Goal: Task Accomplishment & Management: Complete application form

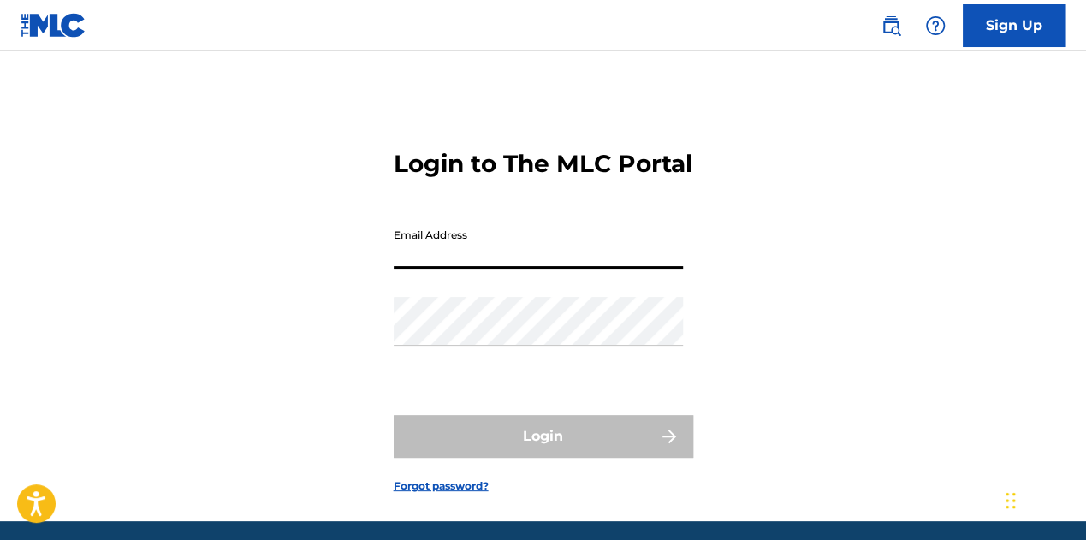
click at [503, 266] on input "Email Address" at bounding box center [538, 244] width 289 height 49
type input "[EMAIL_ADDRESS][DOMAIN_NAME]"
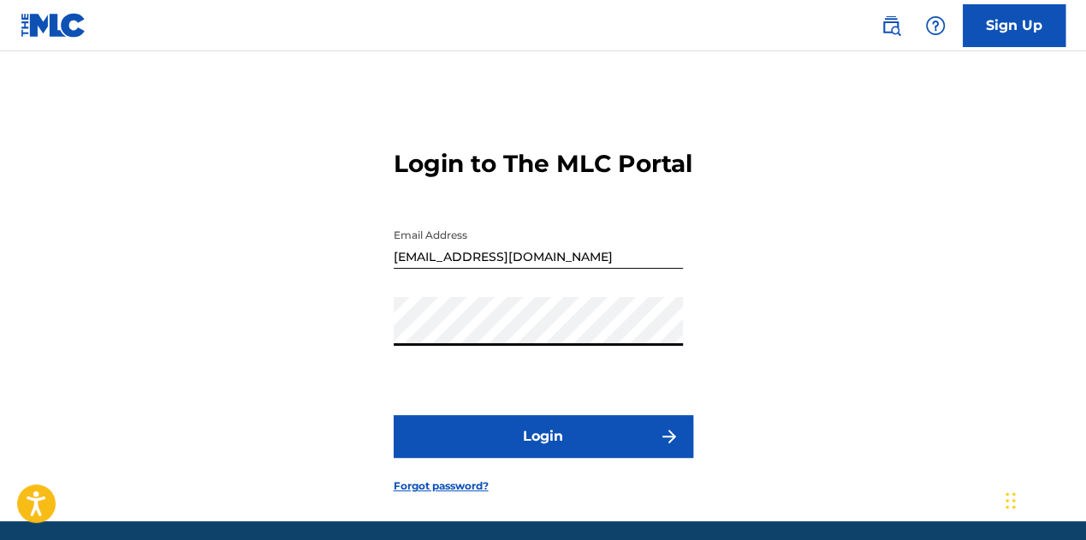
click at [527, 454] on button "Login" at bounding box center [544, 436] width 300 height 43
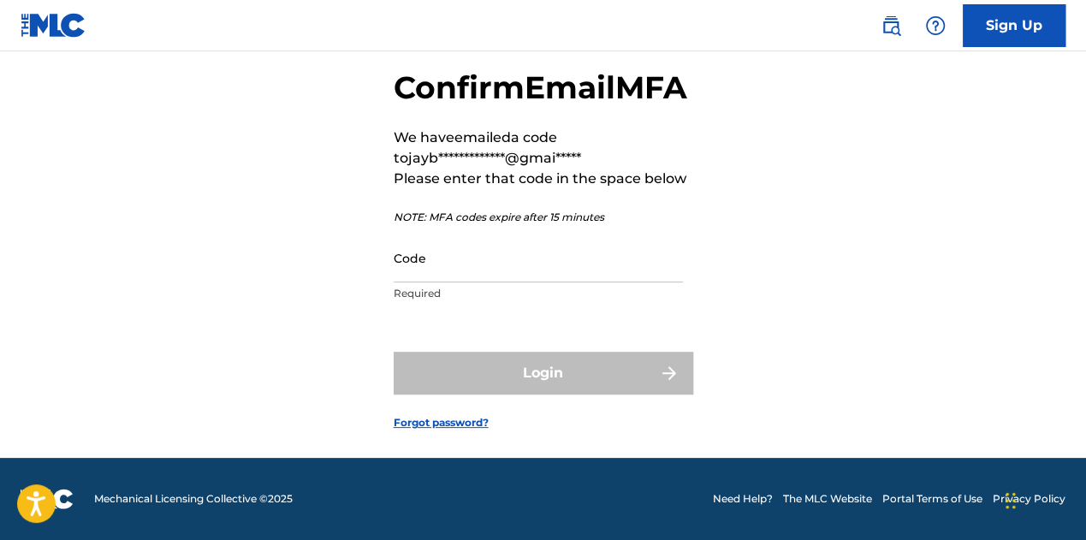
scroll to position [118, 0]
click at [479, 277] on input "Code" at bounding box center [538, 258] width 289 height 49
paste input "768412"
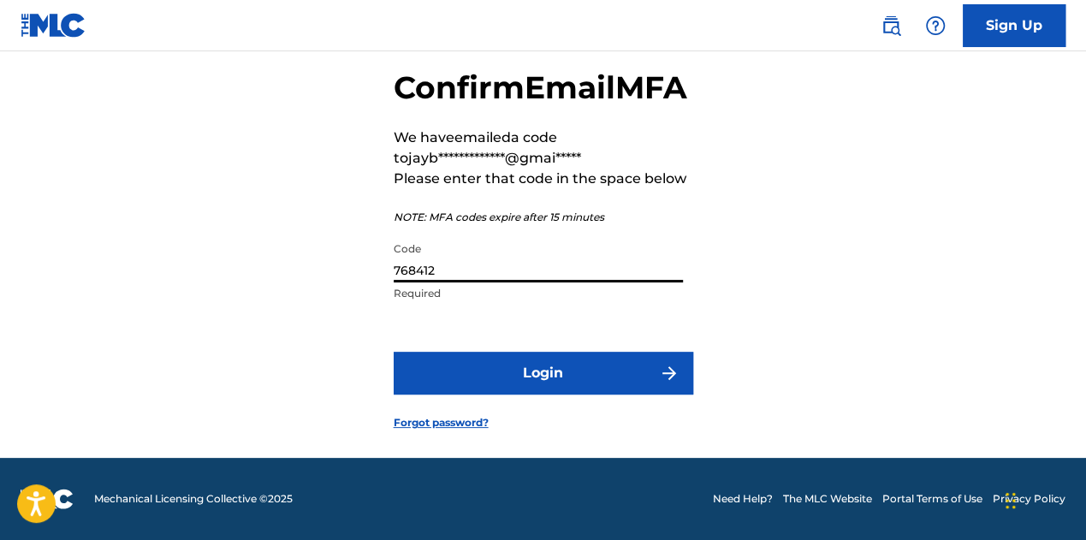
type input "768412"
click at [545, 366] on button "Login" at bounding box center [544, 373] width 300 height 43
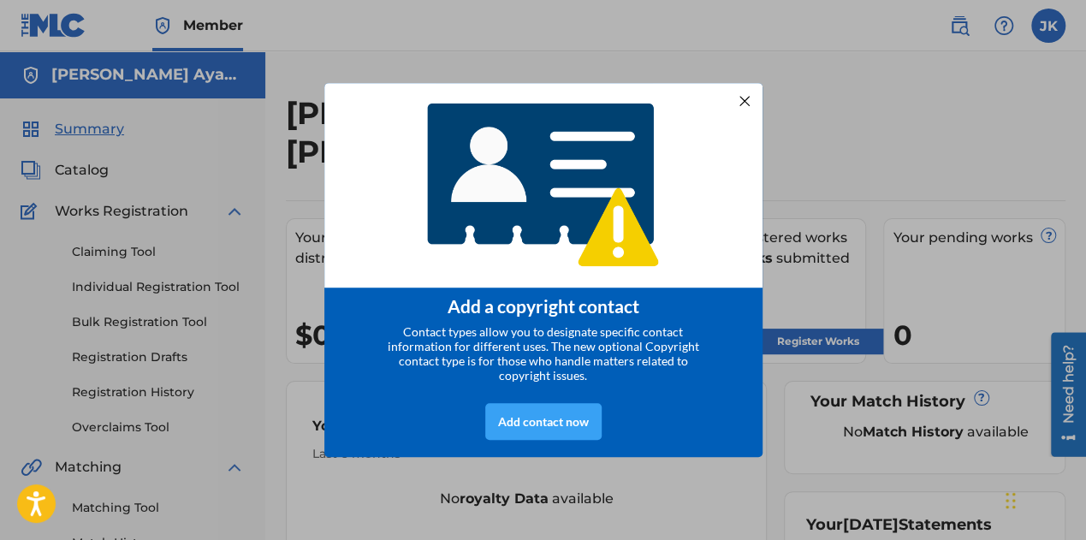
click at [558, 422] on div "Add contact now" at bounding box center [543, 421] width 116 height 37
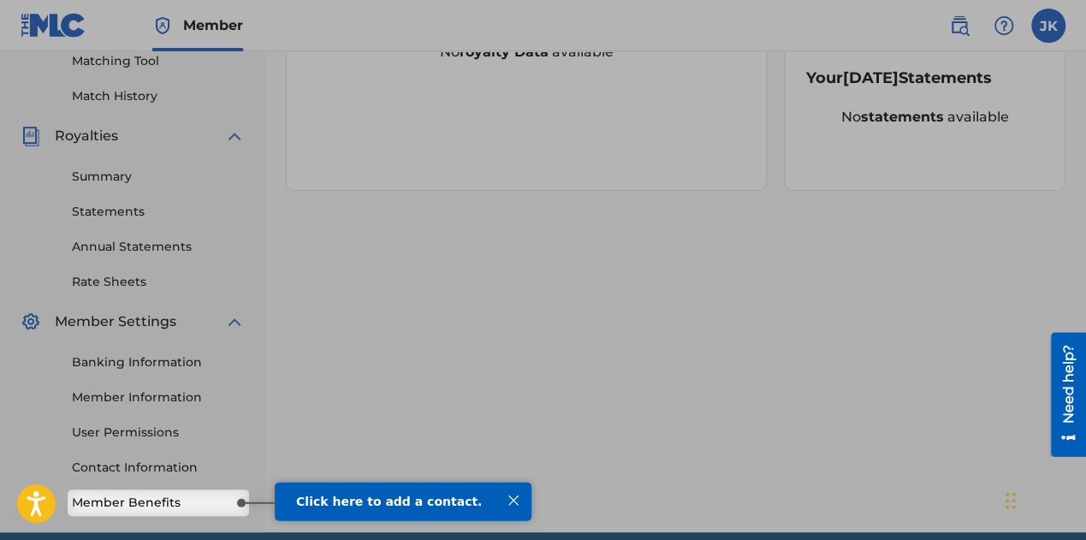
scroll to position [521, 0]
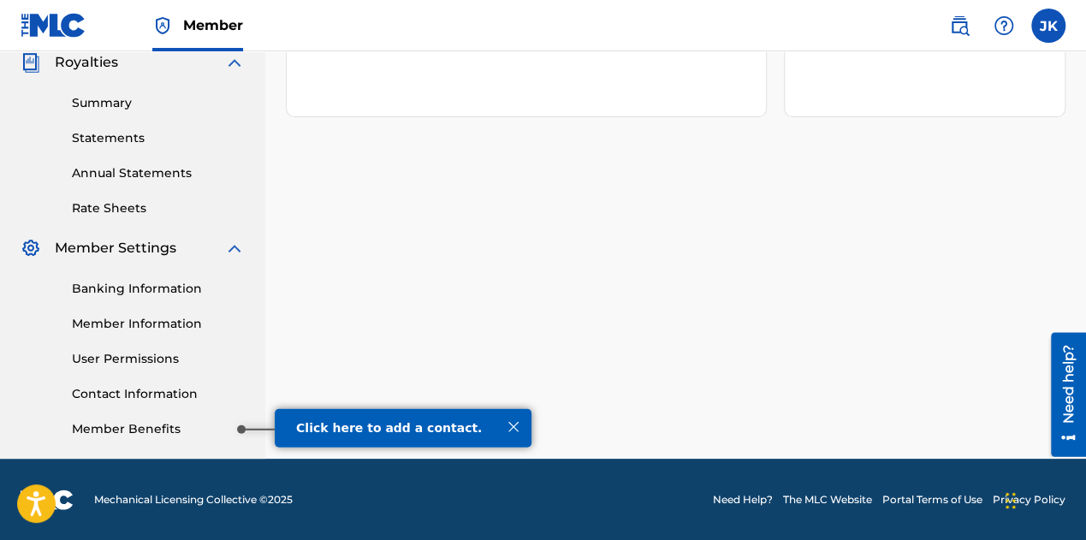
click at [144, 428] on link "Member Benefits" at bounding box center [158, 429] width 173 height 18
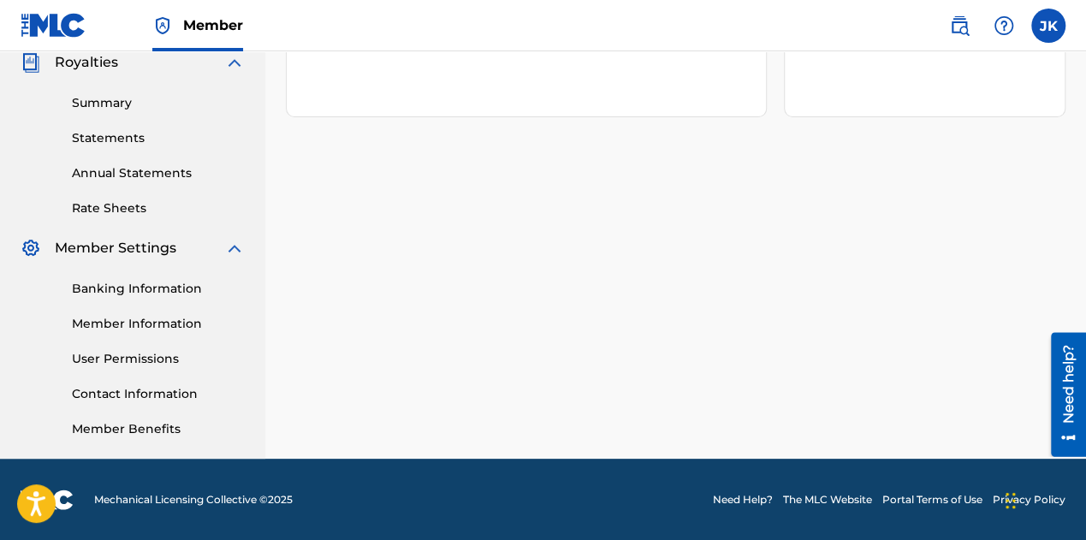
click at [146, 432] on link "Member Benefits" at bounding box center [158, 429] width 173 height 18
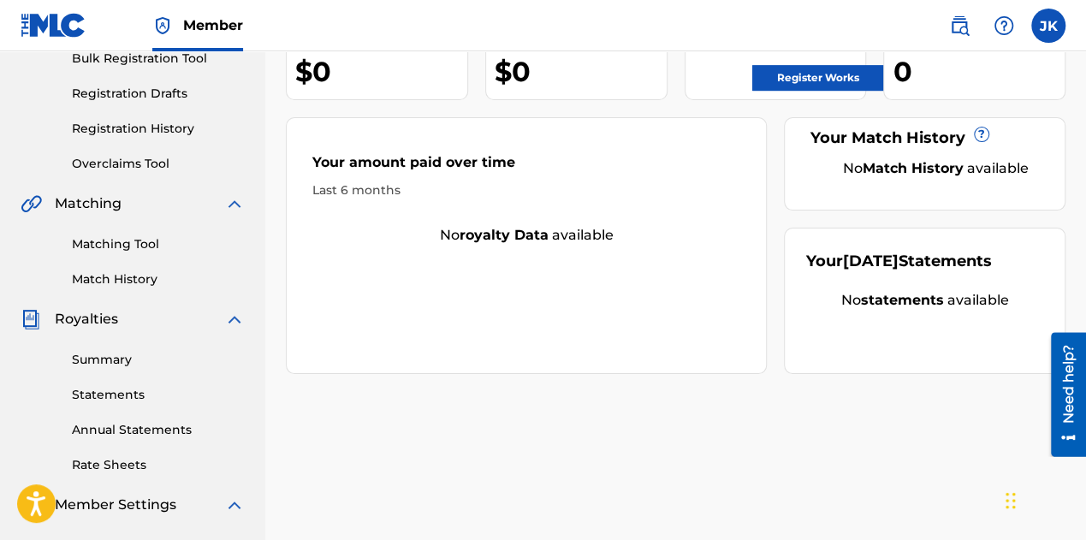
scroll to position [0, 0]
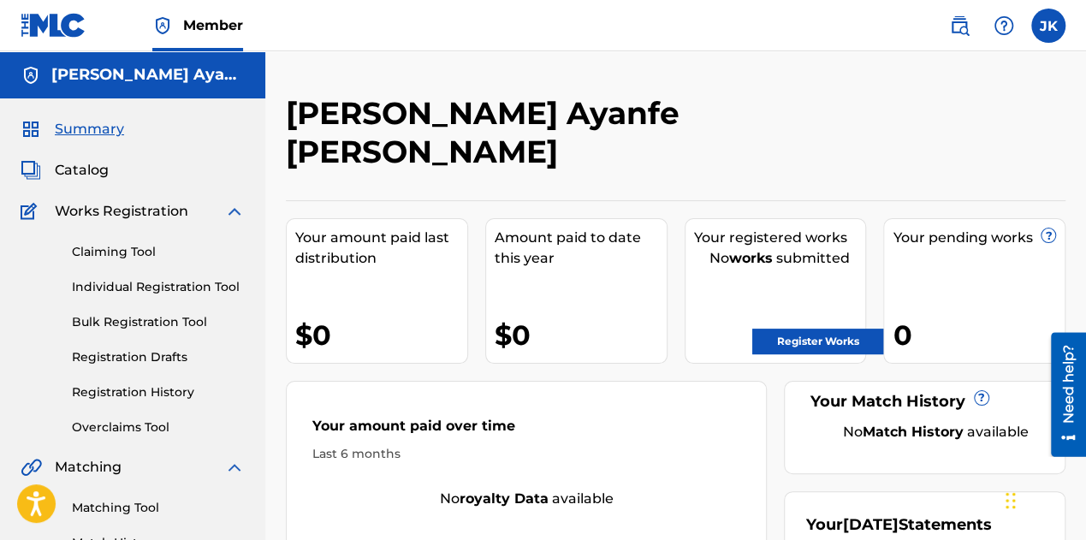
click at [813, 329] on link "Register Works" at bounding box center [819, 342] width 132 height 26
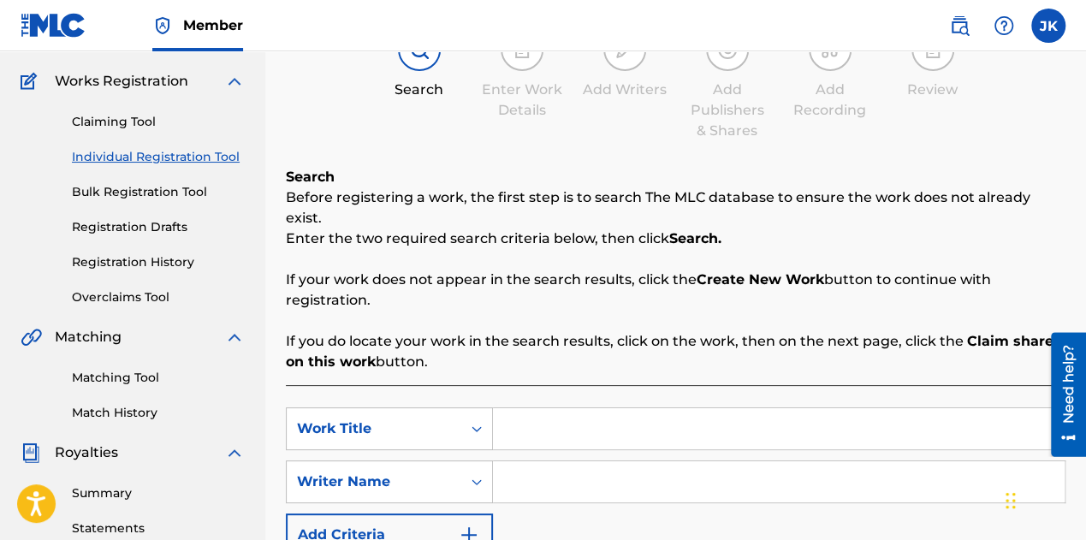
scroll to position [257, 0]
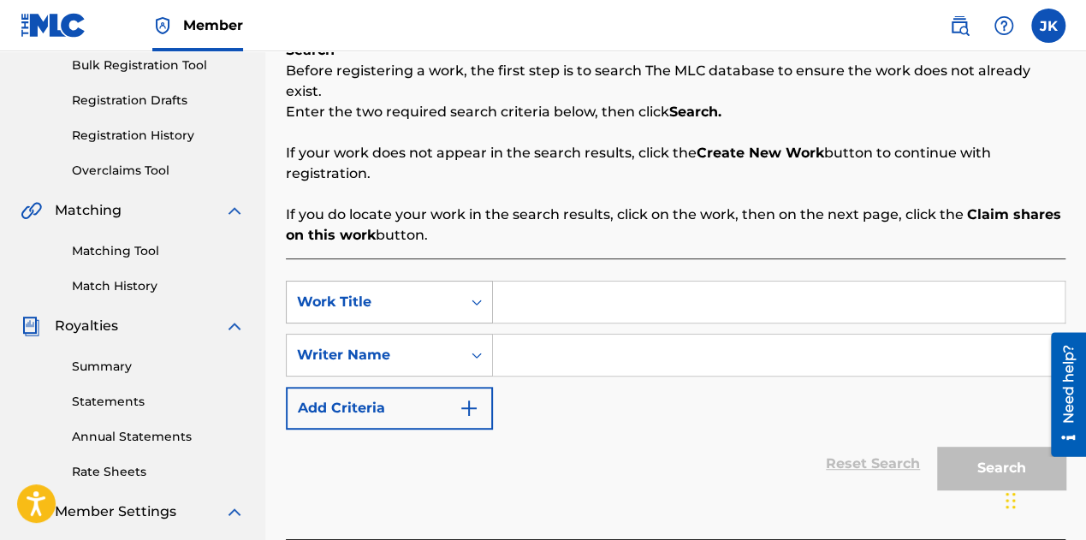
click at [409, 292] on div "Work Title" at bounding box center [374, 302] width 154 height 21
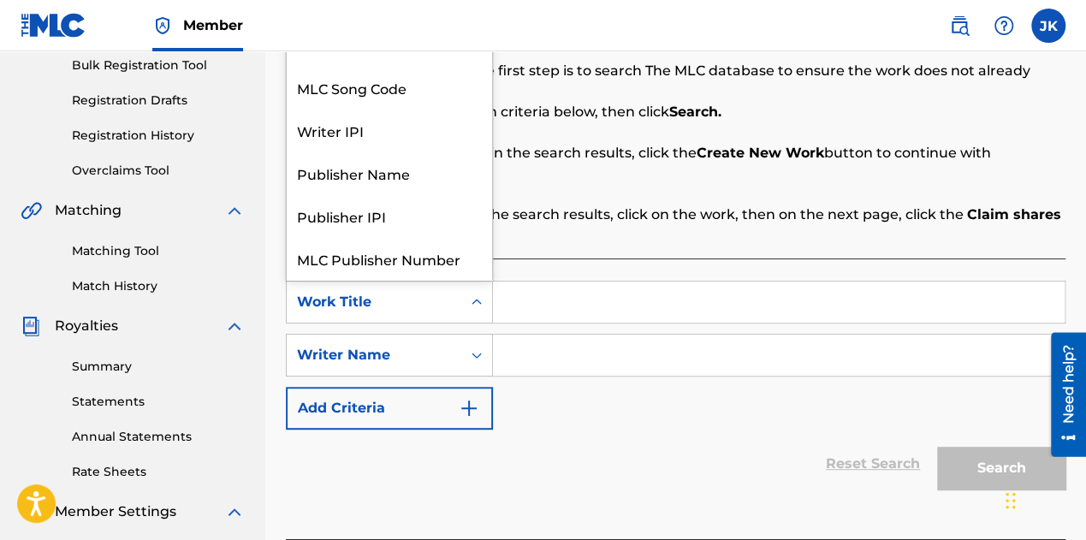
click at [415, 292] on div "Work Title" at bounding box center [374, 302] width 154 height 21
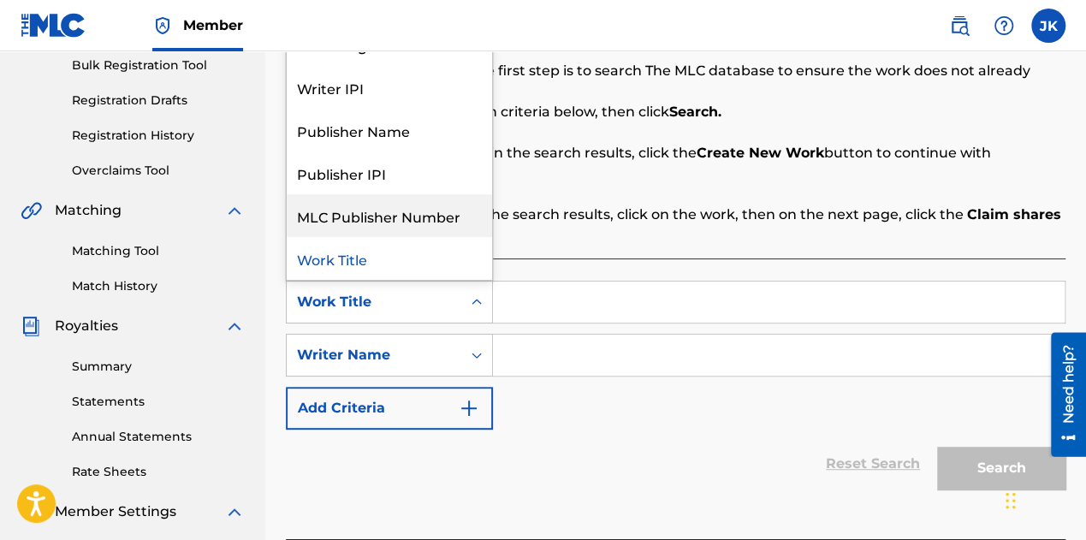
scroll to position [0, 0]
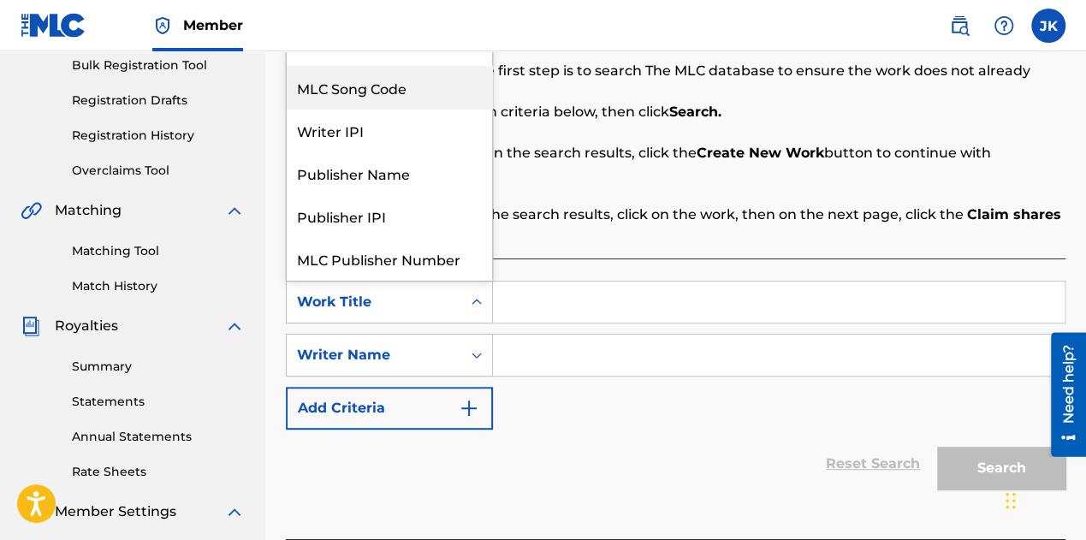
click at [375, 68] on div "MLC Song Code" at bounding box center [389, 87] width 205 height 43
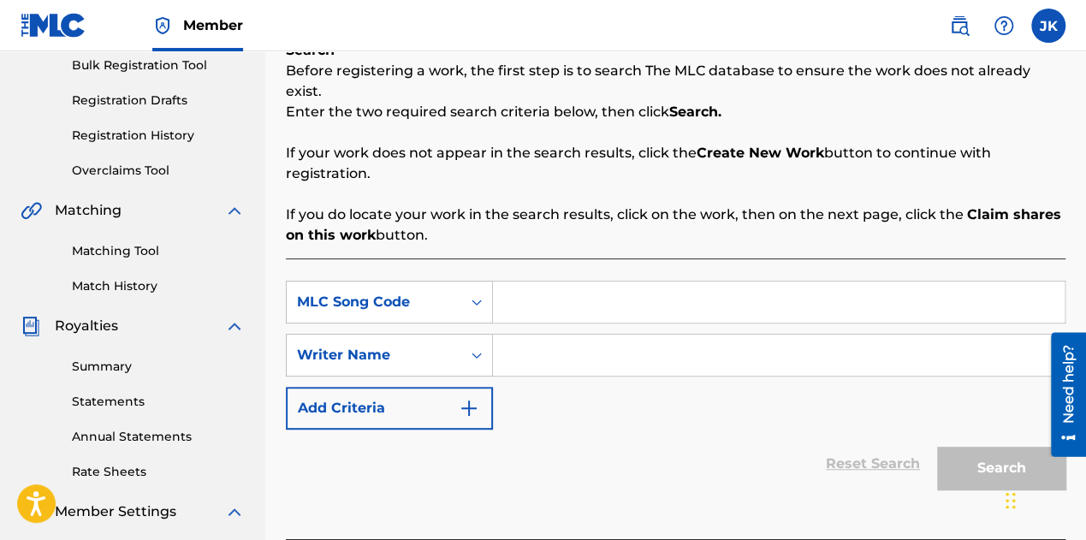
click at [670, 288] on input "Search Form" at bounding box center [779, 302] width 572 height 41
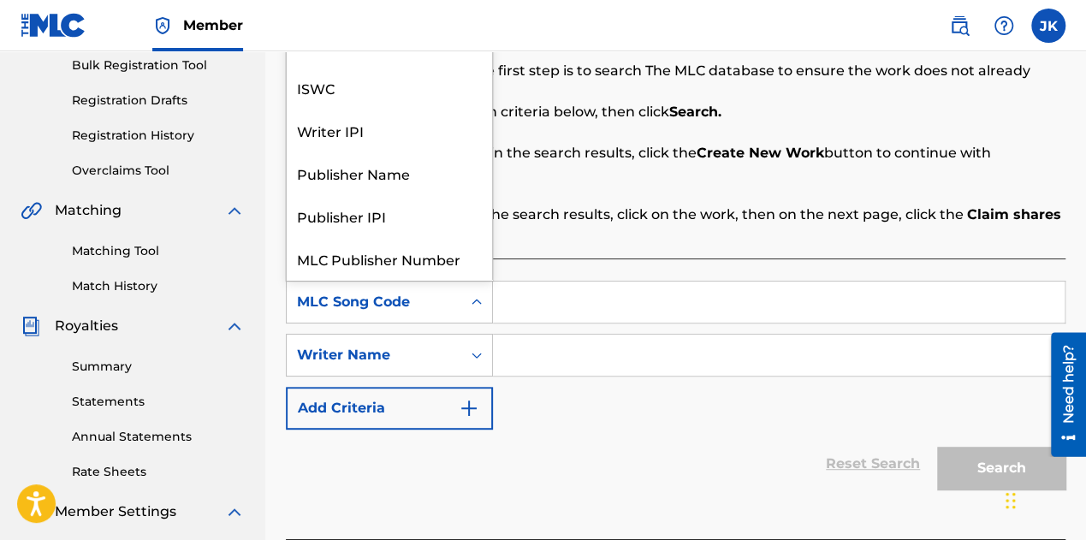
click at [443, 292] on div "MLC Song Code" at bounding box center [374, 302] width 154 height 21
click at [395, 345] on div "Writer Name" at bounding box center [374, 355] width 154 height 21
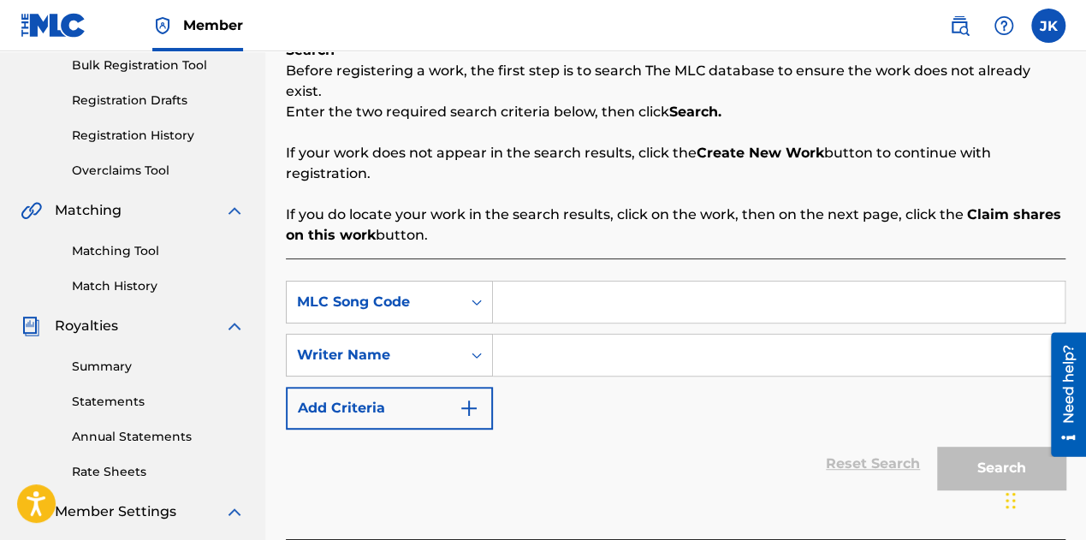
click at [583, 430] on div "Reset Search Search" at bounding box center [676, 464] width 780 height 68
click at [421, 292] on div "MLC Song Code" at bounding box center [374, 302] width 154 height 21
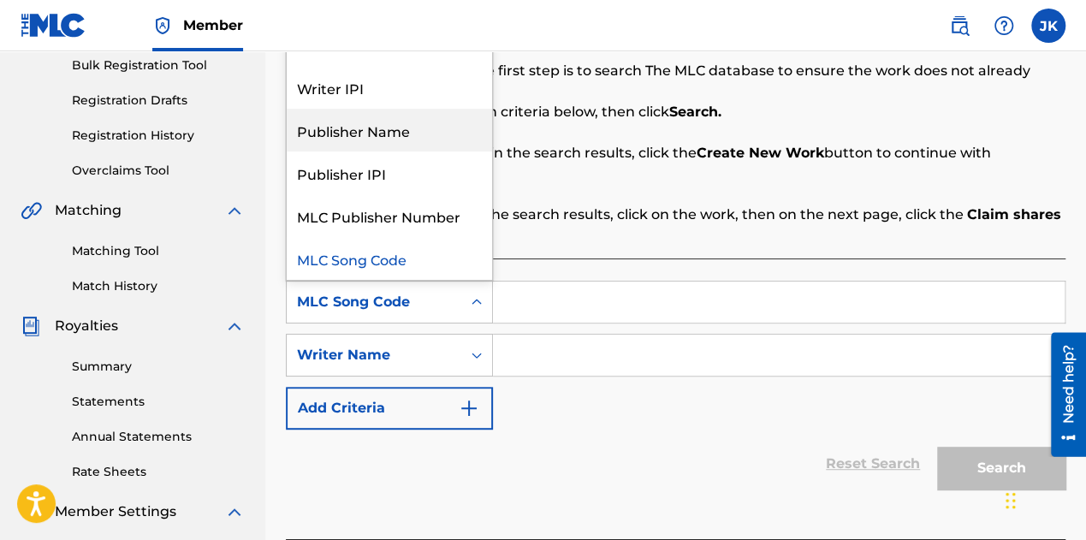
click at [399, 115] on div "Publisher Name" at bounding box center [389, 130] width 205 height 43
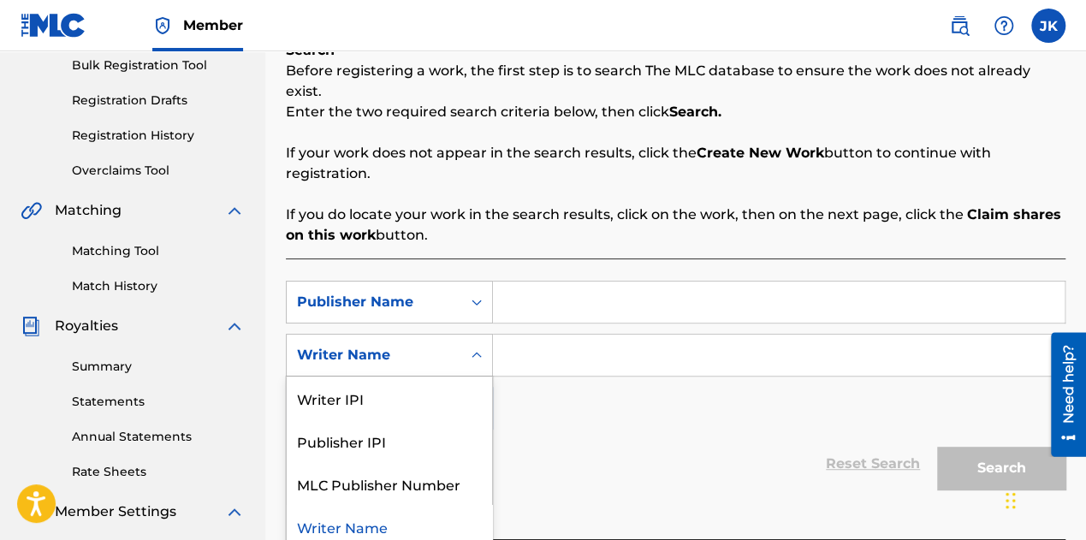
click at [420, 345] on div "Writer Name" at bounding box center [374, 355] width 154 height 21
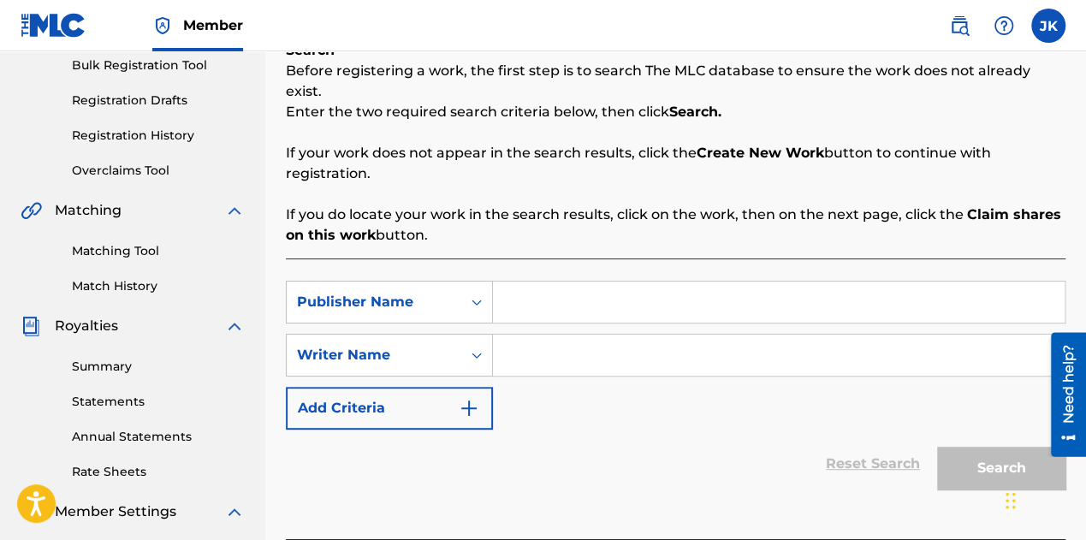
click at [576, 387] on div "SearchWithCriteria9f218e72-177d-405b-a4df-58827e6abd2f Publisher Name SearchWit…" at bounding box center [676, 355] width 780 height 149
click at [562, 289] on input "Search Form" at bounding box center [779, 302] width 572 height 41
type input "[PERSON_NAME] Ayanfe [PERSON_NAME]"
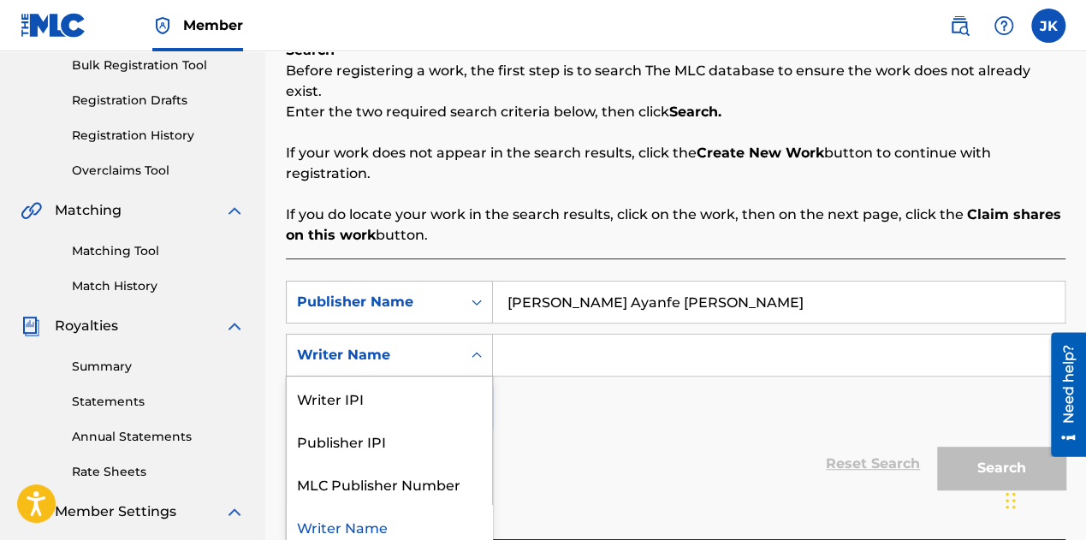
click at [414, 345] on div "Writer Name" at bounding box center [374, 355] width 154 height 21
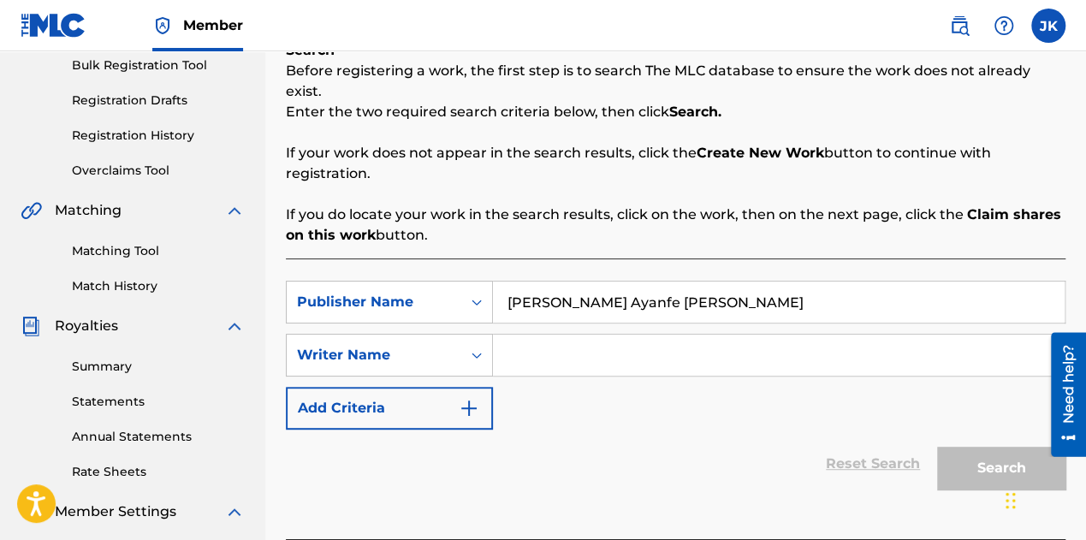
click at [547, 342] on input "Search Form" at bounding box center [779, 355] width 572 height 41
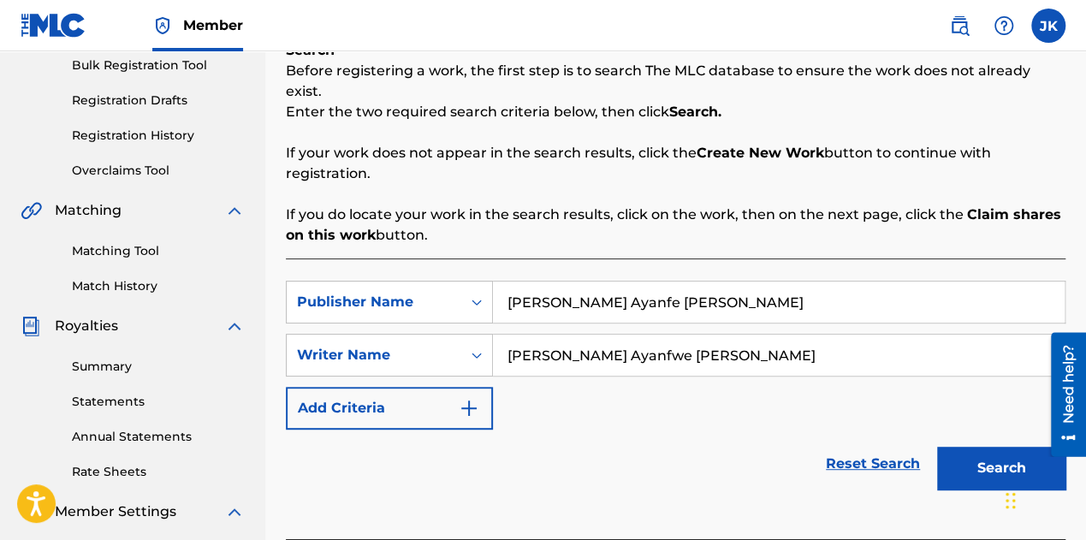
drag, startPoint x: 610, startPoint y: 326, endPoint x: 610, endPoint y: 336, distance: 9.4
click at [610, 335] on input "[PERSON_NAME] Ayanfwe [PERSON_NAME]" at bounding box center [779, 355] width 572 height 41
type input "[PERSON_NAME] Ayanfe [PERSON_NAME]"
click at [427, 387] on button "Add Criteria" at bounding box center [389, 408] width 207 height 43
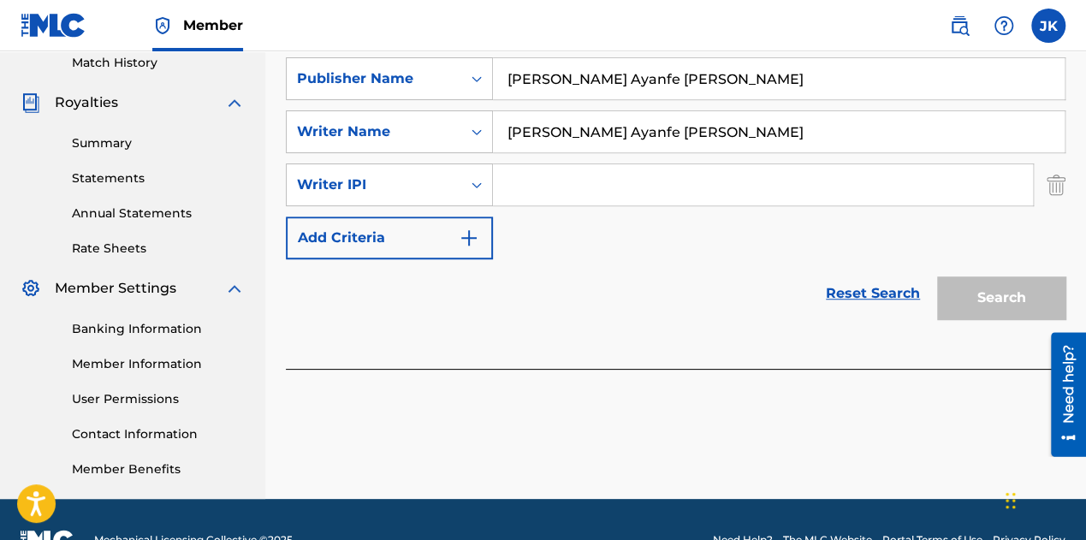
scroll to position [521, 0]
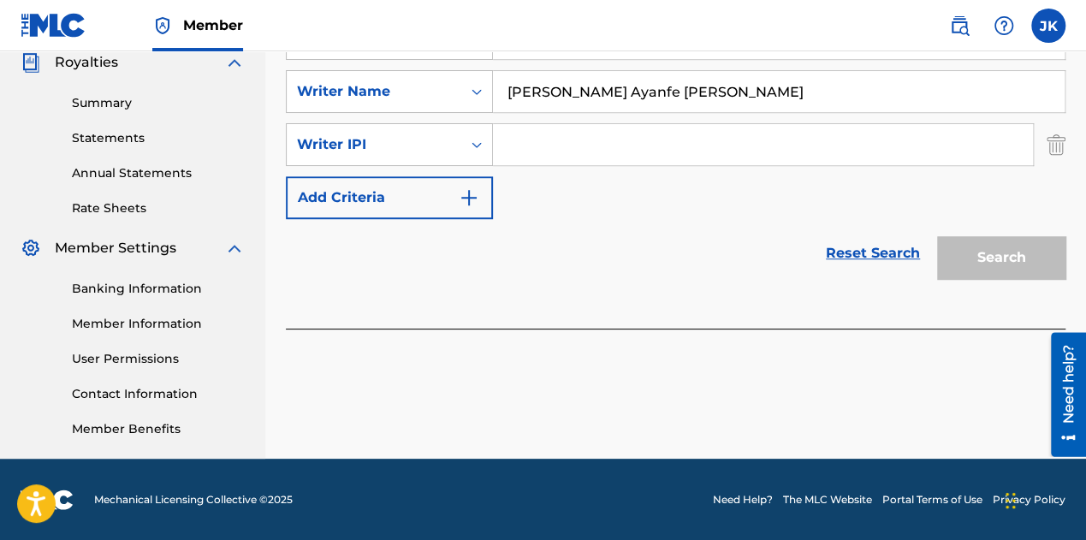
click at [1057, 133] on img "Search Form" at bounding box center [1056, 144] width 19 height 43
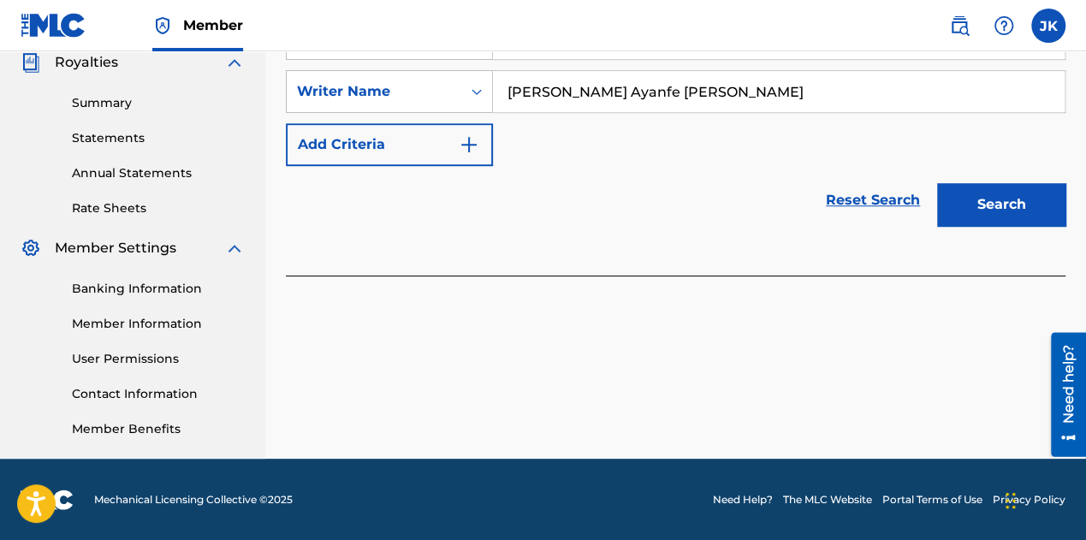
click at [1015, 183] on button "Search" at bounding box center [1001, 204] width 128 height 43
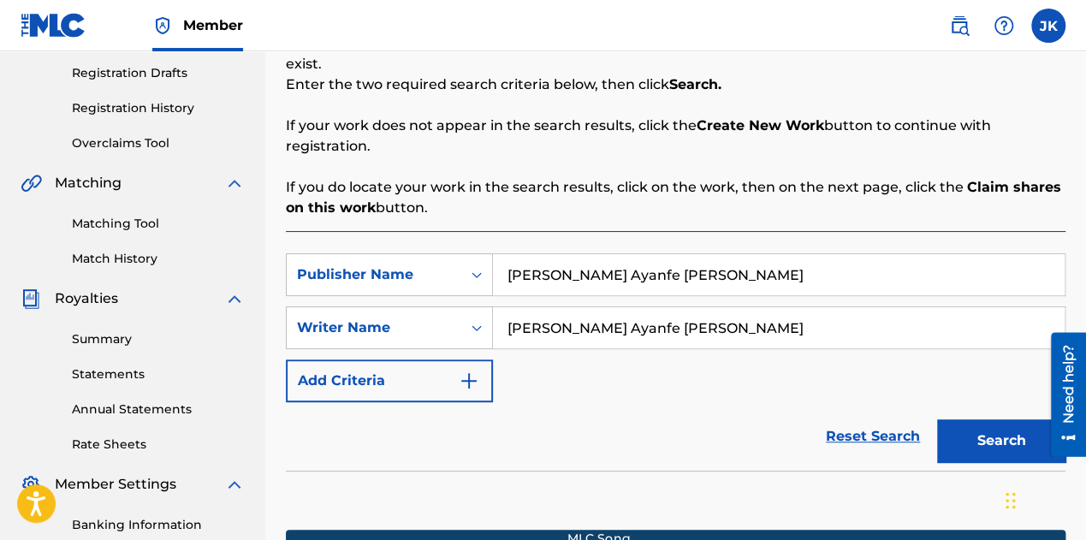
scroll to position [0, 0]
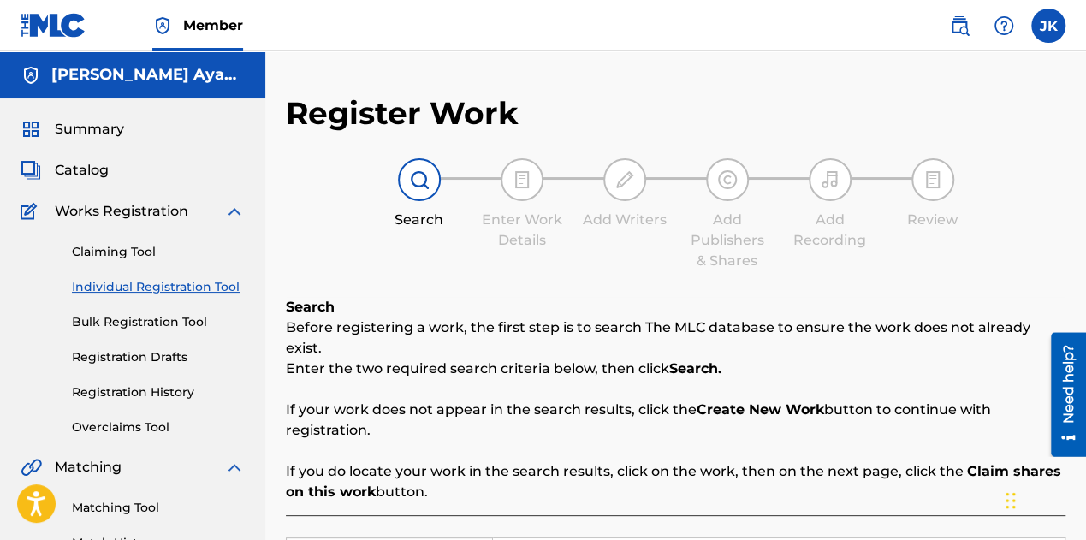
click at [961, 35] on link at bounding box center [960, 26] width 34 height 34
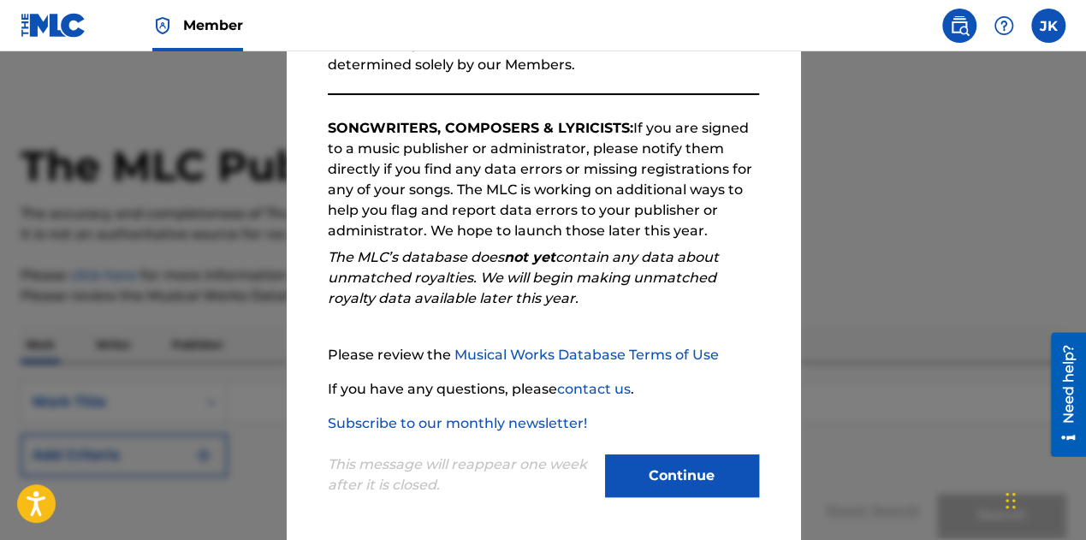
scroll to position [242, 0]
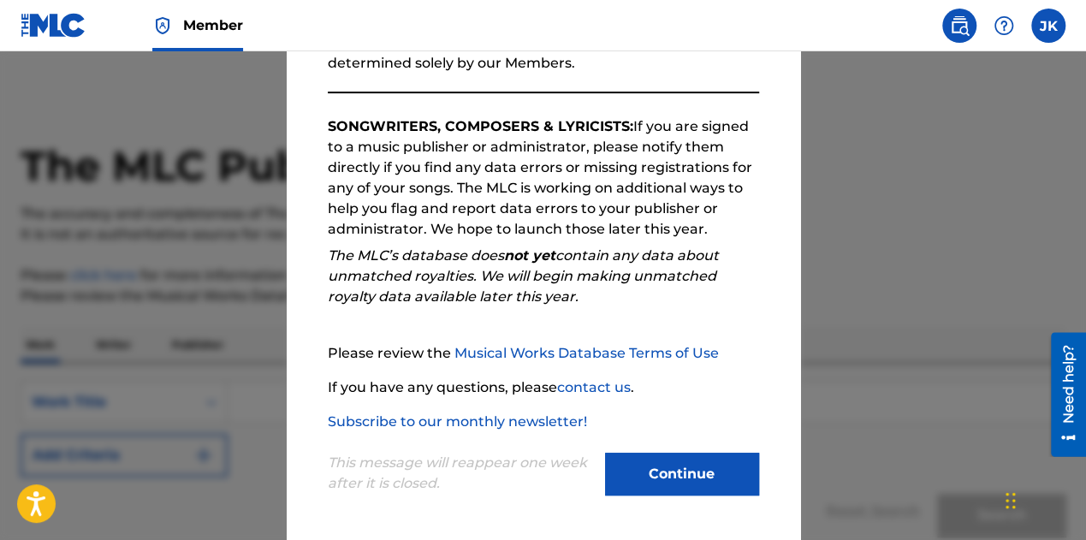
click at [658, 473] on button "Continue" at bounding box center [682, 474] width 154 height 43
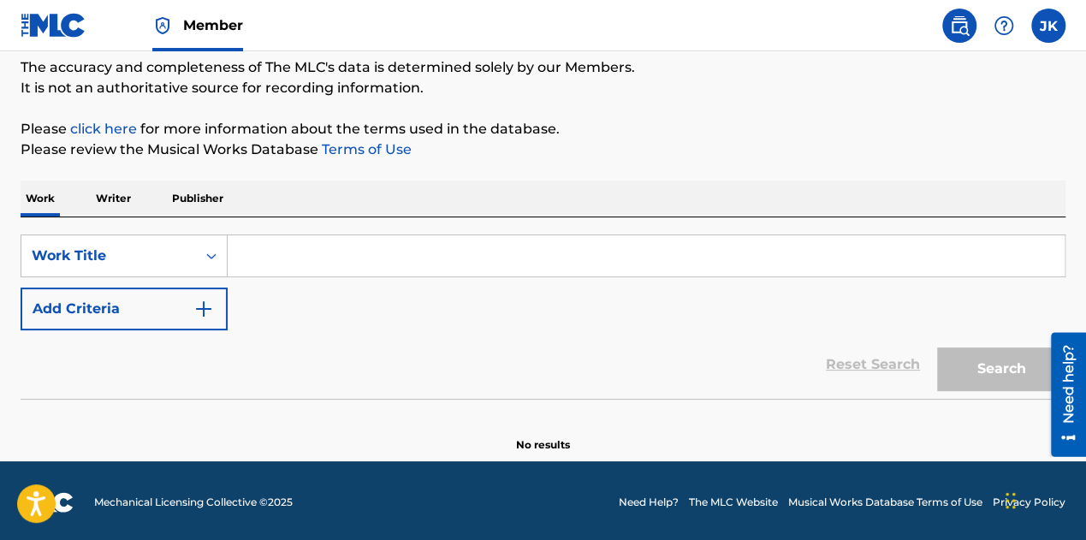
scroll to position [149, 0]
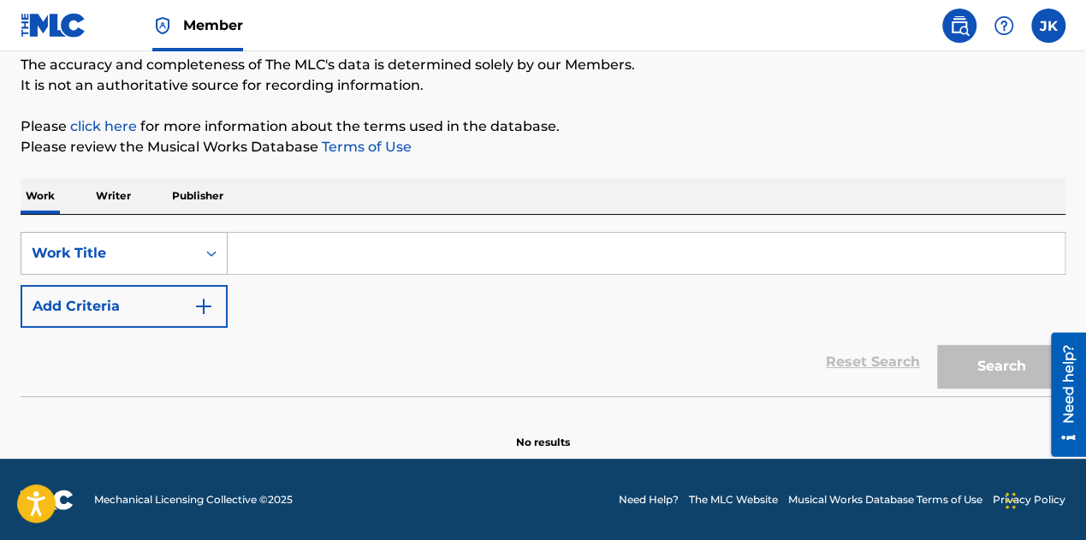
click at [139, 258] on div "Work Title" at bounding box center [109, 253] width 154 height 21
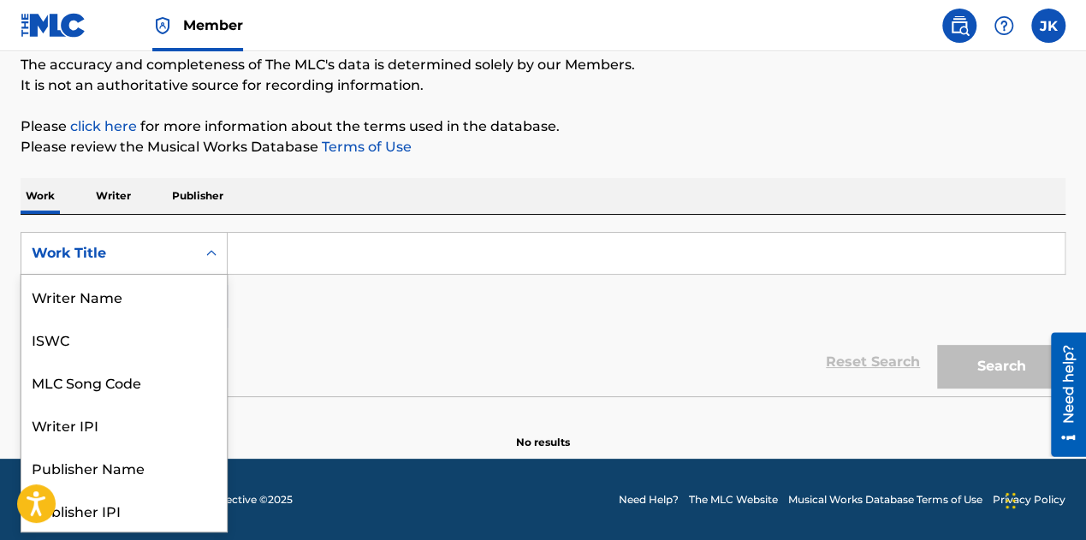
scroll to position [86, 0]
click at [139, 258] on div "Work Title" at bounding box center [109, 253] width 154 height 21
click at [199, 253] on div "Search Form" at bounding box center [211, 253] width 31 height 31
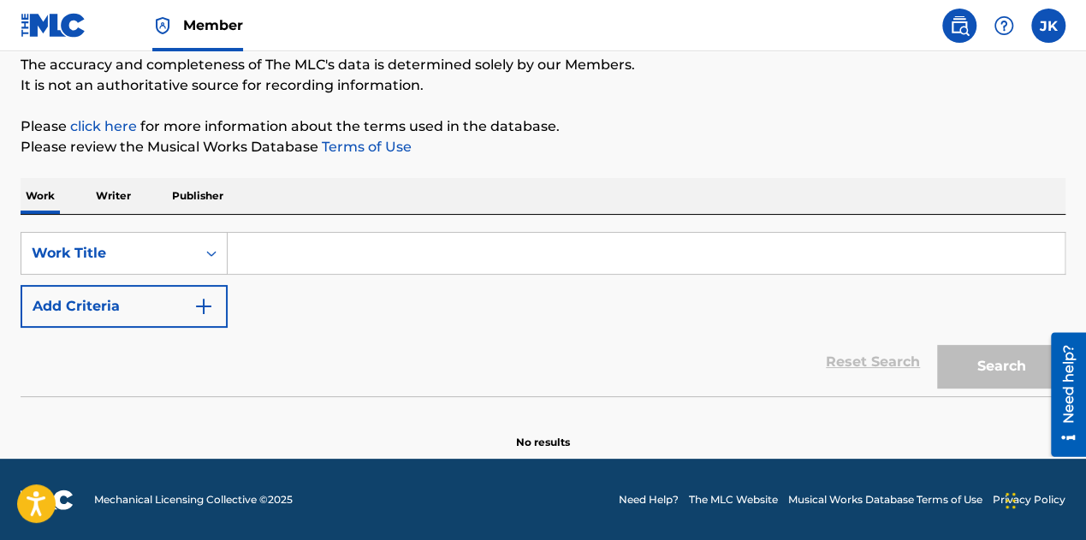
click at [199, 253] on div "Search Form" at bounding box center [211, 253] width 31 height 31
click at [288, 257] on input "Search Form" at bounding box center [646, 253] width 837 height 41
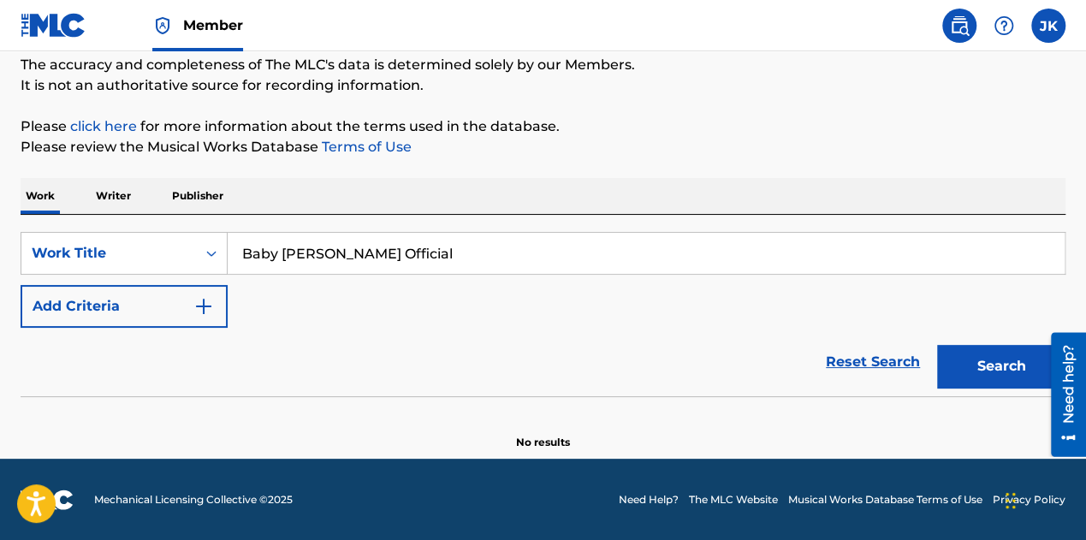
click at [285, 247] on input "Baby [PERSON_NAME] Official" at bounding box center [646, 253] width 837 height 41
click at [412, 256] on input "[PERSON_NAME] Official" at bounding box center [646, 253] width 837 height 41
click at [337, 259] on input "[PERSON_NAME] Official" at bounding box center [646, 253] width 837 height 41
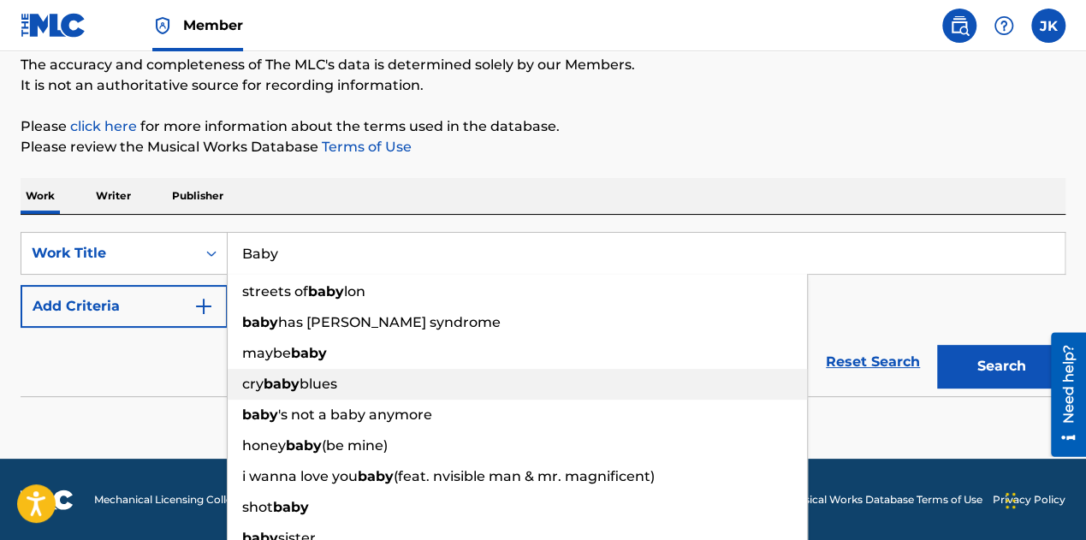
scroll to position [193, 0]
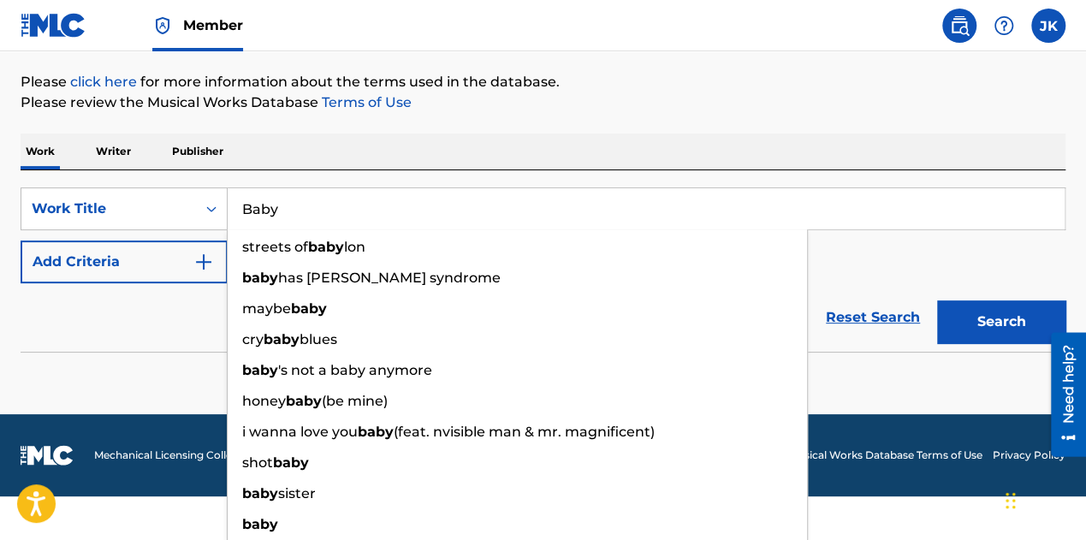
type input "Baby"
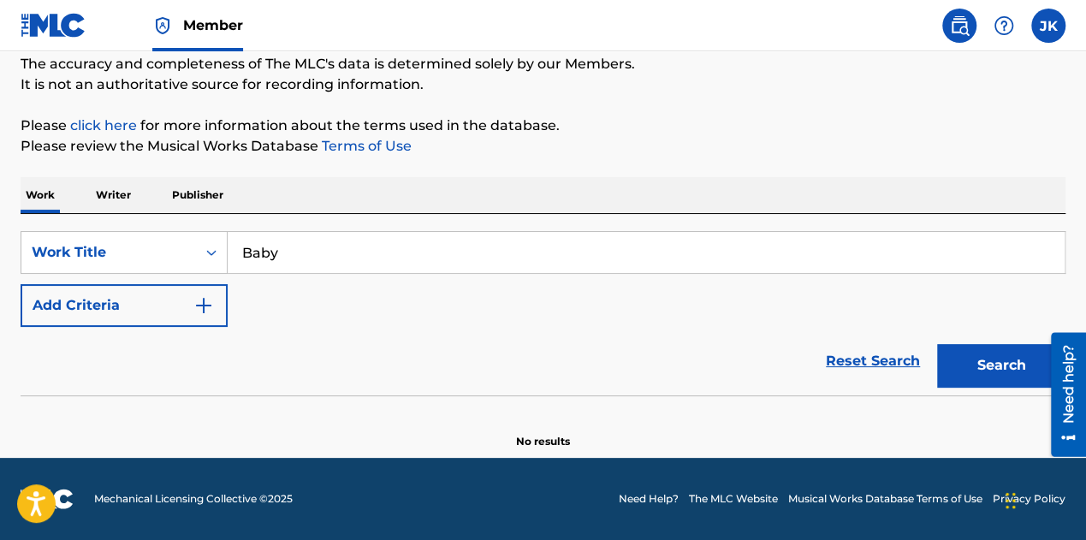
scroll to position [149, 0]
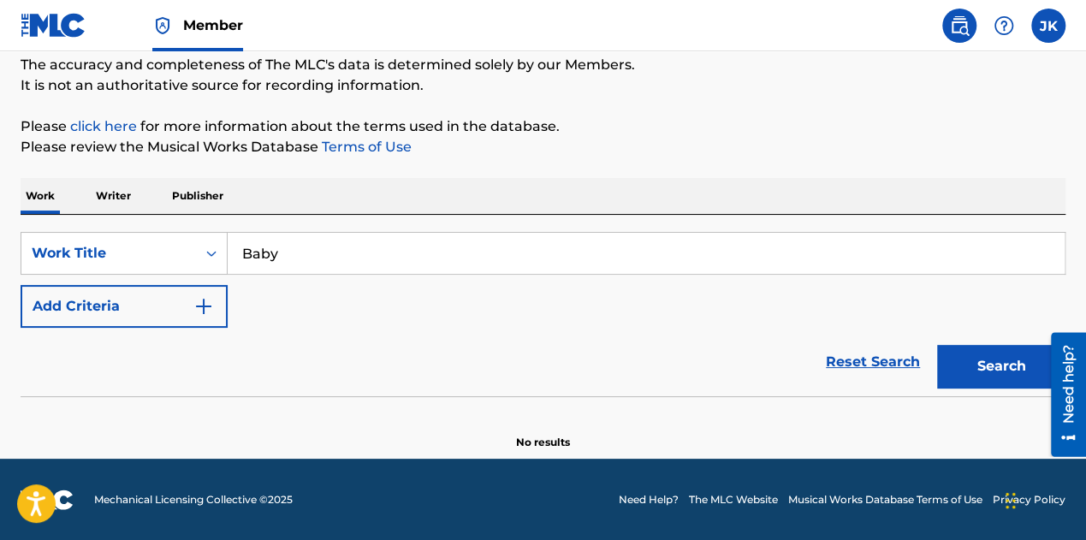
click at [171, 328] on div "Reset Search Search" at bounding box center [543, 362] width 1045 height 68
click at [111, 205] on p "Writer" at bounding box center [113, 196] width 45 height 36
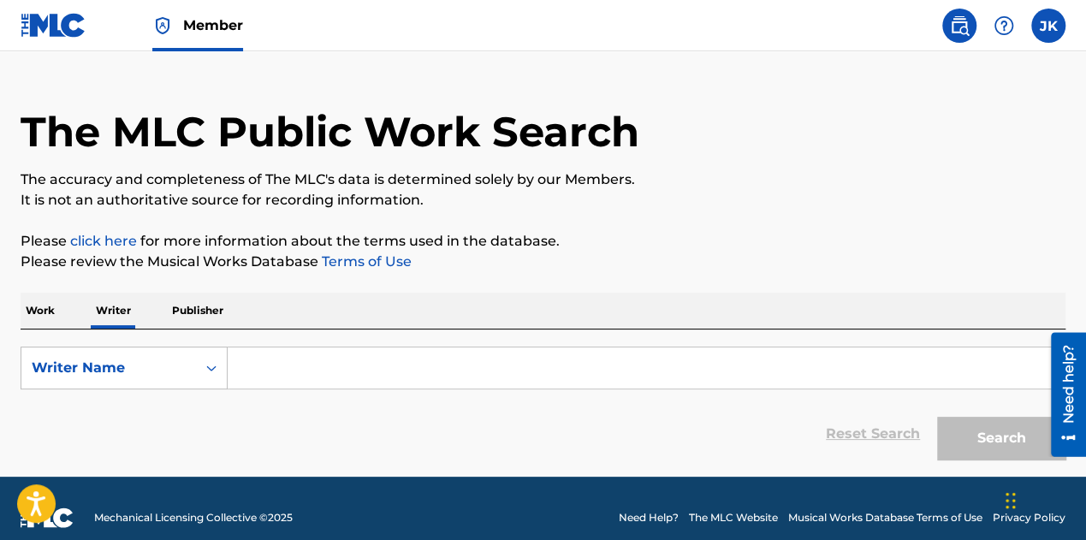
scroll to position [52, 0]
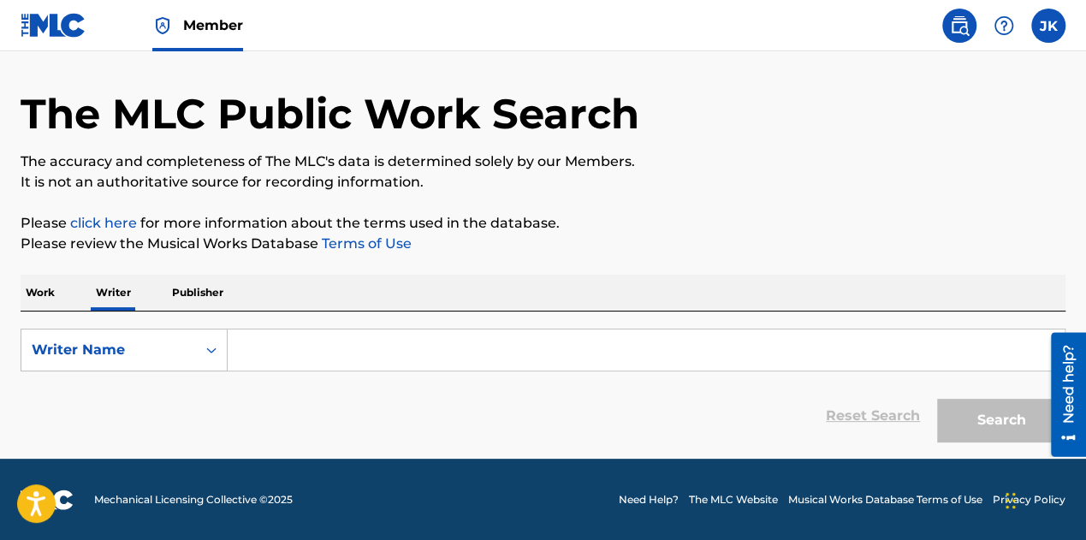
click at [339, 345] on input "Search Form" at bounding box center [646, 350] width 837 height 41
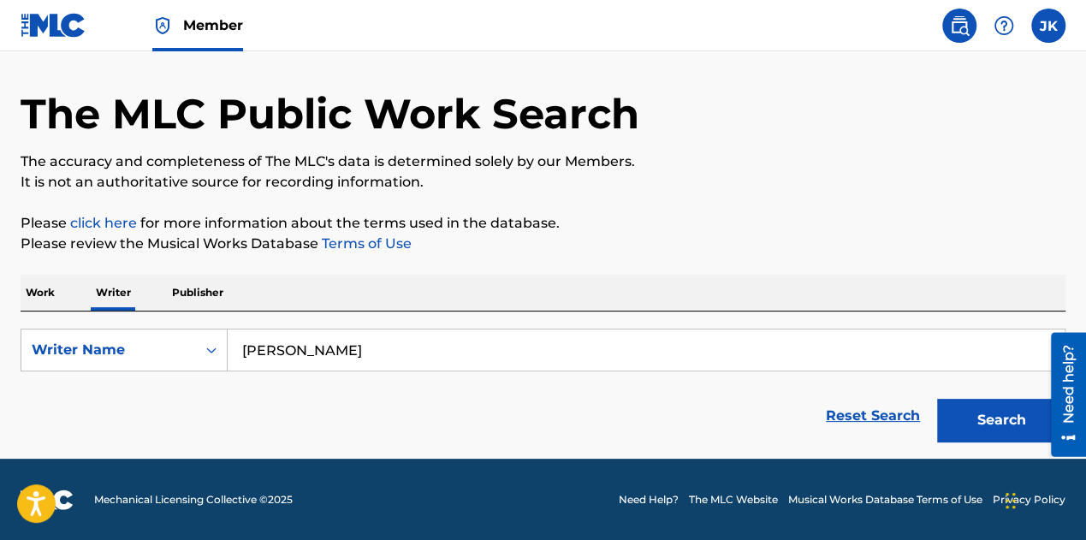
type input "[PERSON_NAME]"
click at [1062, 27] on label at bounding box center [1049, 26] width 34 height 34
click at [1049, 26] on input "[PERSON_NAME] [PERSON_NAME] [EMAIL_ADDRESS][DOMAIN_NAME] Notification Preferenc…" at bounding box center [1049, 26] width 0 height 0
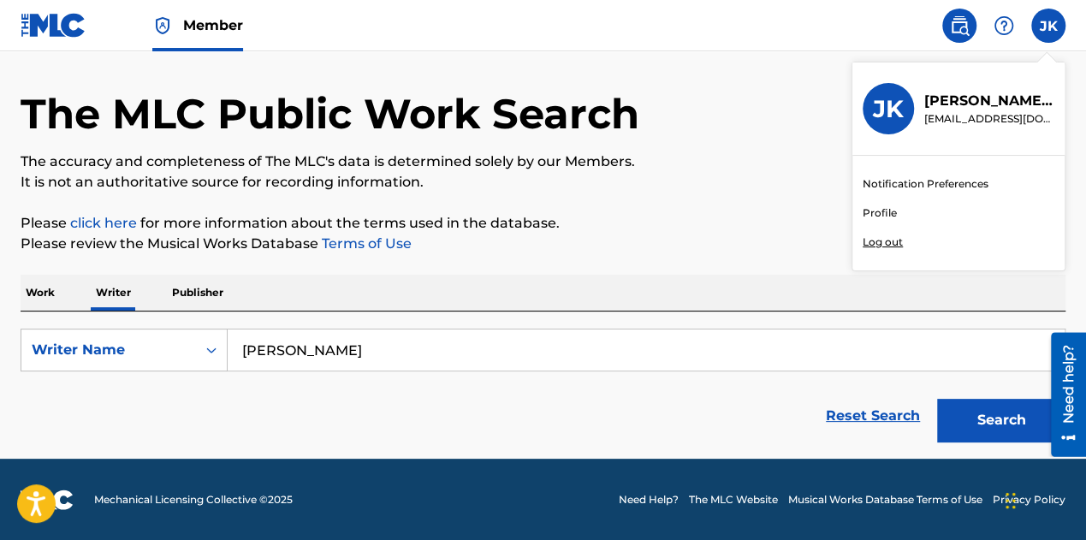
click at [872, 210] on link "Profile" at bounding box center [880, 212] width 34 height 15
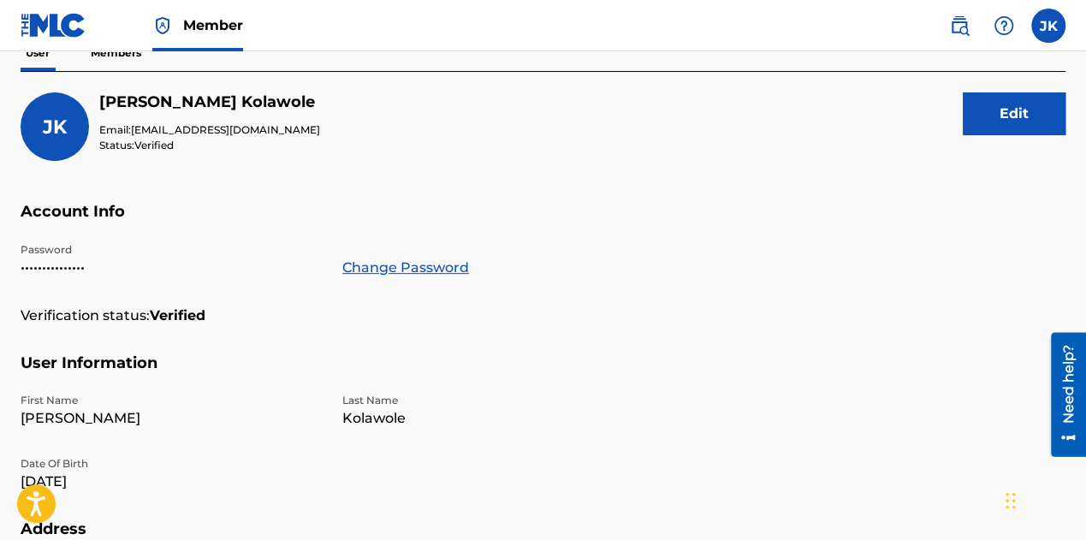
scroll to position [171, 0]
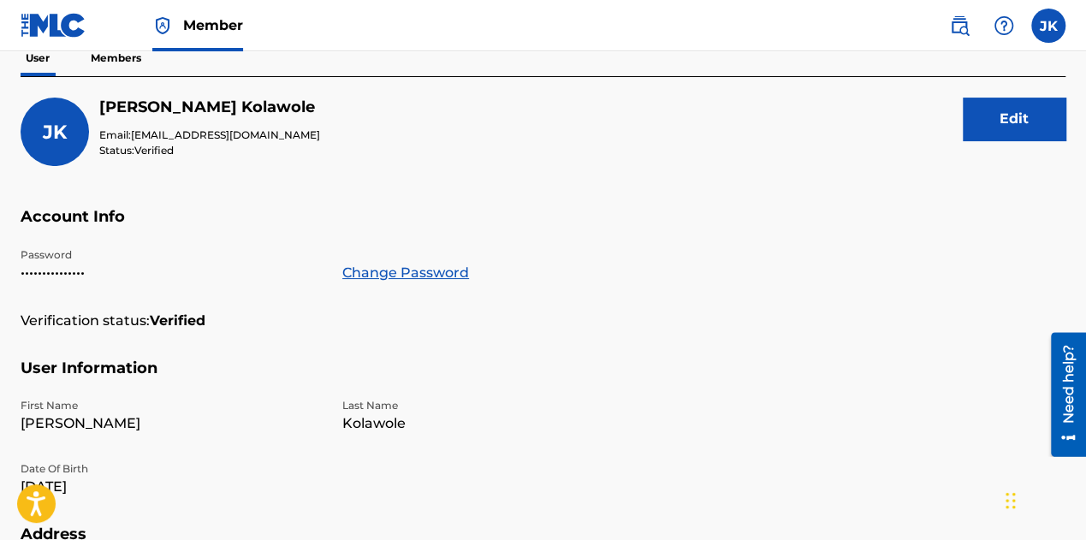
click at [500, 137] on div "[PERSON_NAME] [PERSON_NAME] Email: [EMAIL_ADDRESS][DOMAIN_NAME] Status: Verifie…" at bounding box center [543, 153] width 1045 height 110
click at [721, 133] on div "[PERSON_NAME] [PERSON_NAME] Email: [EMAIL_ADDRESS][DOMAIN_NAME] Status: Verifie…" at bounding box center [543, 153] width 1045 height 110
click at [636, 146] on div "[PERSON_NAME] [PERSON_NAME] Email: [EMAIL_ADDRESS][DOMAIN_NAME] Status: Verifie…" at bounding box center [543, 153] width 1045 height 110
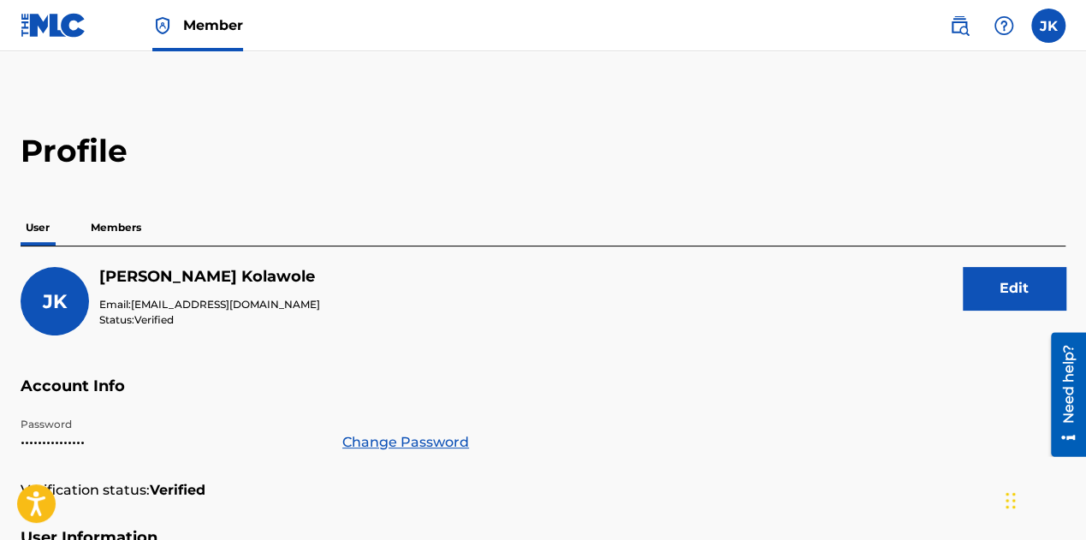
scroll to position [0, 0]
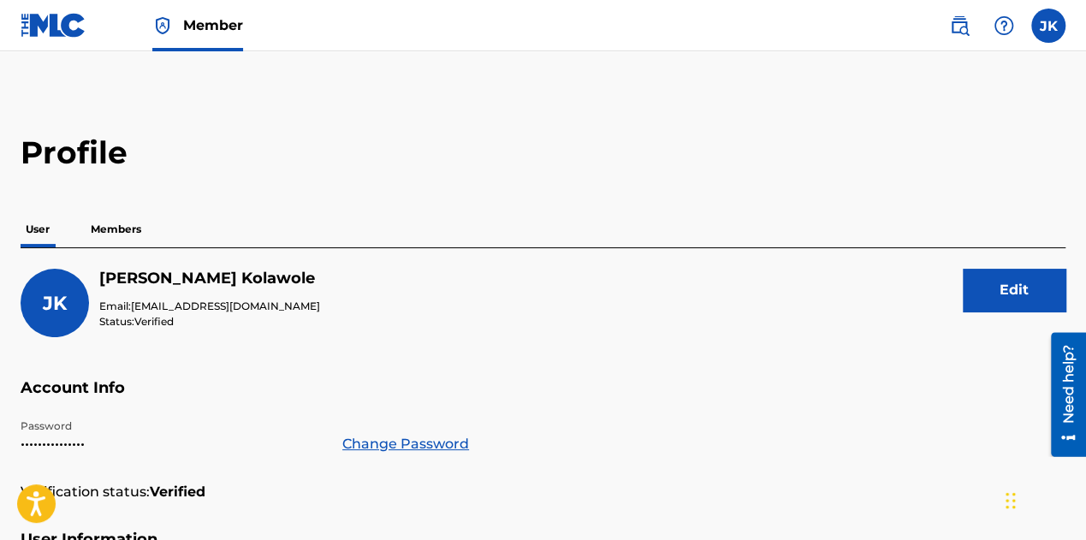
click at [125, 231] on p "Members" at bounding box center [116, 229] width 61 height 36
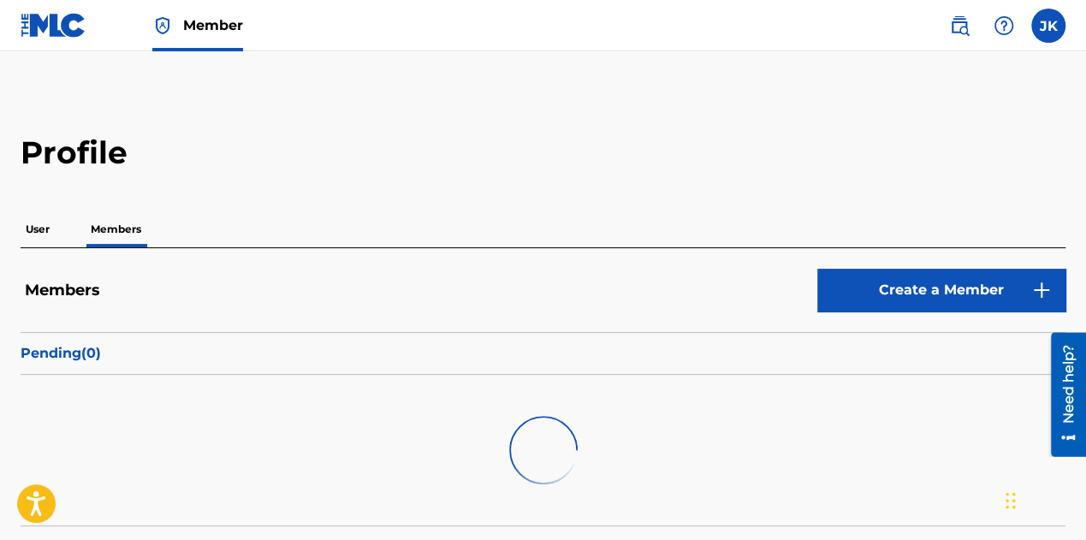
click at [925, 297] on link "Create a Member" at bounding box center [942, 290] width 248 height 43
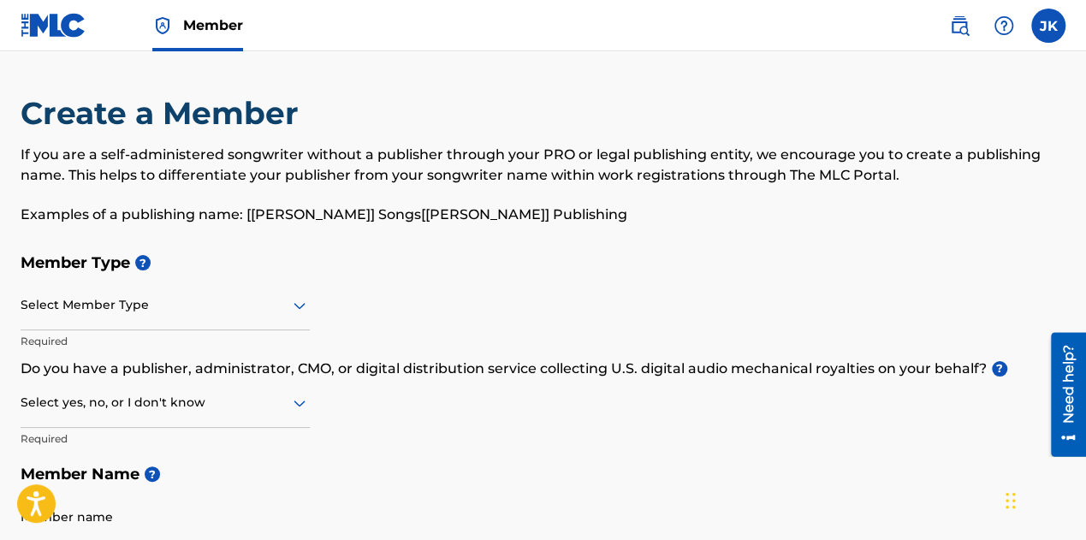
click at [140, 318] on div "Select Member Type" at bounding box center [165, 306] width 289 height 49
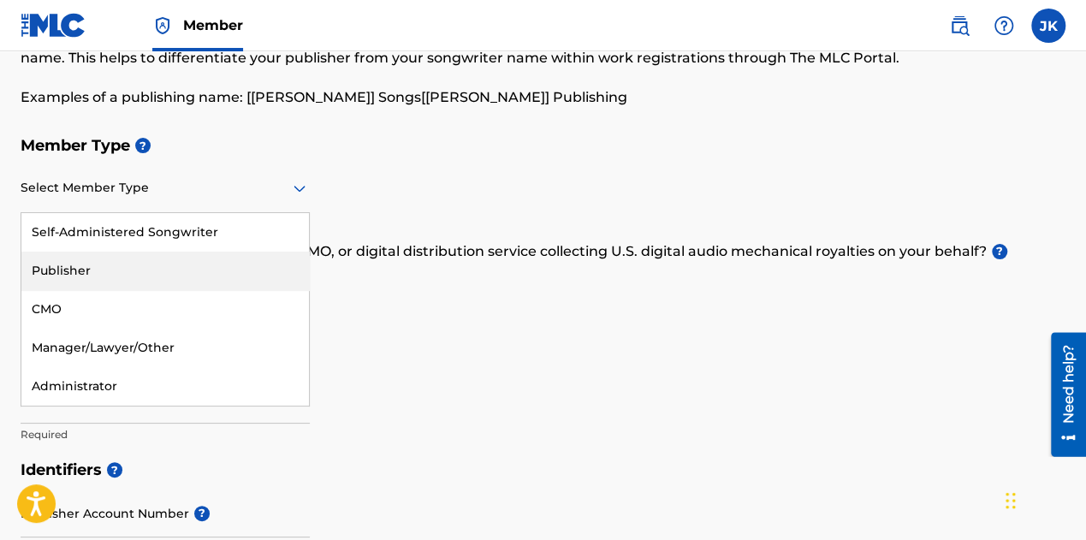
scroll to position [171, 0]
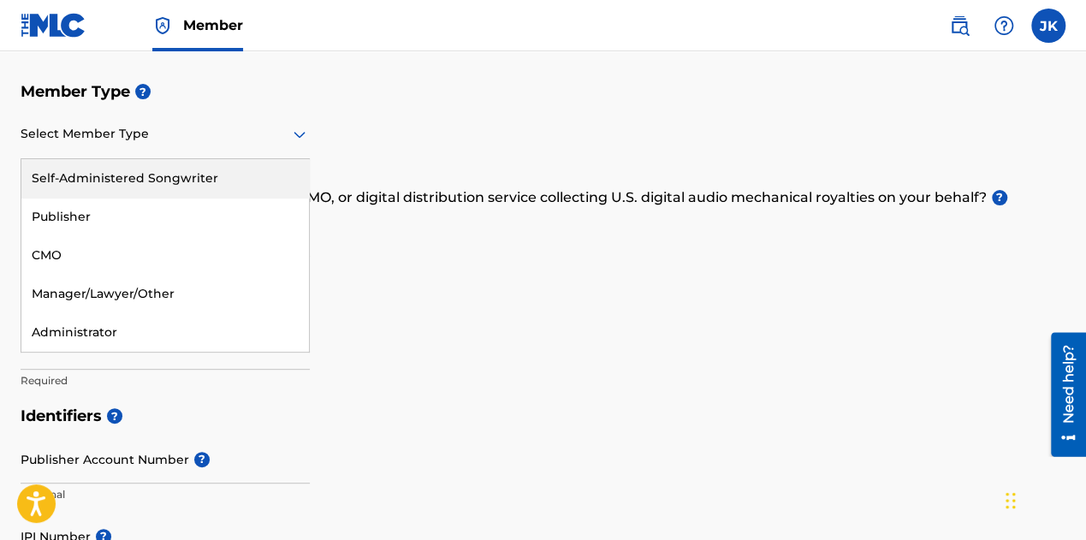
click at [116, 174] on div "Self-Administered Songwriter" at bounding box center [165, 178] width 288 height 39
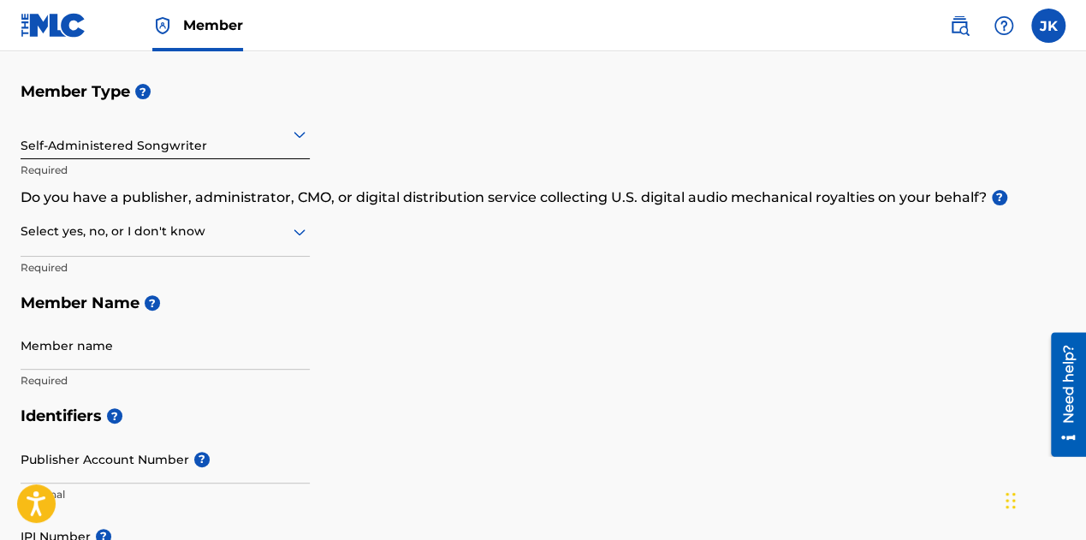
click at [724, 51] on nav "Member JK [PERSON_NAME] [PERSON_NAME] [EMAIL_ADDRESS][DOMAIN_NAME] Notification…" at bounding box center [543, 25] width 1086 height 51
click at [151, 231] on div at bounding box center [165, 231] width 289 height 21
click at [116, 307] on div "No" at bounding box center [165, 314] width 288 height 39
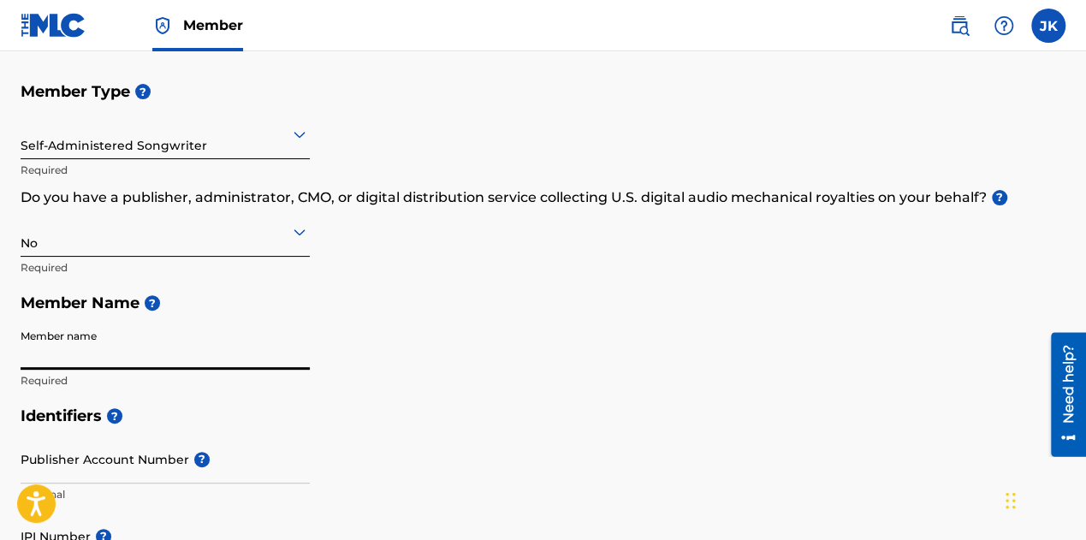
click at [128, 360] on input "Member name" at bounding box center [165, 345] width 289 height 49
type input "[PERSON_NAME] Ayanfe [PERSON_NAME]"
type input "[STREET_ADDRESS]. [GEOGRAPHIC_DATA], [GEOGRAPHIC_DATA]"
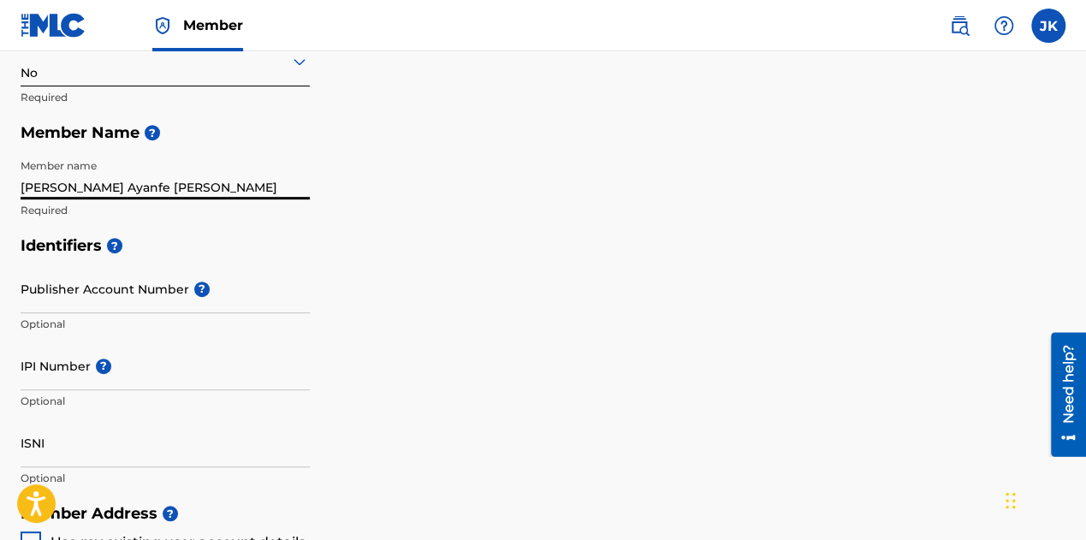
scroll to position [342, 0]
click at [89, 295] on input "Publisher Account Number ?" at bounding box center [165, 288] width 289 height 49
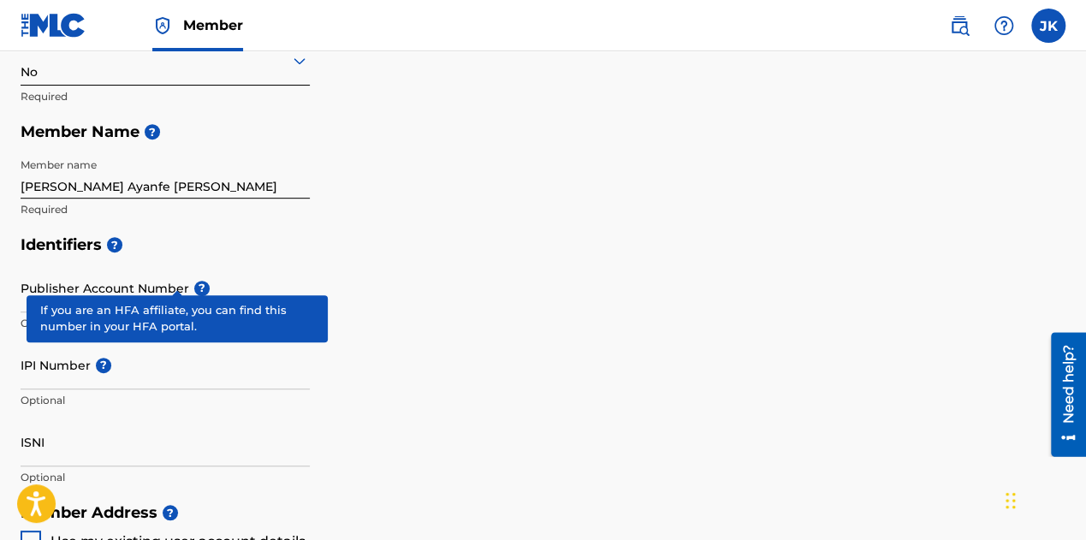
click at [177, 284] on div "Publisher Account Number ? Optional" at bounding box center [165, 302] width 289 height 77
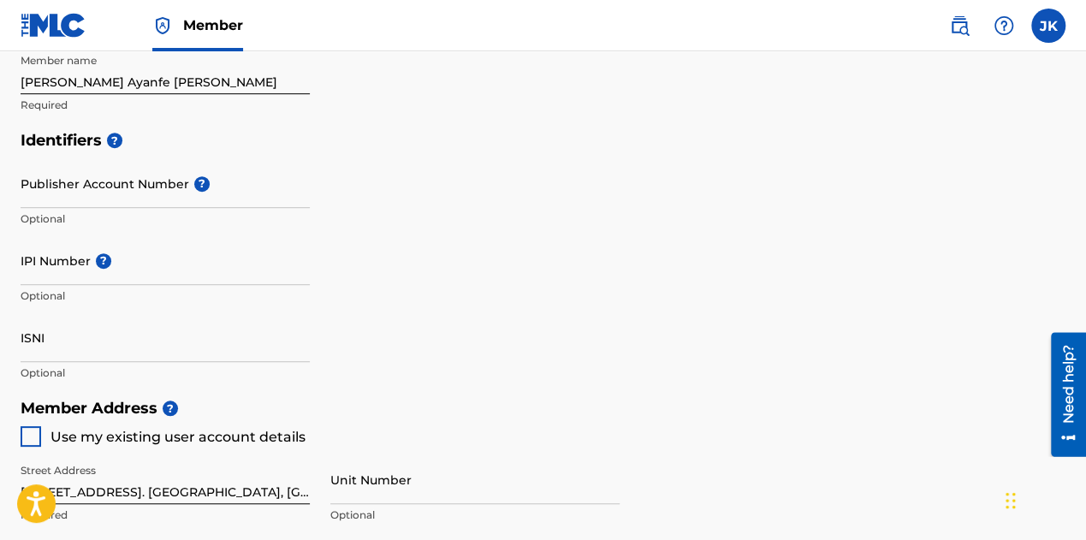
scroll to position [514, 0]
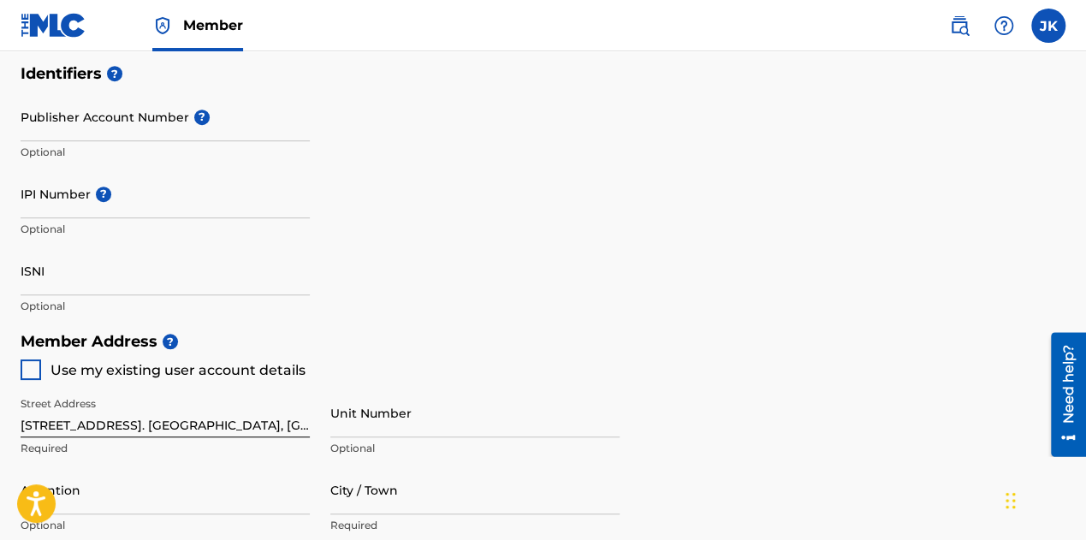
click at [63, 203] on input "IPI Number ?" at bounding box center [165, 194] width 289 height 49
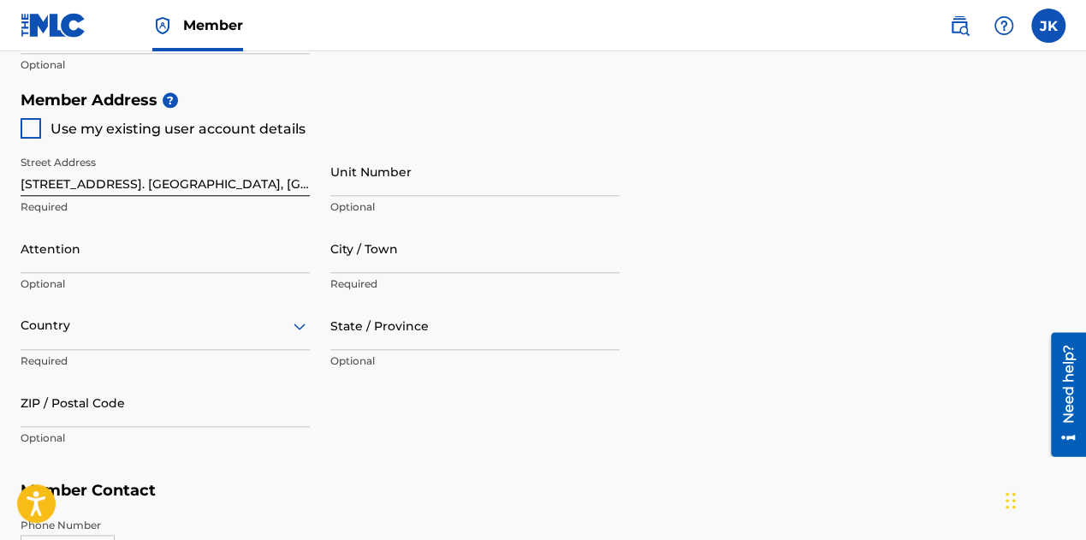
scroll to position [771, 0]
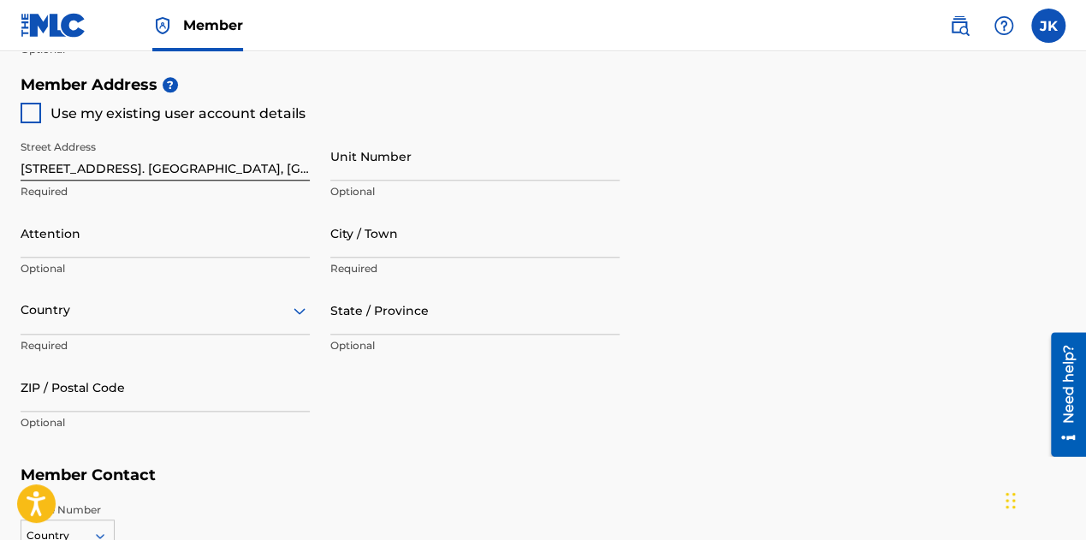
click at [98, 326] on div "Country" at bounding box center [165, 310] width 289 height 49
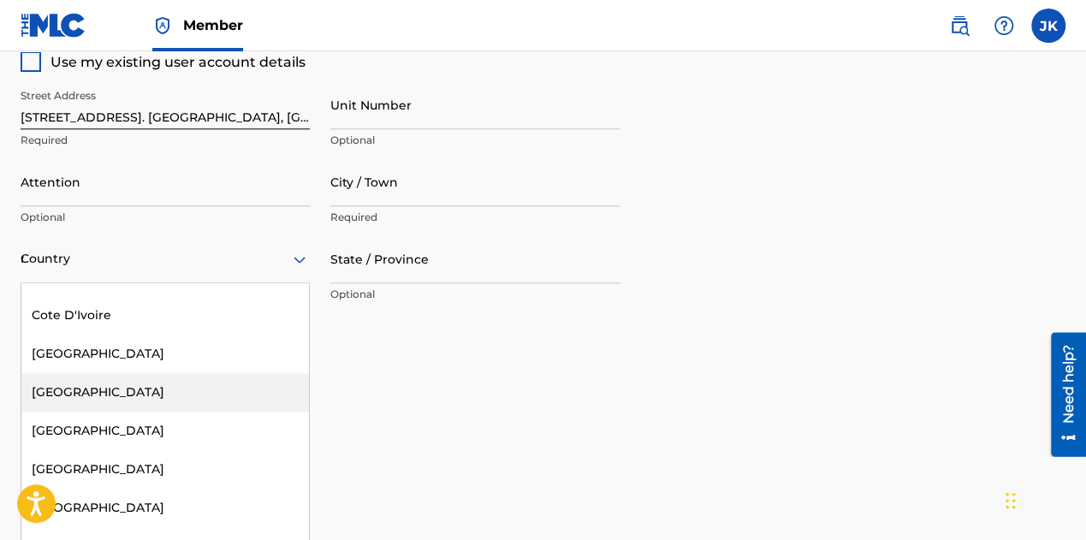
scroll to position [835, 0]
type input "[GEOGRAPHIC_DATA]"
type input "[PERSON_NAME] Ayanfe [PERSON_NAME]"
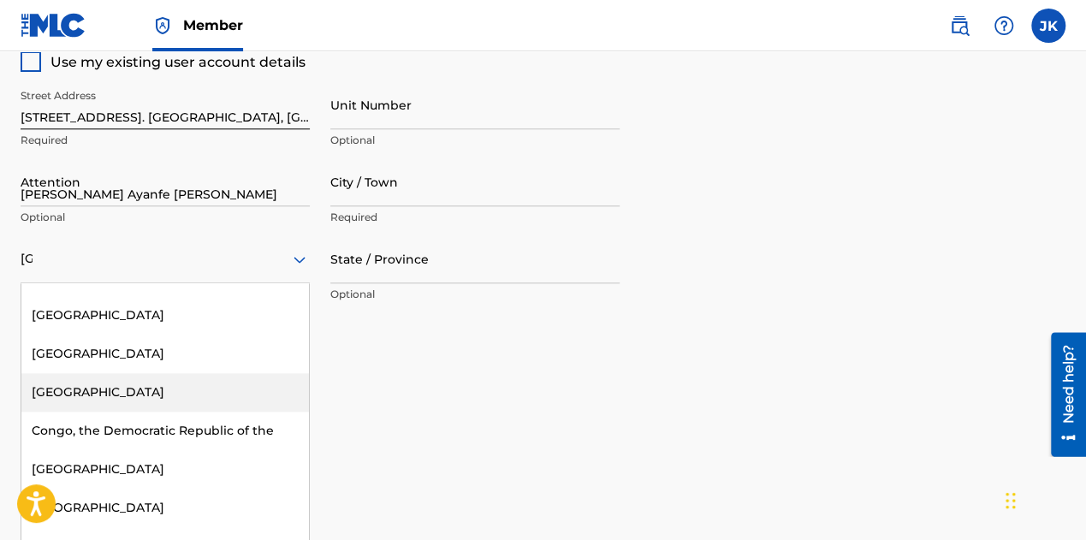
type input "[GEOGRAPHIC_DATA]"
type input "100276"
type input "234"
type input "906"
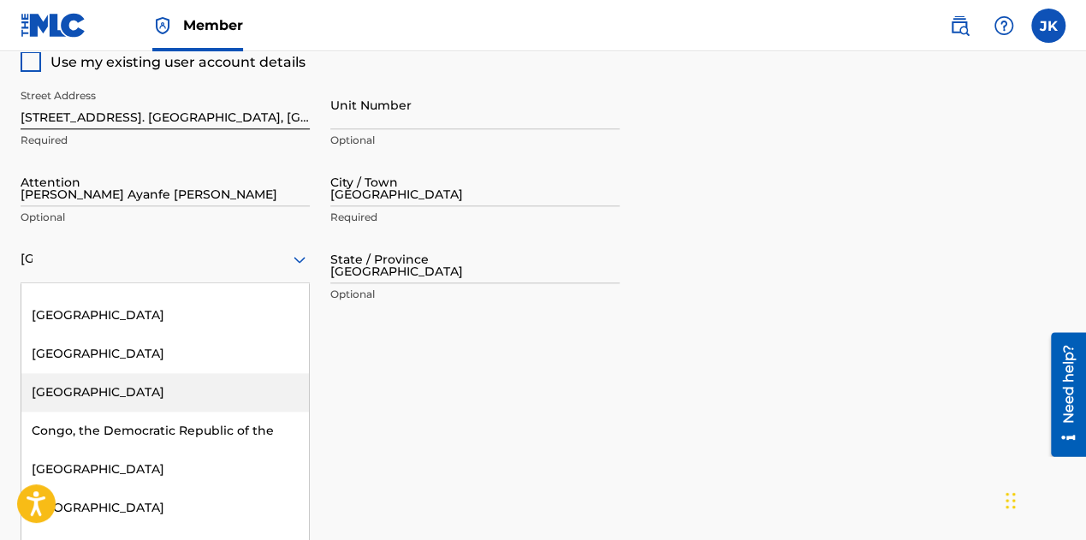
type input "0534863"
type input "[EMAIL_ADDRESS][DOMAIN_NAME]"
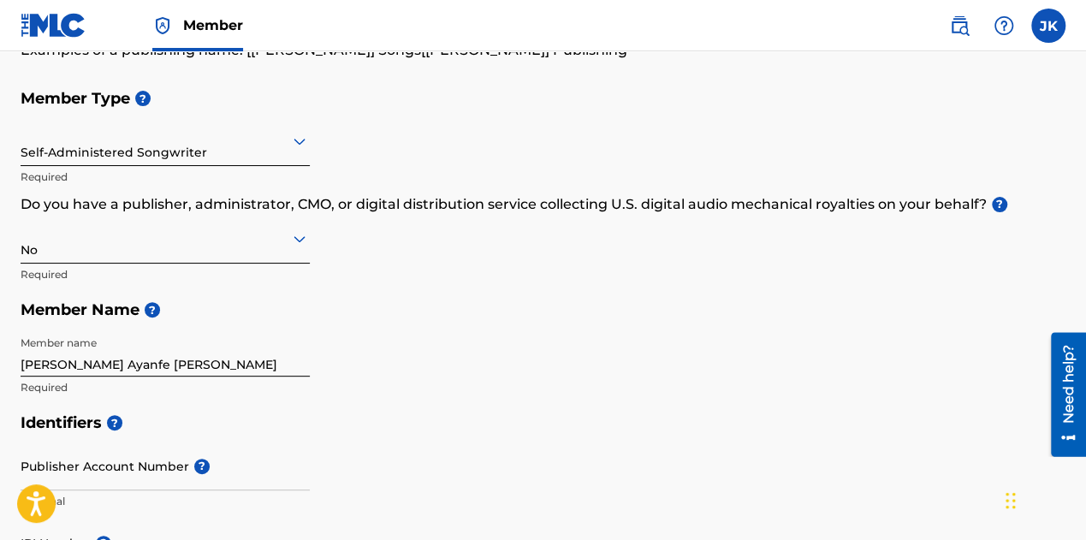
scroll to position [137, 0]
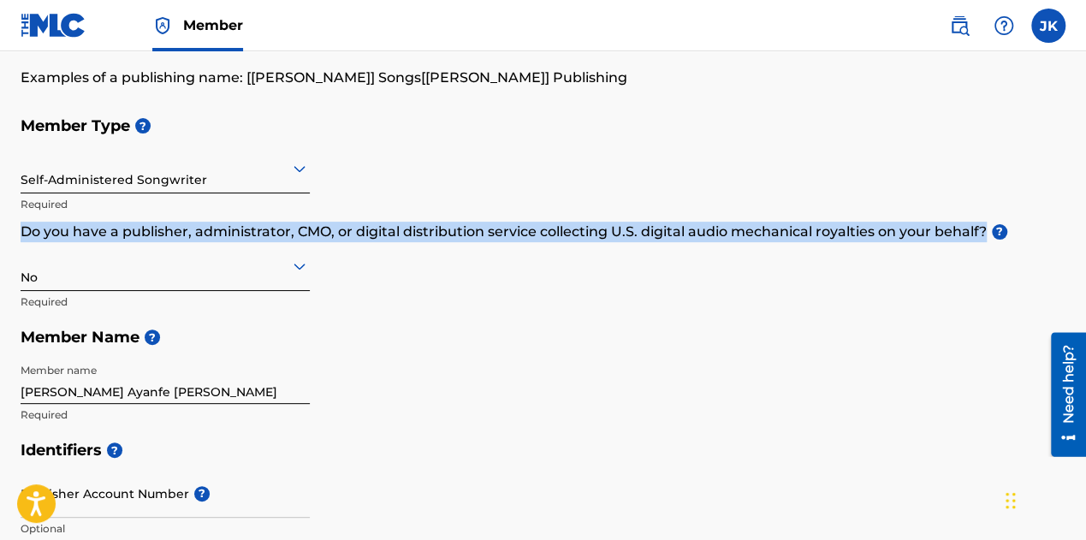
drag, startPoint x: 17, startPoint y: 229, endPoint x: 961, endPoint y: 228, distance: 943.5
copy p "Do you have a publisher, administrator, CMO, or digital distribution service co…"
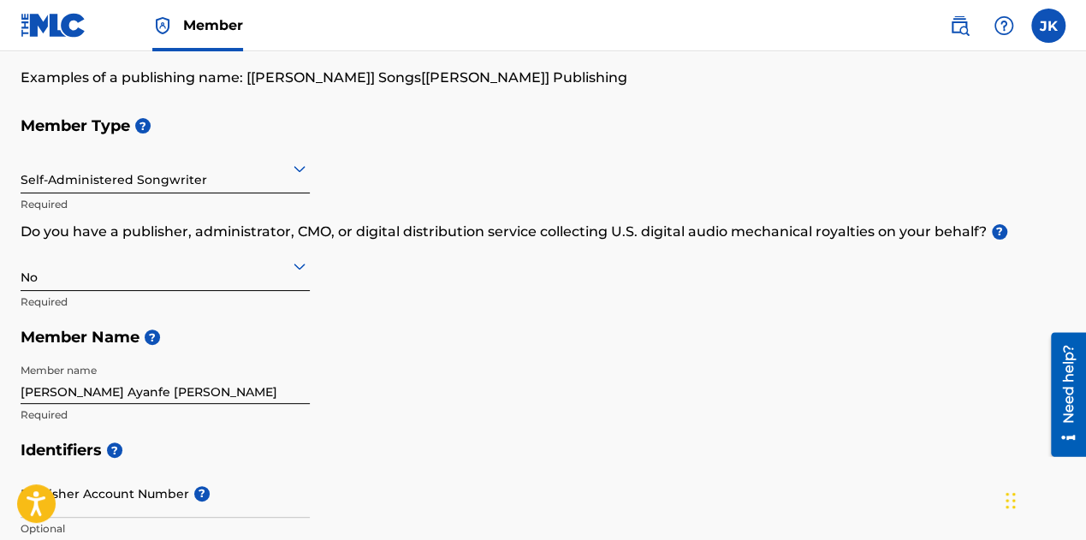
click at [522, 140] on h5 "Member Type ?" at bounding box center [543, 126] width 1045 height 37
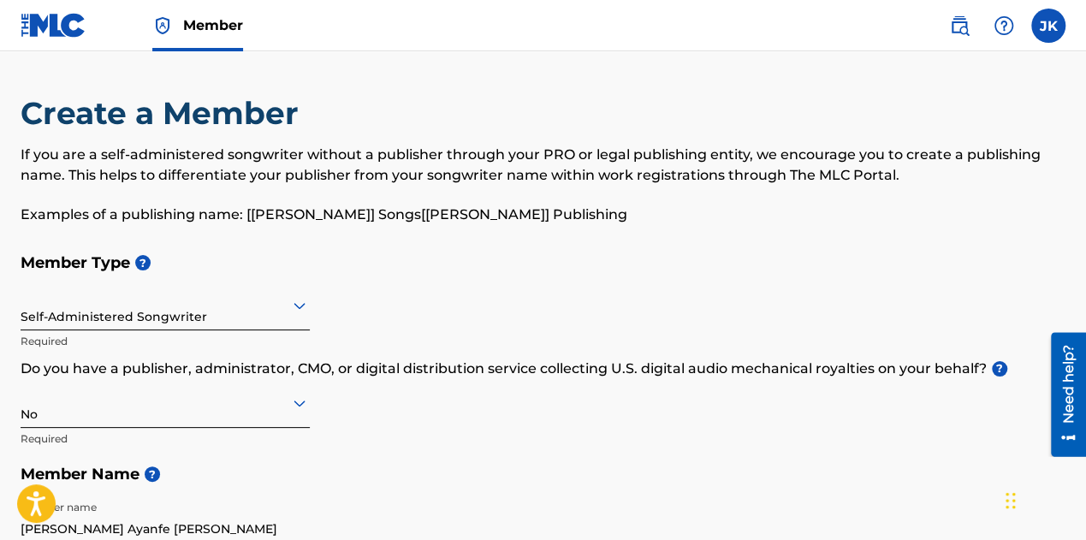
scroll to position [86, 0]
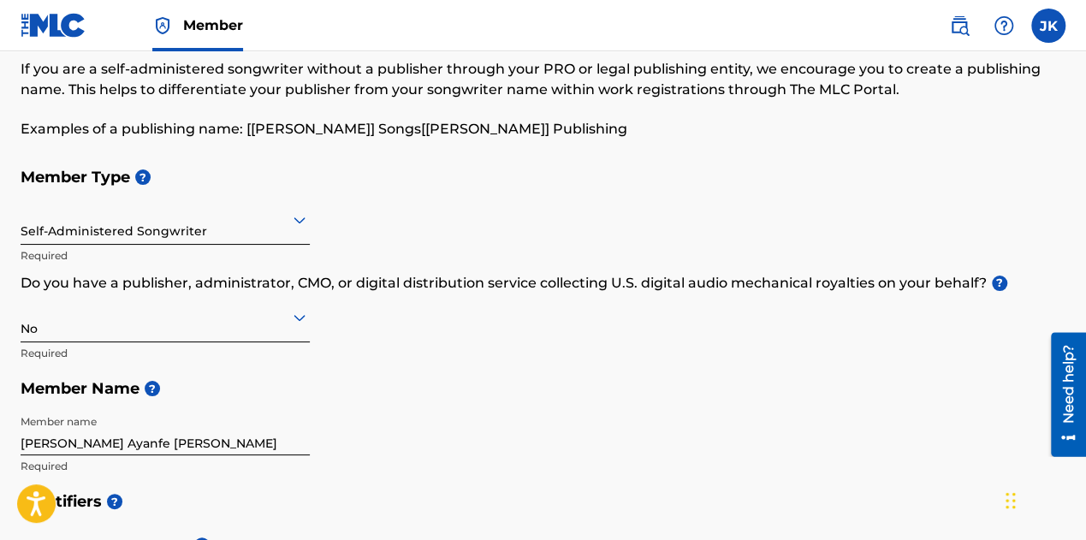
click at [209, 237] on div "Self-Administered Songwriter" at bounding box center [165, 220] width 289 height 42
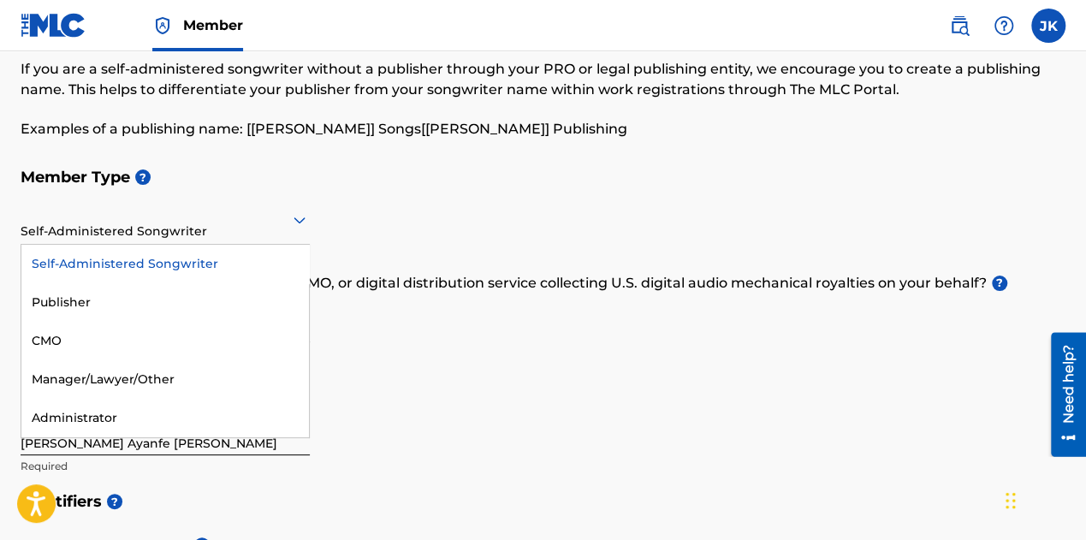
click at [368, 223] on div "Member Type ? 5 results available. Use Up and Down to choose options, press Ent…" at bounding box center [543, 321] width 1045 height 324
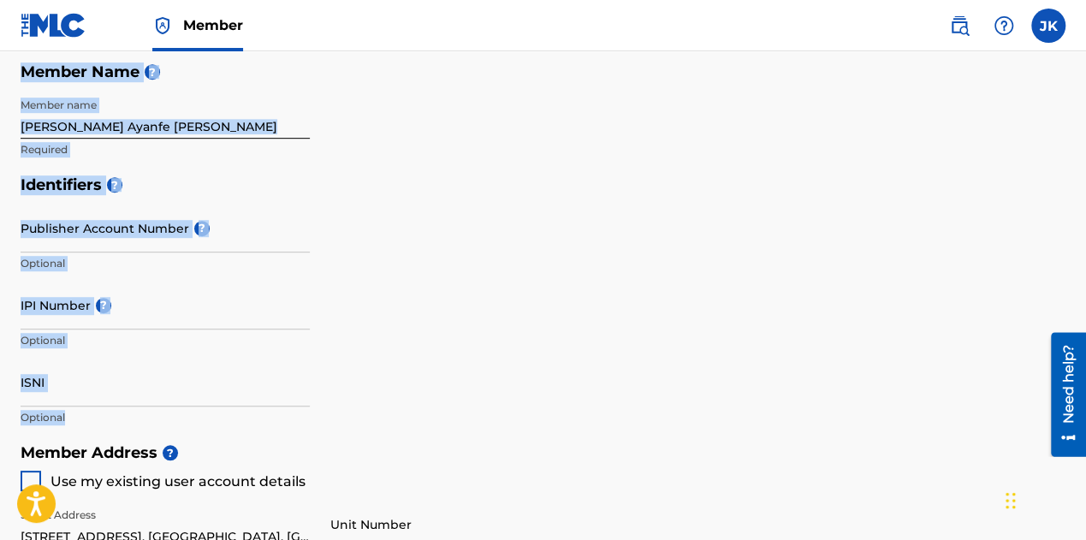
scroll to position [428, 0]
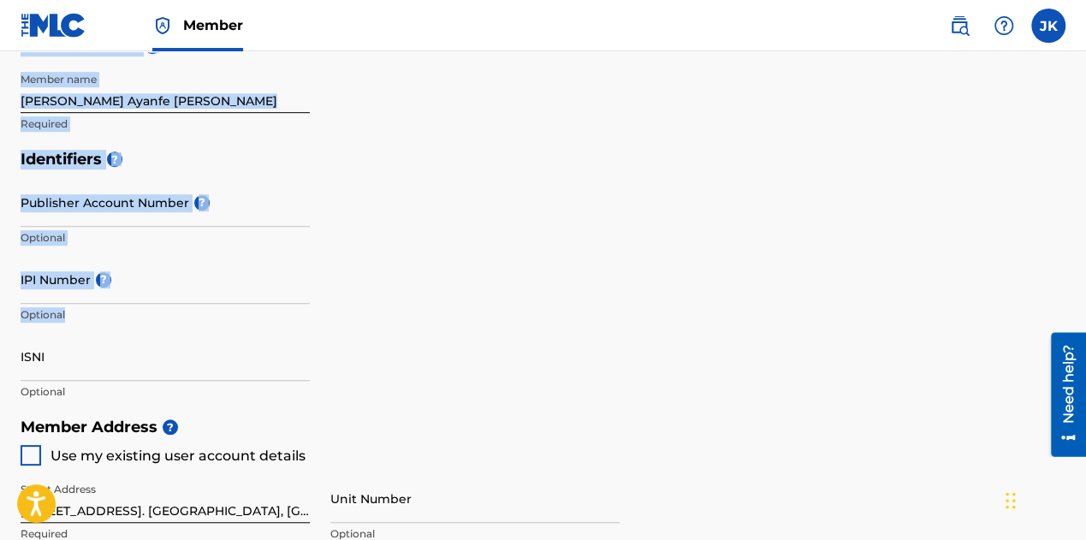
drag, startPoint x: 19, startPoint y: 161, endPoint x: 139, endPoint y: 348, distance: 222.5
click at [139, 348] on div "Create a Member If you are a self-administered songwriter without a publisher t…" at bounding box center [543, 349] width 1086 height 1366
copy div "Member Type ? Self-Administered Songwriter Required Do you have a publisher, ad…"
click at [445, 187] on div "Identifiers ? Publisher Account Number ? Optional IPI Number ? Optional ISNI Op…" at bounding box center [543, 275] width 1045 height 268
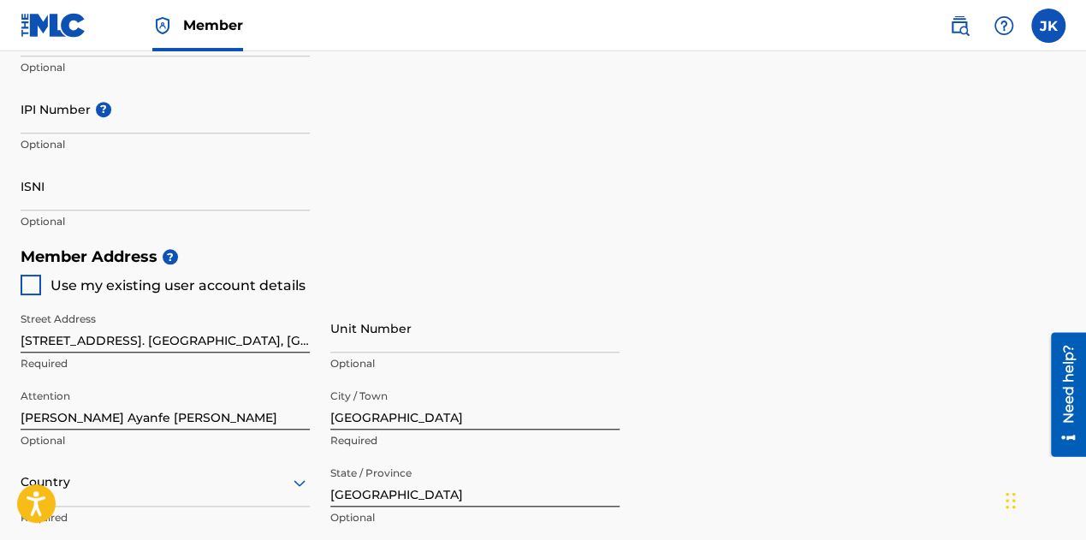
scroll to position [599, 0]
click at [75, 114] on input "IPI Number ?" at bounding box center [165, 108] width 289 height 49
paste input "01173310197"
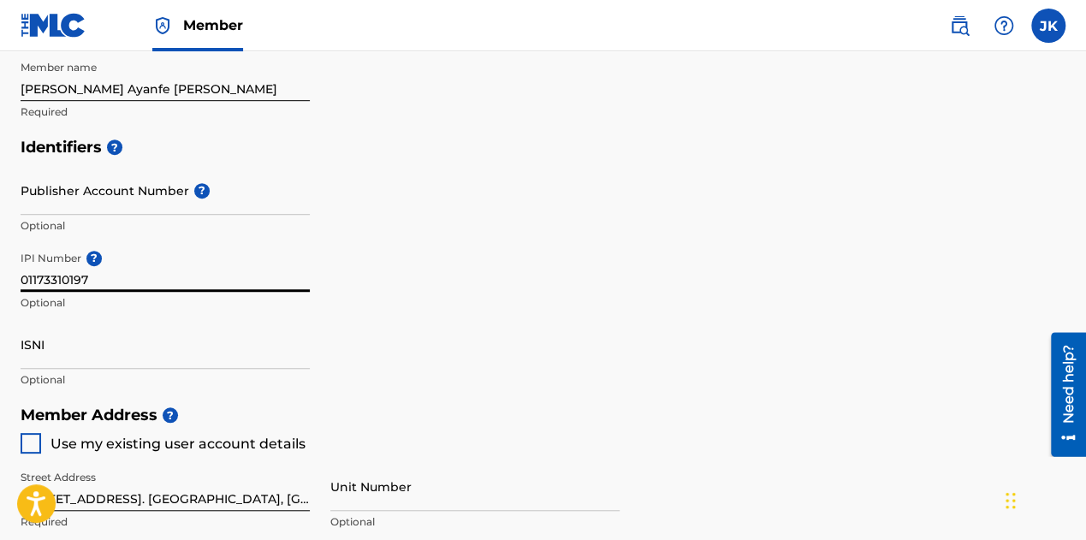
scroll to position [428, 0]
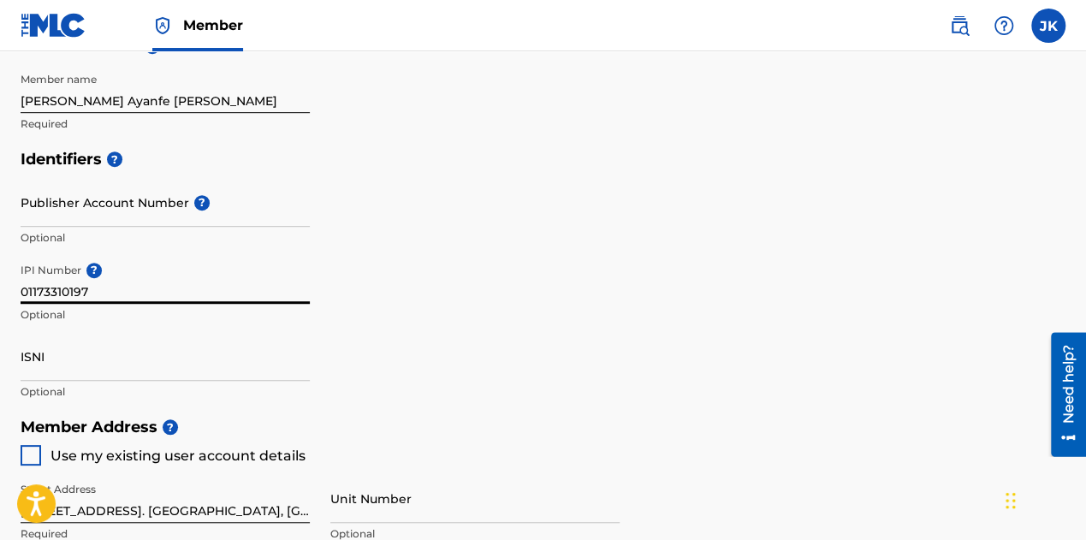
type input "01173310197"
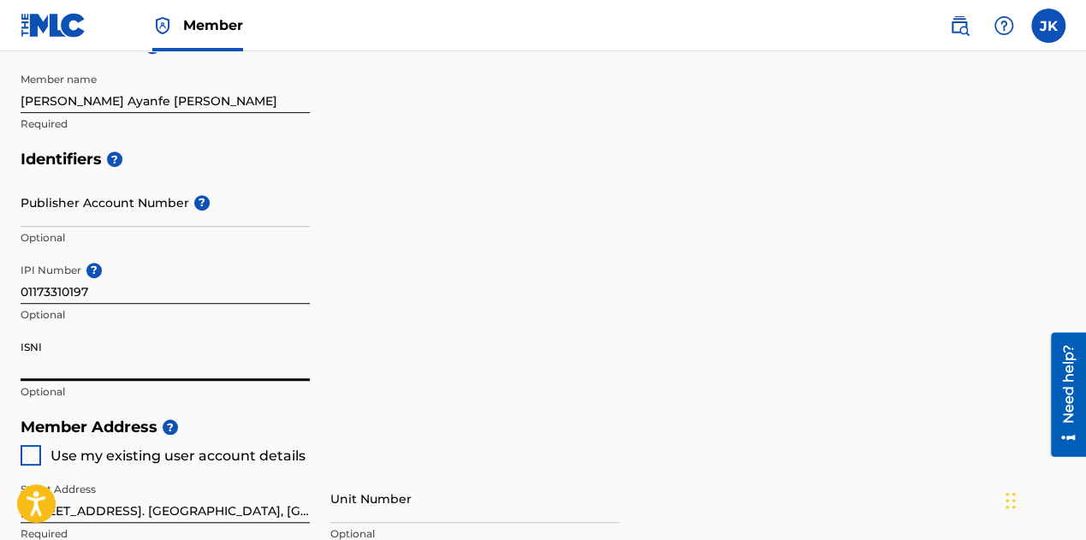
click at [99, 364] on input "ISNI" at bounding box center [165, 356] width 289 height 49
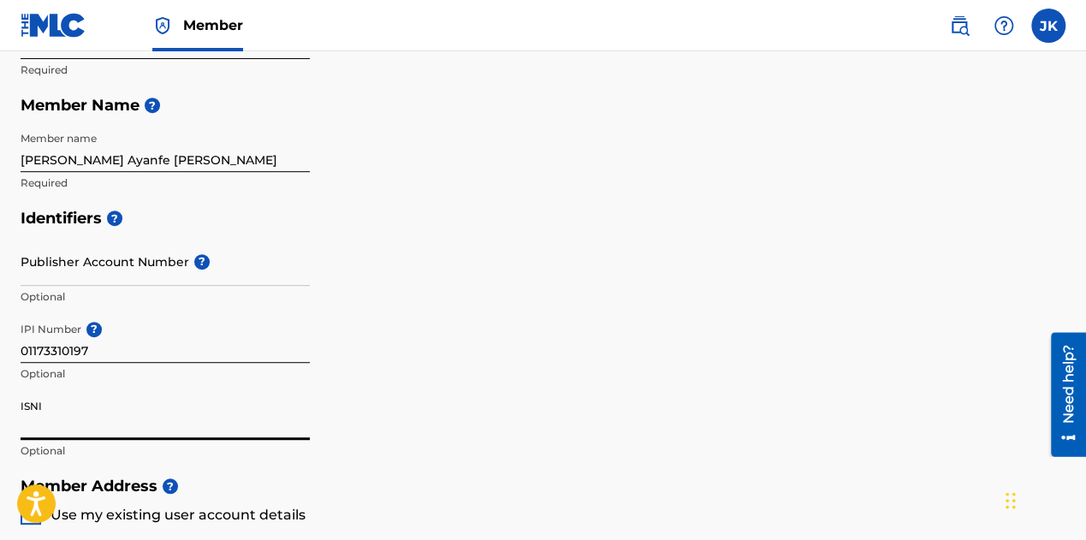
scroll to position [342, 0]
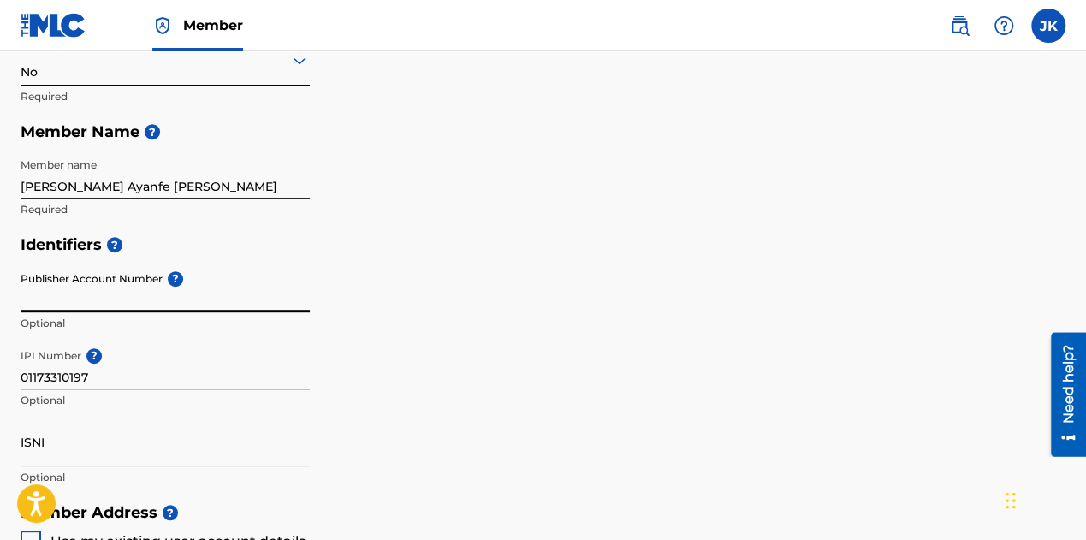
click at [27, 268] on input "Publisher Account Number ?" at bounding box center [165, 288] width 289 height 49
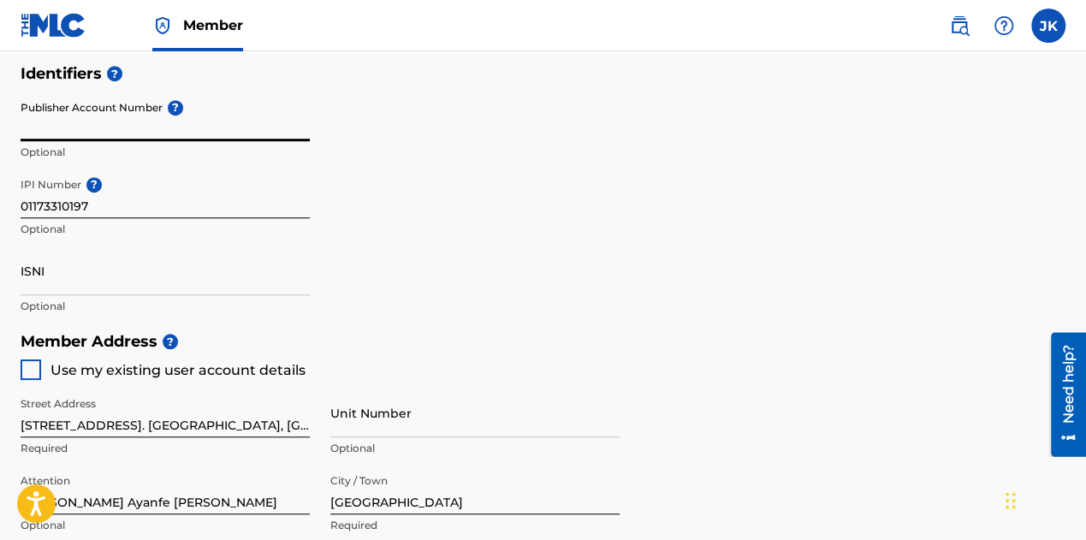
click at [423, 196] on div "Identifiers ? Publisher Account Number ? Optional IPI Number ? 01173310197 Opti…" at bounding box center [543, 190] width 1045 height 268
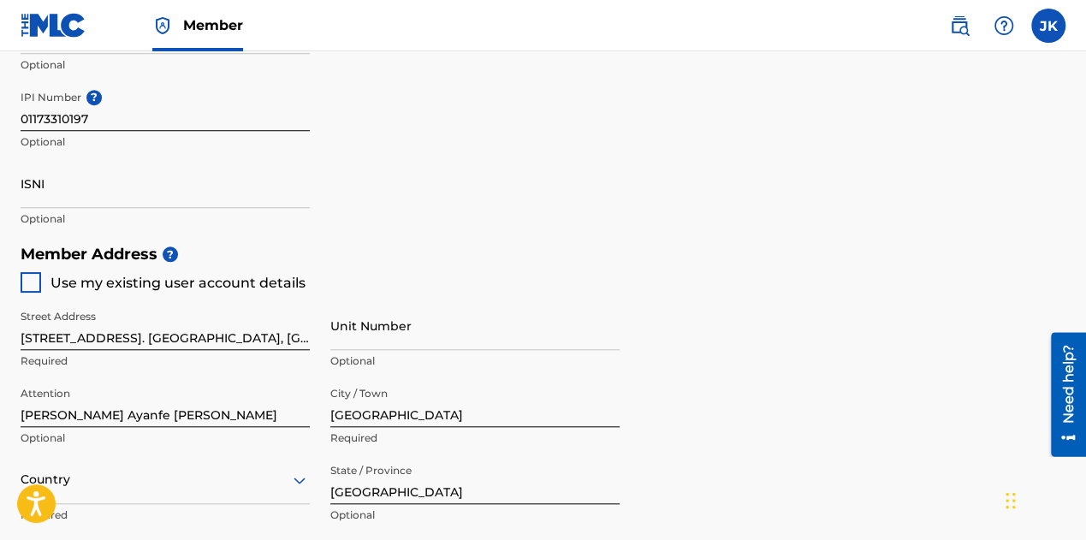
scroll to position [771, 0]
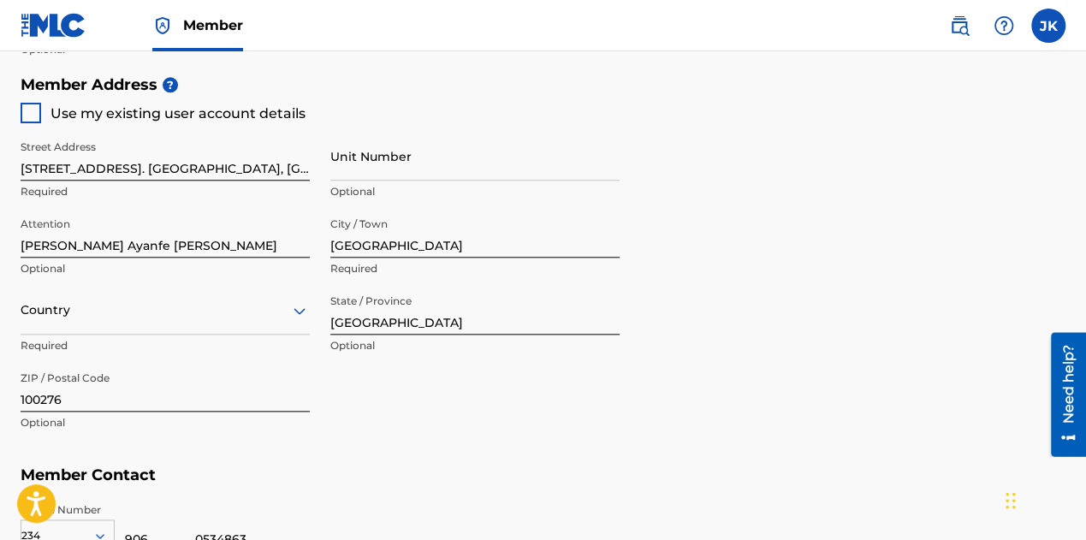
click at [361, 169] on input "Unit Number" at bounding box center [474, 156] width 289 height 49
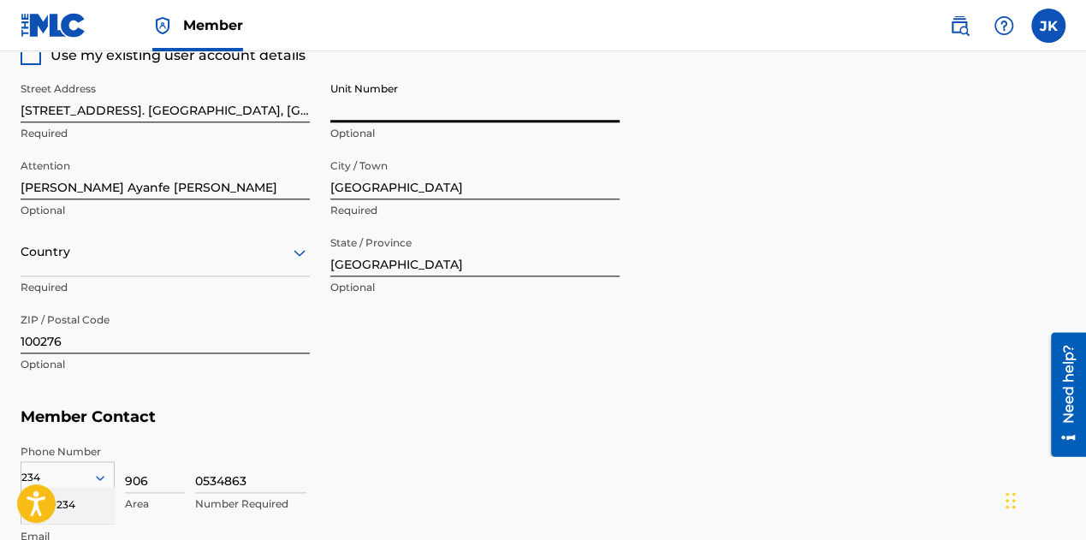
scroll to position [856, 0]
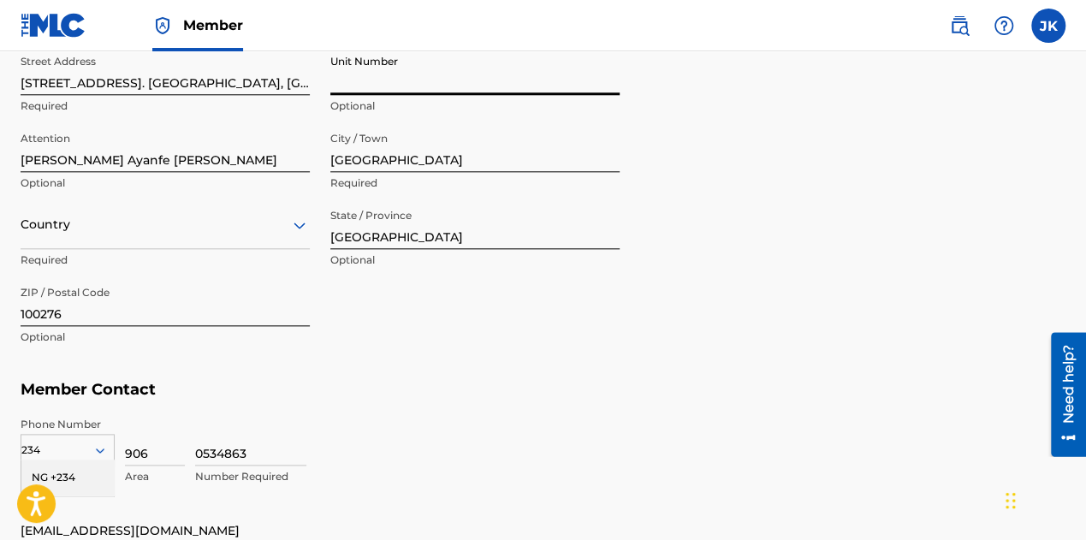
click at [67, 235] on div "Country" at bounding box center [165, 224] width 289 height 49
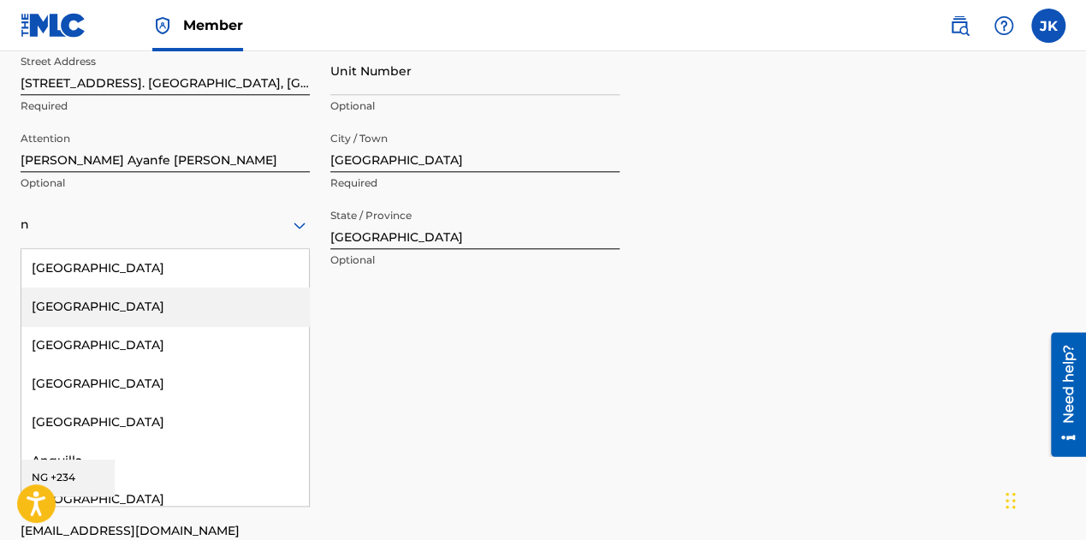
type input "[GEOGRAPHIC_DATA]"
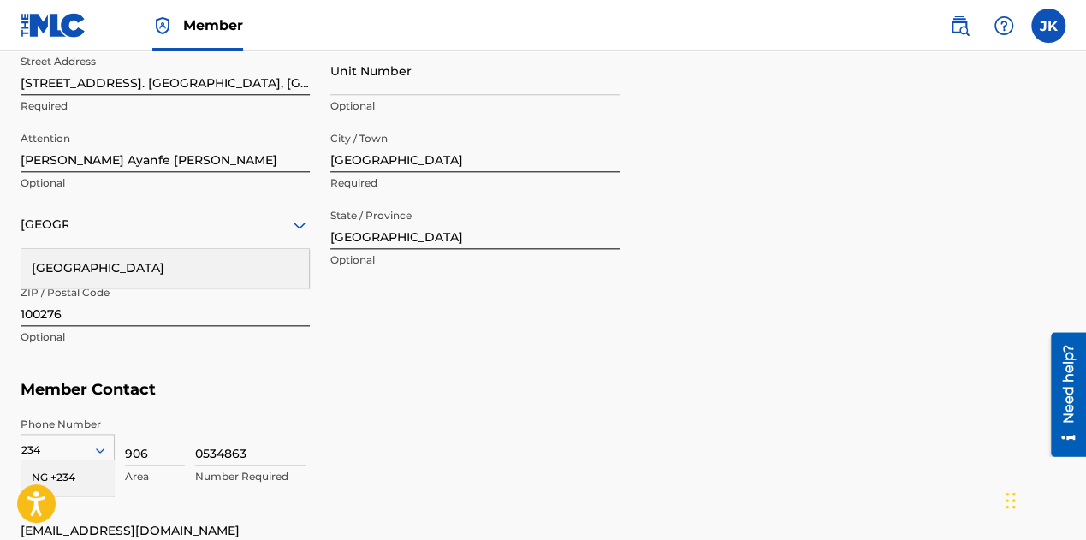
click at [137, 271] on div "[GEOGRAPHIC_DATA]" at bounding box center [165, 268] width 288 height 39
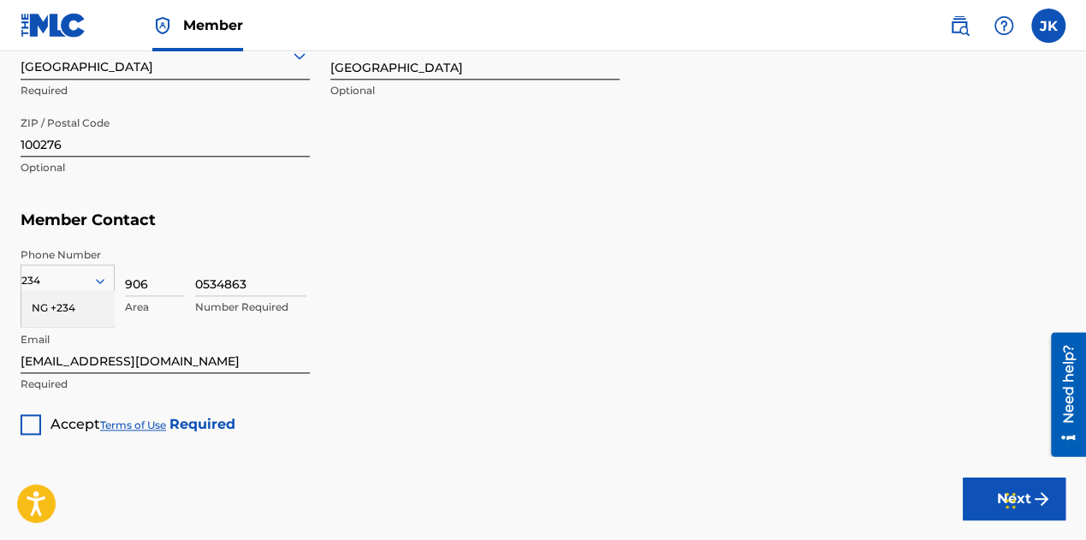
scroll to position [1027, 0]
click at [265, 371] on div "Email [EMAIL_ADDRESS][DOMAIN_NAME] Required" at bounding box center [165, 361] width 289 height 77
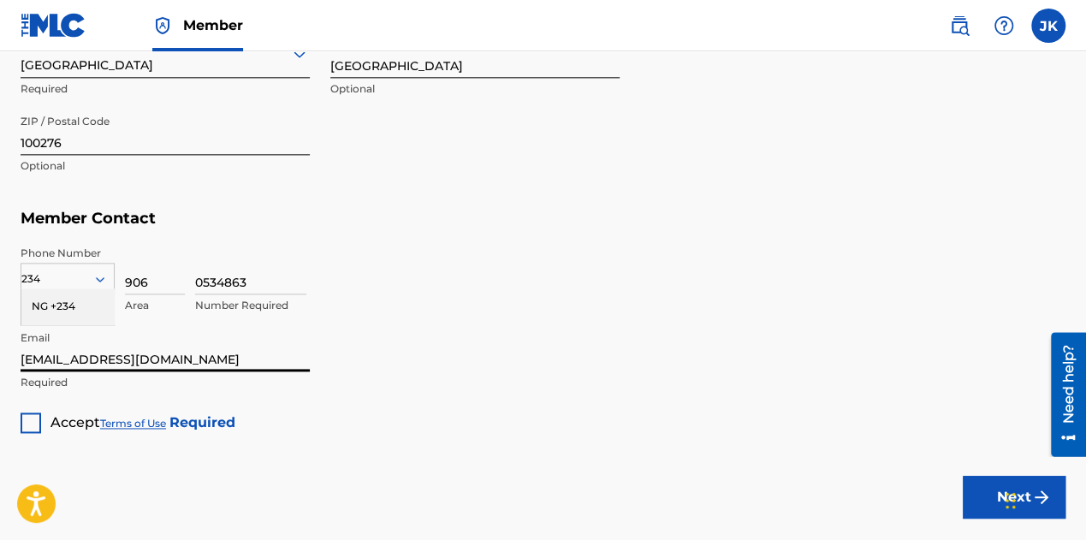
drag, startPoint x: 78, startPoint y: 349, endPoint x: -3, endPoint y: 366, distance: 82.1
type input "[EMAIL_ADDRESS][DOMAIN_NAME]"
drag, startPoint x: 31, startPoint y: 427, endPoint x: 188, endPoint y: 431, distance: 157.6
click at [31, 427] on div at bounding box center [31, 423] width 21 height 21
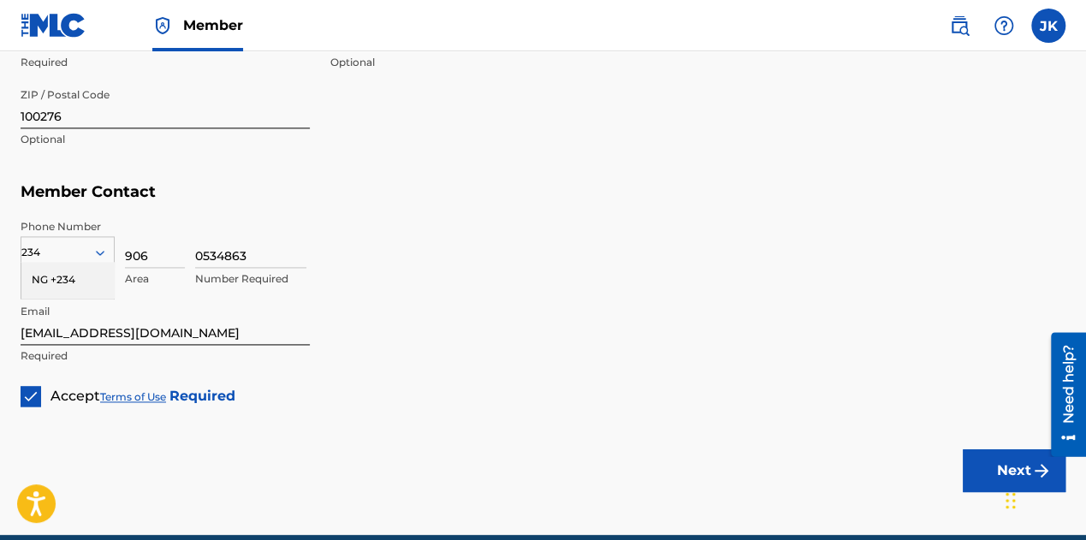
scroll to position [1130, 0]
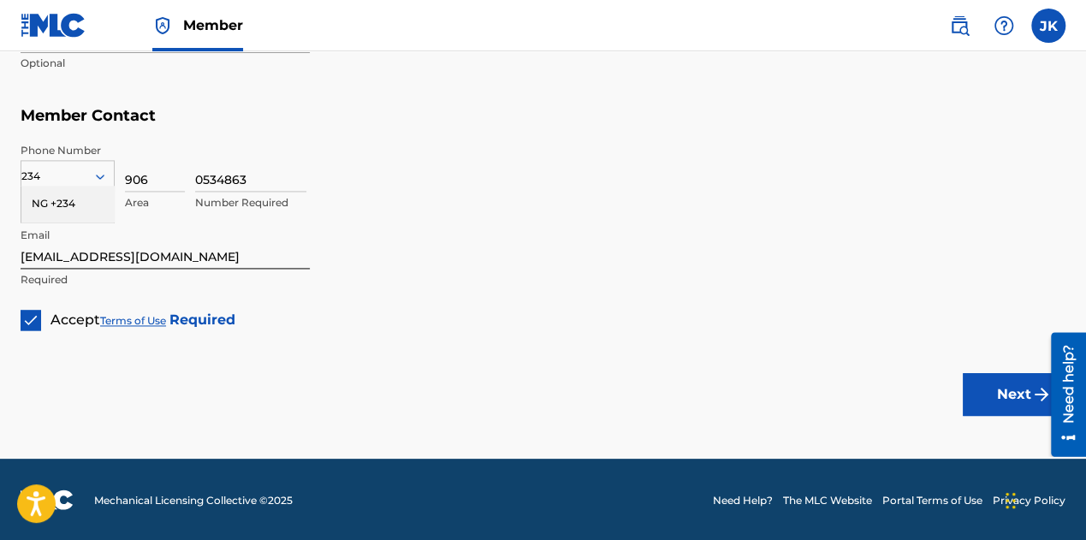
click at [1004, 401] on button "Next" at bounding box center [1014, 394] width 103 height 43
click at [74, 168] on div at bounding box center [67, 176] width 92 height 19
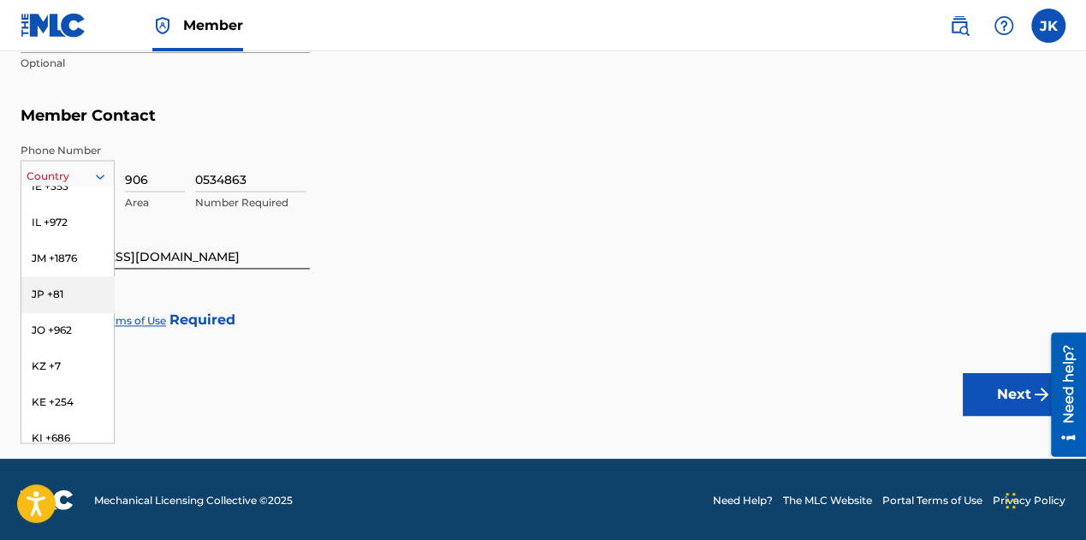
scroll to position [3339, 0]
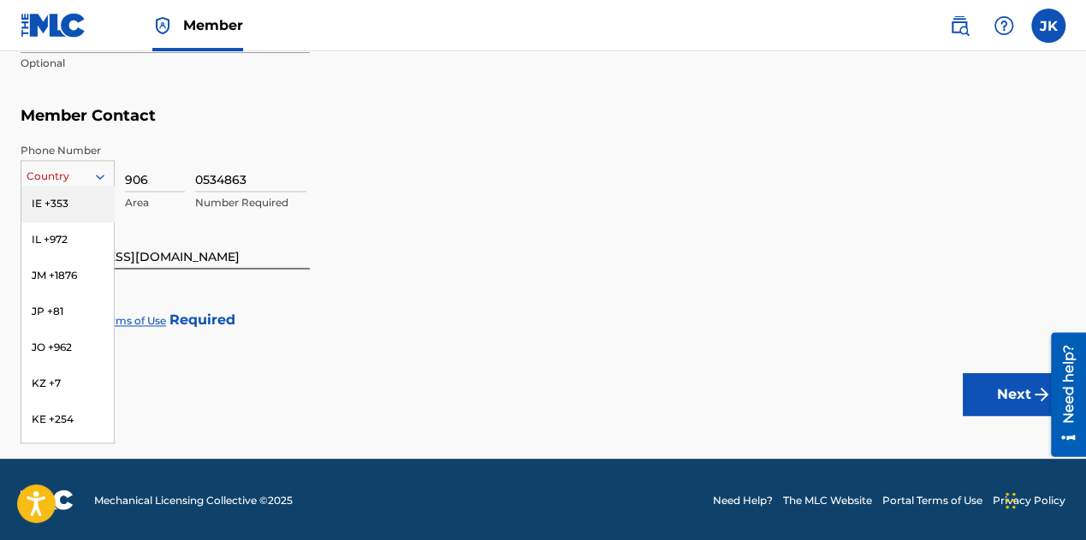
type input "n"
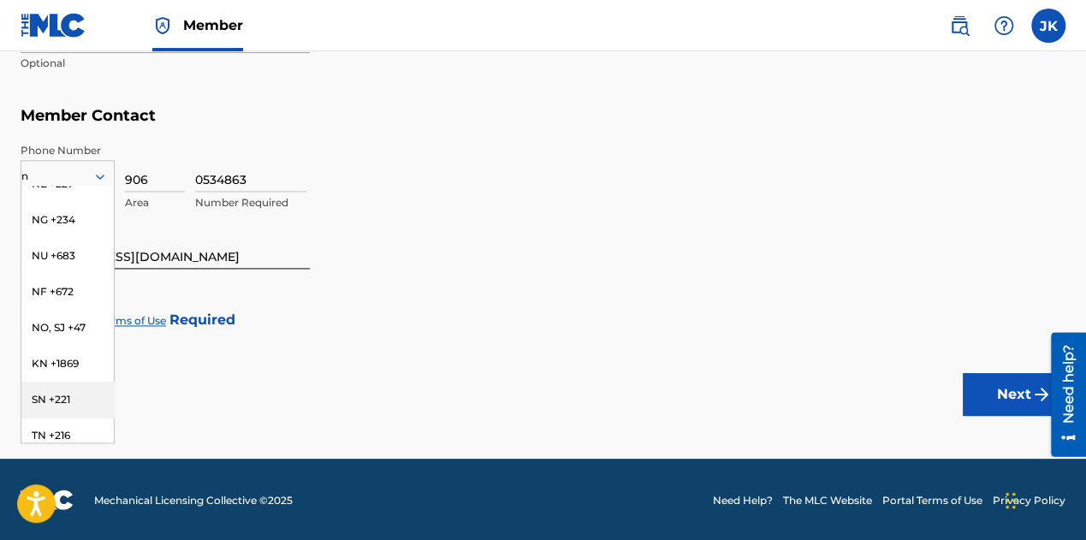
scroll to position [485, 0]
click at [60, 259] on div "NG +234" at bounding box center [67, 258] width 92 height 36
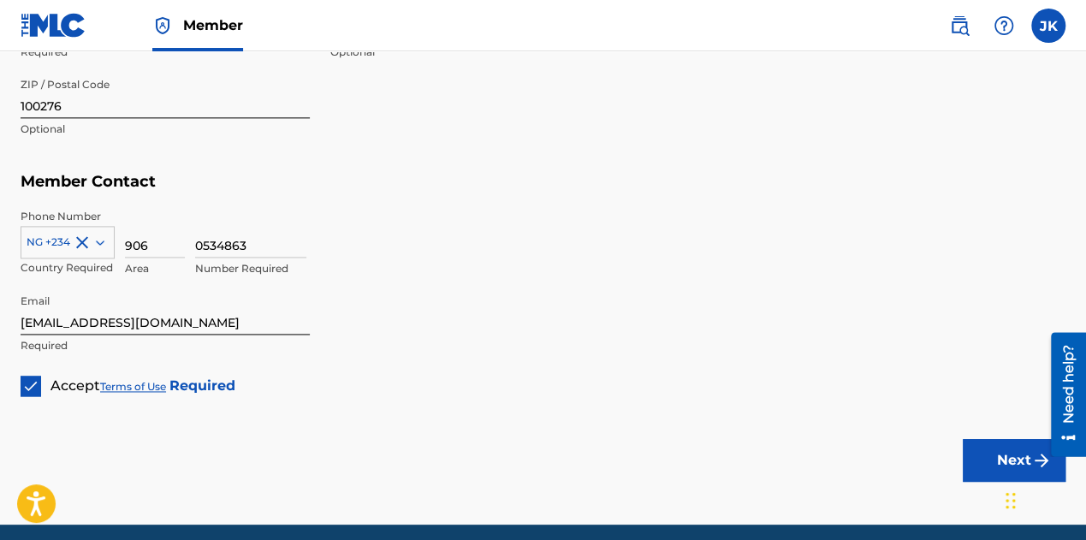
scroll to position [1130, 0]
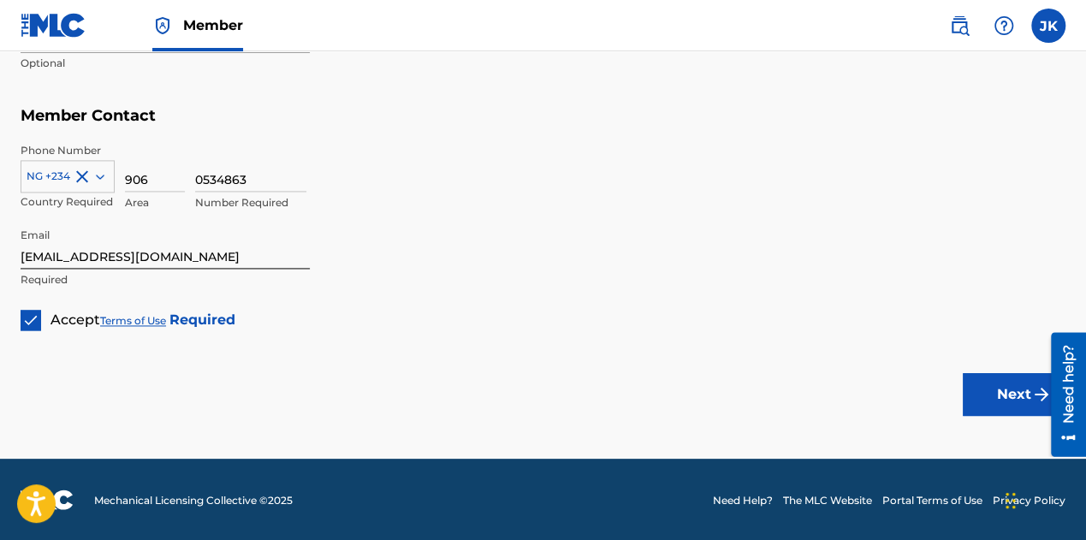
click at [979, 395] on button "Next" at bounding box center [1014, 394] width 103 height 43
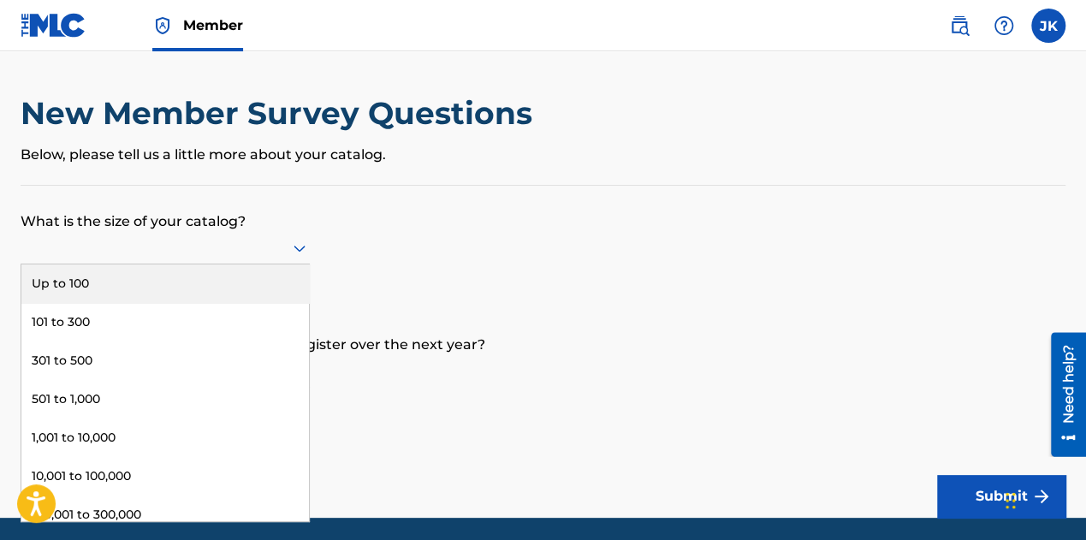
click at [166, 244] on div at bounding box center [165, 247] width 289 height 21
click at [80, 282] on div "Up to 100" at bounding box center [165, 284] width 288 height 39
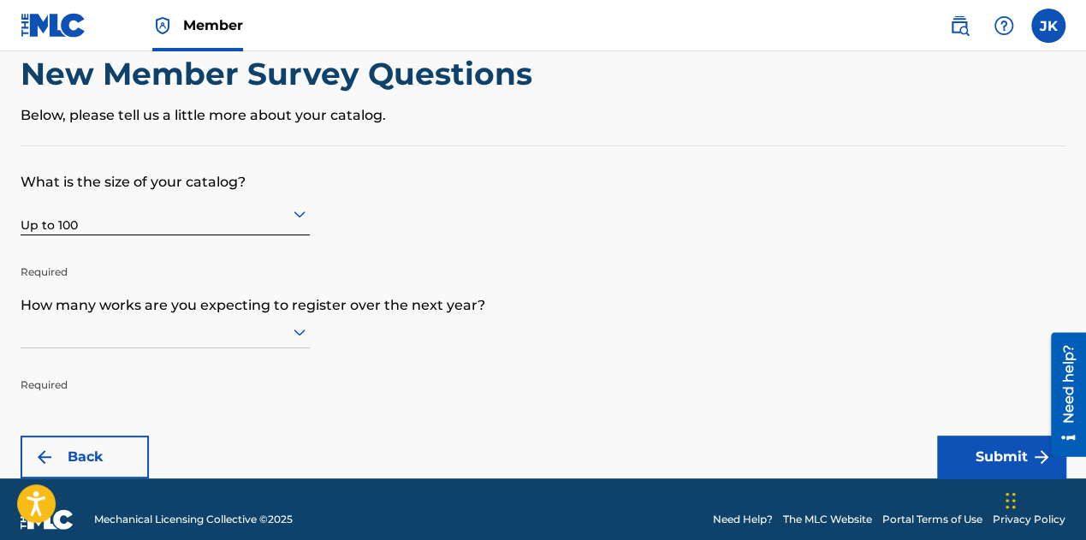
scroll to position [59, 0]
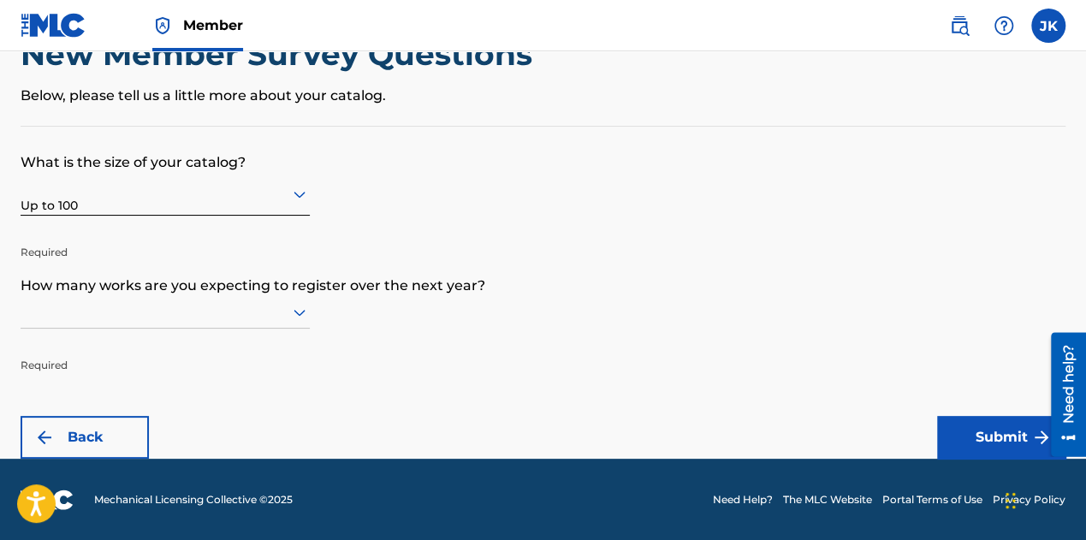
click at [134, 318] on div at bounding box center [165, 311] width 289 height 21
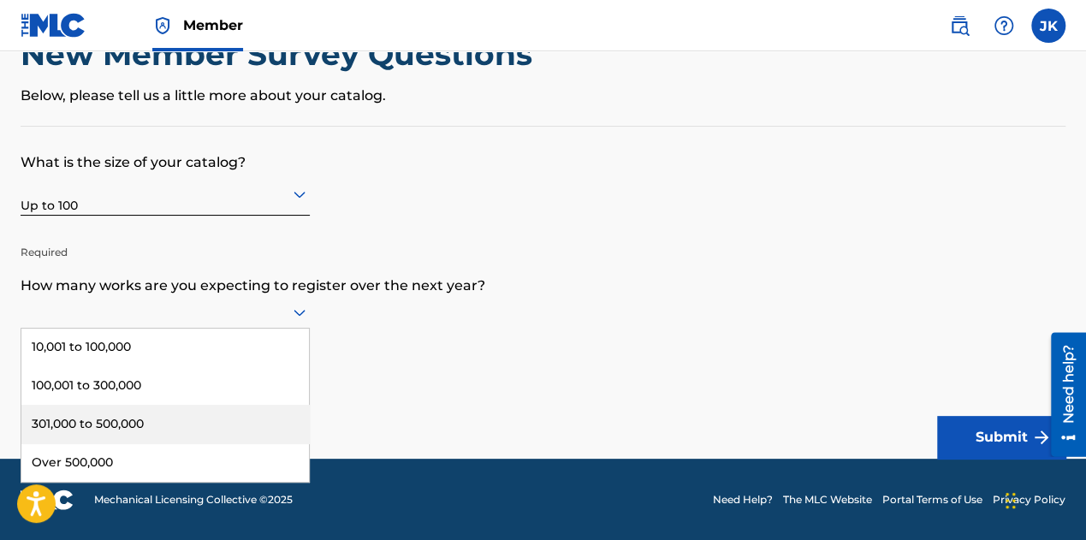
scroll to position [0, 0]
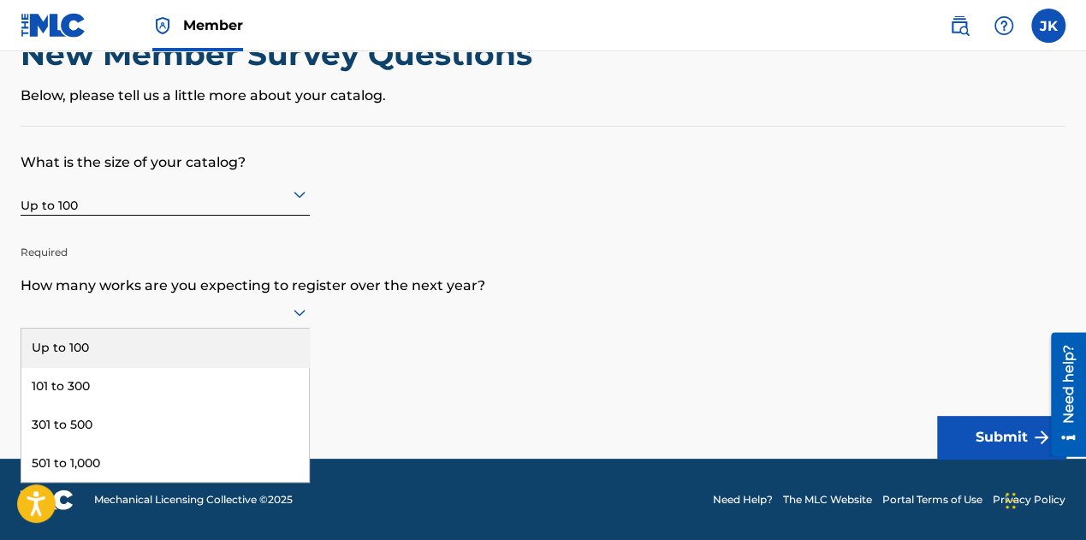
click at [86, 360] on div "Up to 100" at bounding box center [165, 348] width 288 height 39
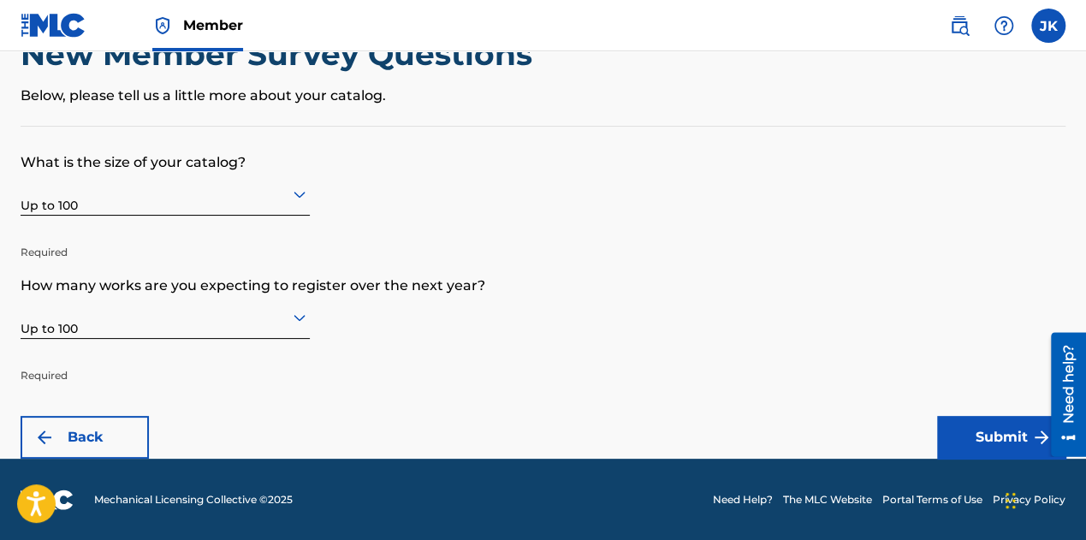
click at [228, 152] on p "What is the size of your catalog?" at bounding box center [543, 150] width 1045 height 46
click at [228, 153] on p "What is the size of your catalog?" at bounding box center [543, 150] width 1045 height 46
copy p "What is the size of your catalog?"
click at [476, 272] on p "How many works are you expecting to register over the next year?" at bounding box center [543, 273] width 1045 height 46
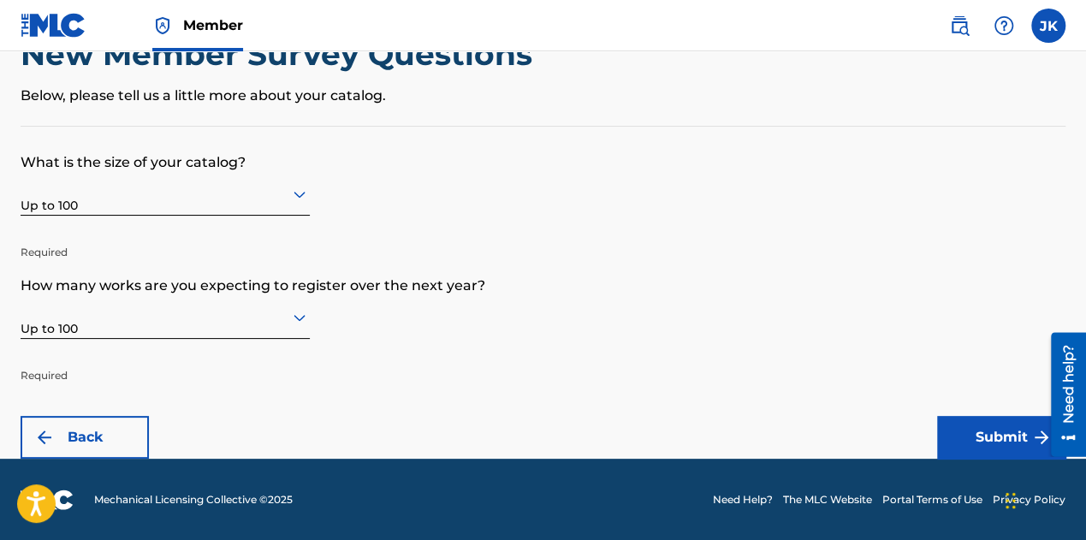
click at [997, 437] on button "Submit" at bounding box center [1001, 437] width 128 height 43
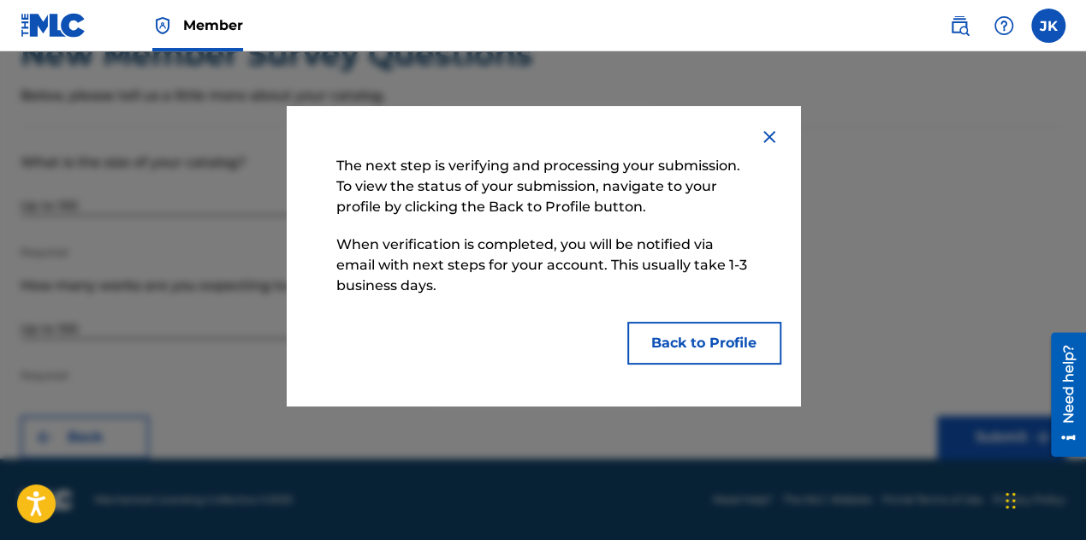
click at [691, 344] on button "Back to Profile" at bounding box center [705, 343] width 154 height 43
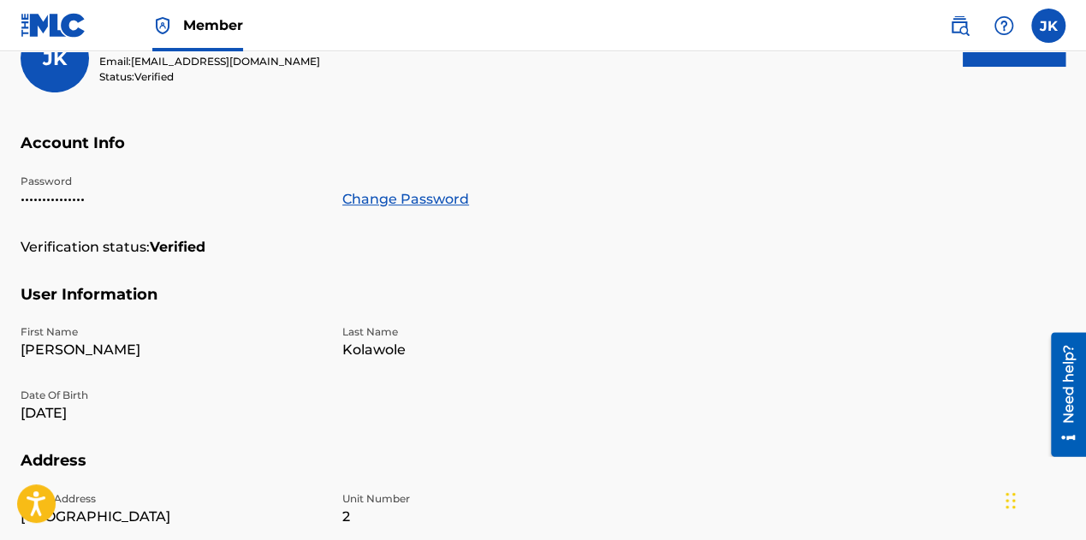
scroll to position [257, 0]
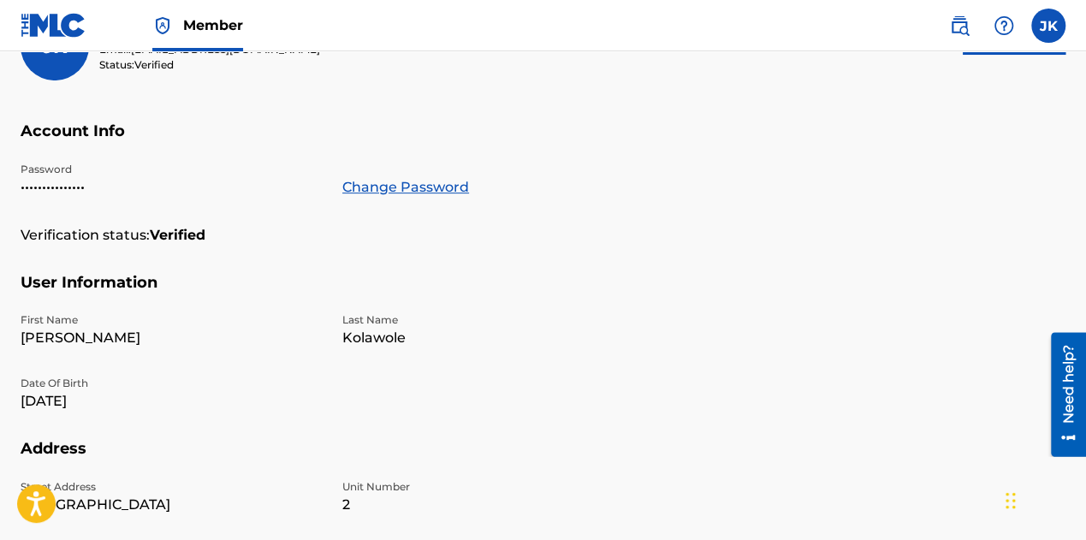
click at [717, 52] on div "[PERSON_NAME] [PERSON_NAME] Email: [EMAIL_ADDRESS][DOMAIN_NAME] Status: Verifie…" at bounding box center [543, 67] width 1045 height 110
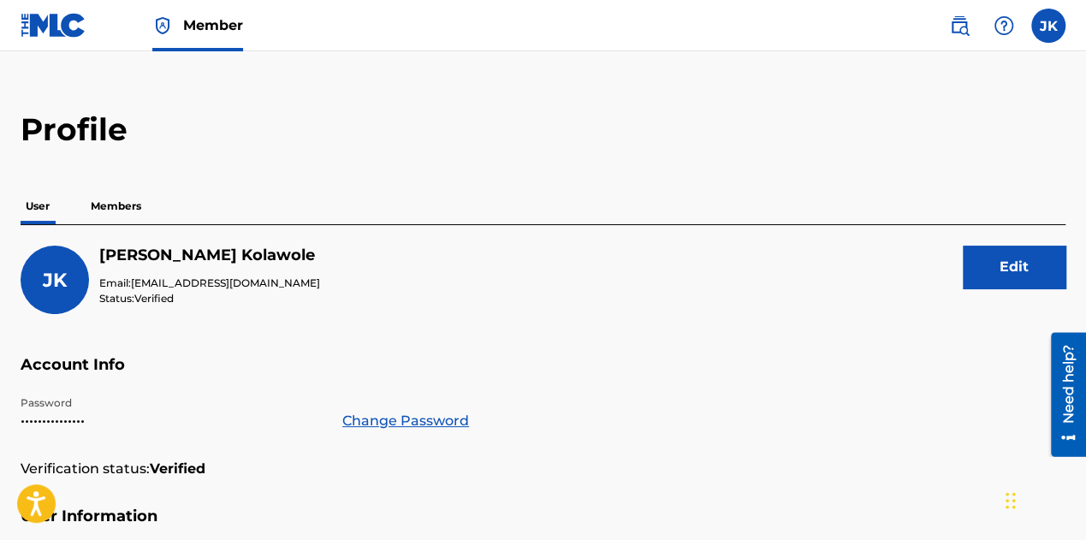
scroll to position [0, 0]
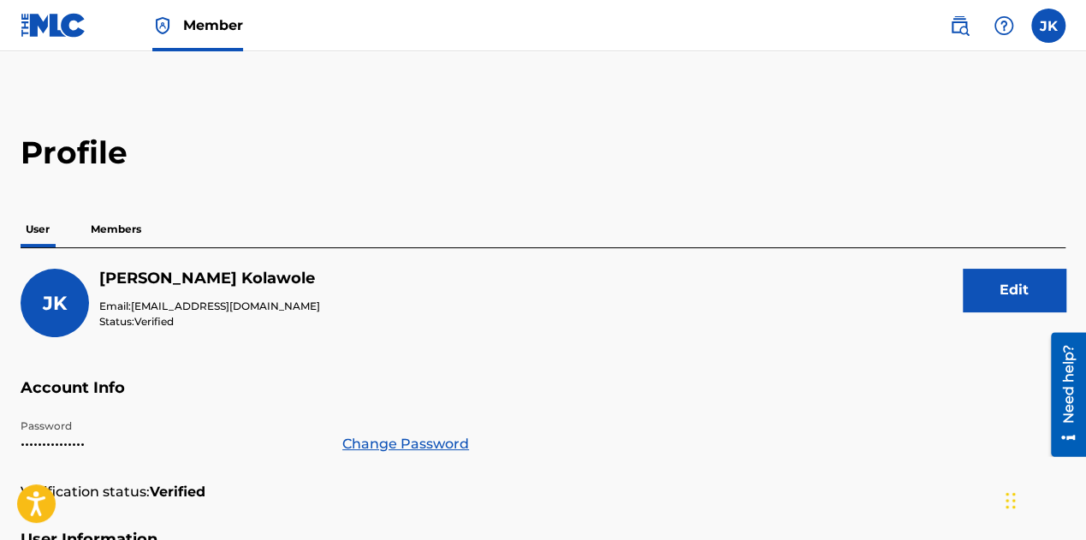
click at [125, 240] on p "Members" at bounding box center [116, 229] width 61 height 36
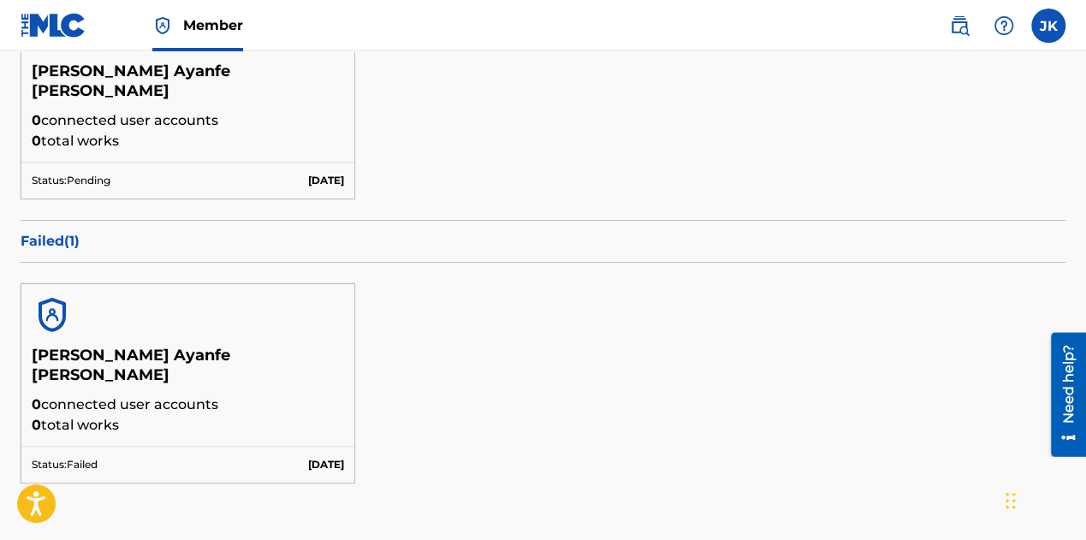
scroll to position [442, 0]
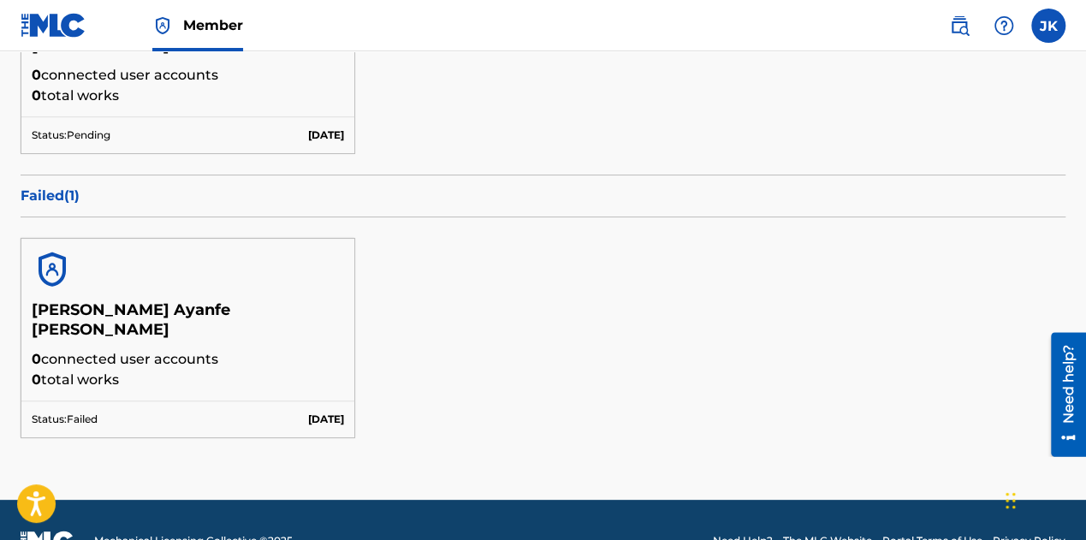
click at [76, 349] on p "0 connected user accounts" at bounding box center [188, 359] width 312 height 21
drag, startPoint x: 128, startPoint y: 307, endPoint x: 56, endPoint y: 253, distance: 89.9
click at [56, 261] on img at bounding box center [52, 269] width 41 height 41
drag, startPoint x: 41, startPoint y: 179, endPoint x: 55, endPoint y: 214, distance: 37.7
click at [41, 186] on p "Failed ( 1 )" at bounding box center [543, 196] width 1045 height 21
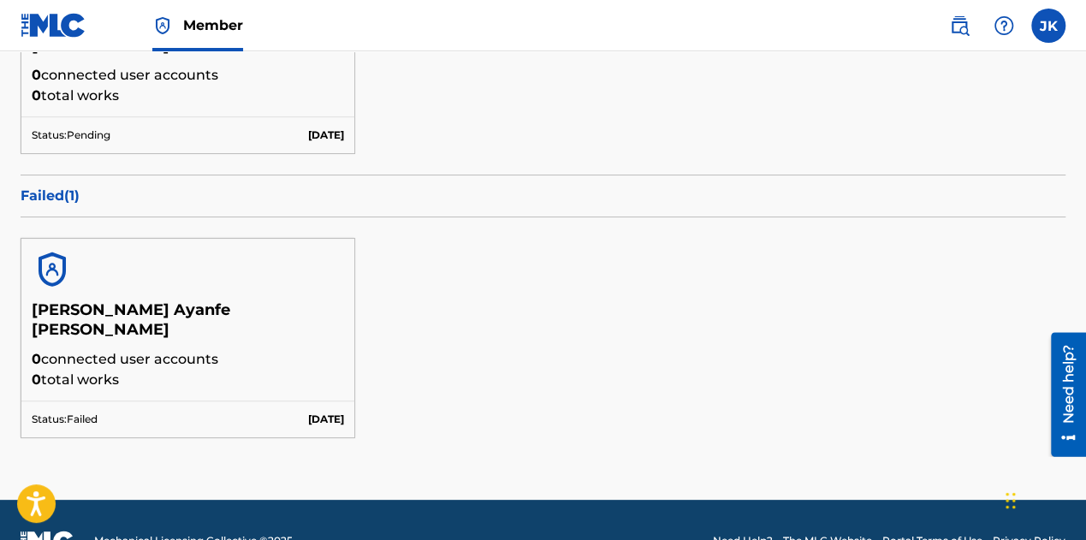
click at [140, 355] on div "[PERSON_NAME] Ayanfe [PERSON_NAME] 0 connected user accounts 0 total works" at bounding box center [187, 351] width 333 height 100
click at [77, 412] on p "Status: Failed" at bounding box center [65, 419] width 66 height 15
click at [47, 259] on img at bounding box center [52, 269] width 41 height 41
click at [164, 370] on p "0 total works" at bounding box center [188, 380] width 312 height 21
drag, startPoint x: 92, startPoint y: 283, endPoint x: 75, endPoint y: 277, distance: 18.1
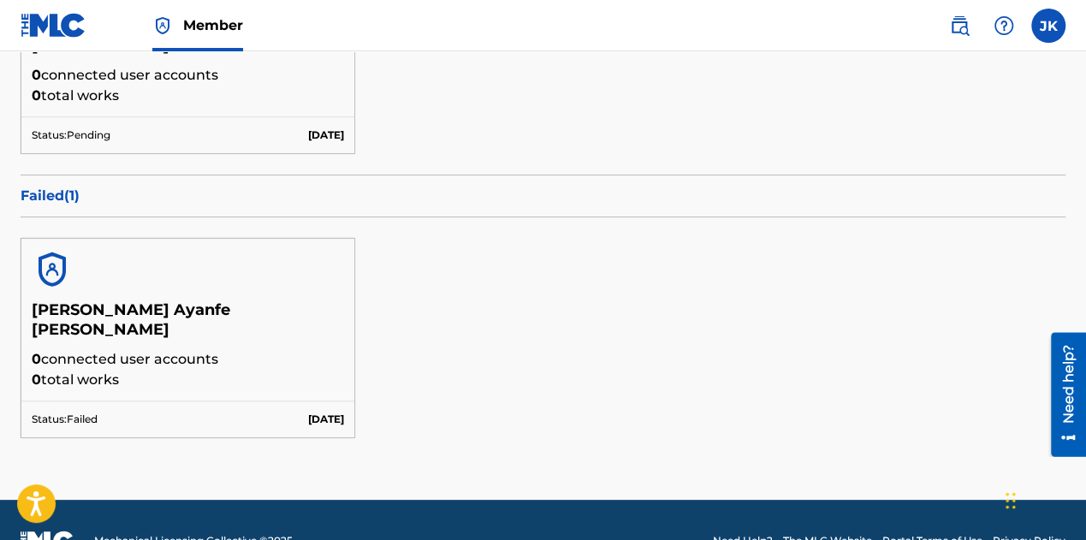
click at [91, 301] on h5 "[PERSON_NAME] Ayanfe [PERSON_NAME]" at bounding box center [188, 325] width 312 height 49
click at [48, 249] on img at bounding box center [52, 269] width 41 height 41
click at [149, 301] on h5 "[PERSON_NAME] Ayanfe [PERSON_NAME]" at bounding box center [188, 325] width 312 height 49
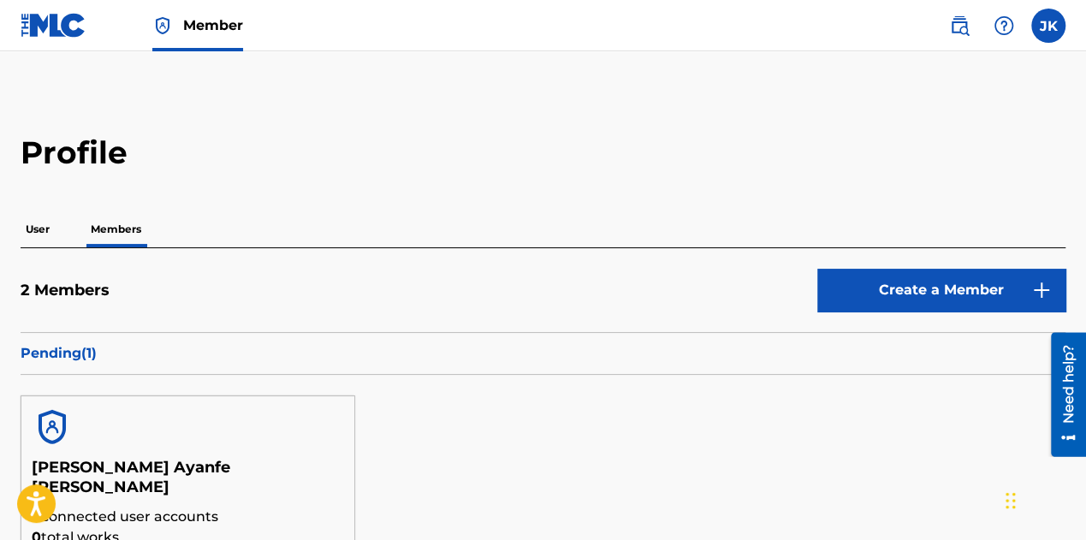
scroll to position [0, 0]
click at [31, 225] on p "User" at bounding box center [38, 229] width 34 height 36
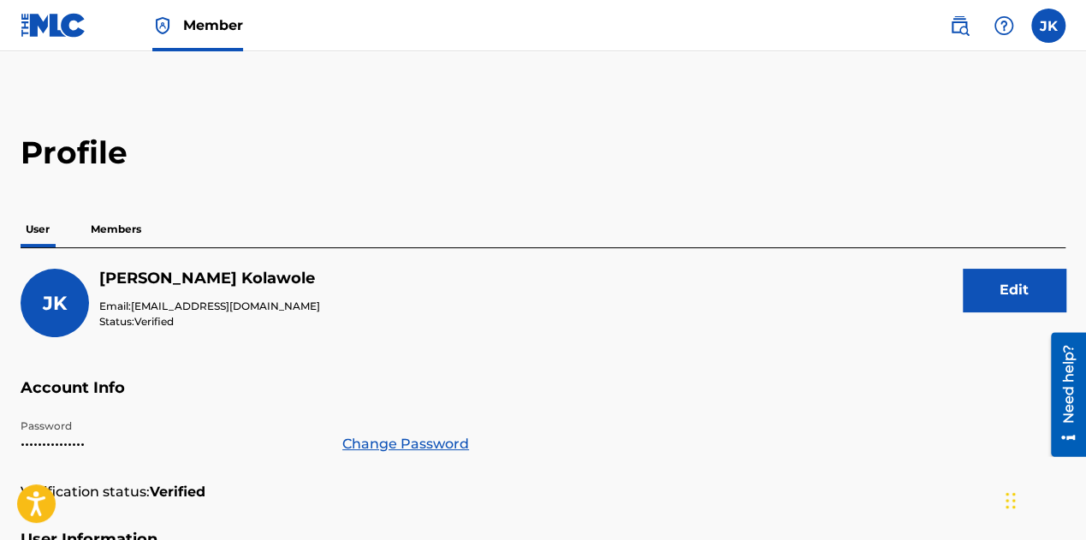
click at [121, 232] on p "Members" at bounding box center [116, 229] width 61 height 36
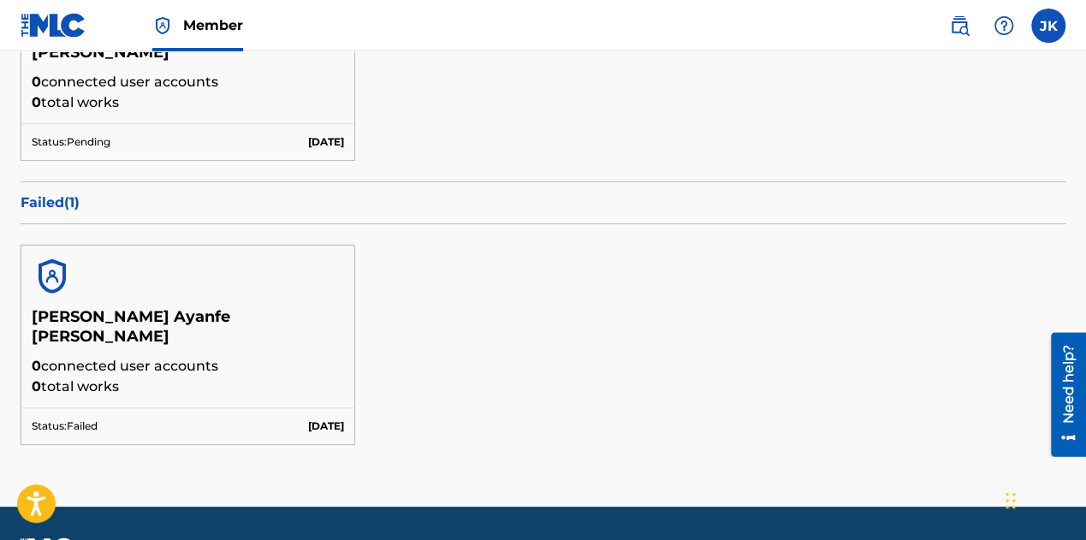
scroll to position [442, 0]
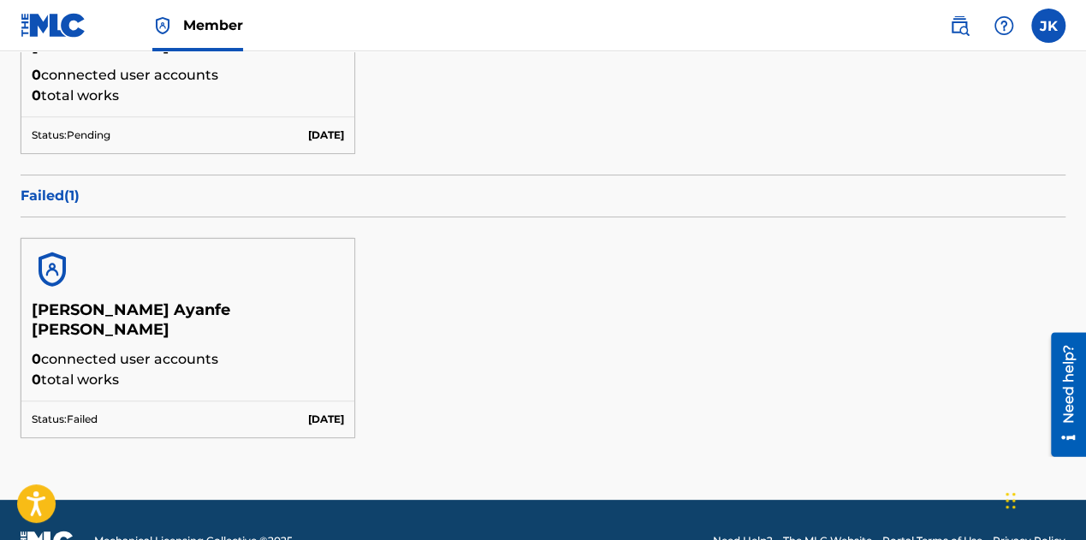
click at [124, 401] on div "Status: Failed [DATE]" at bounding box center [187, 419] width 333 height 37
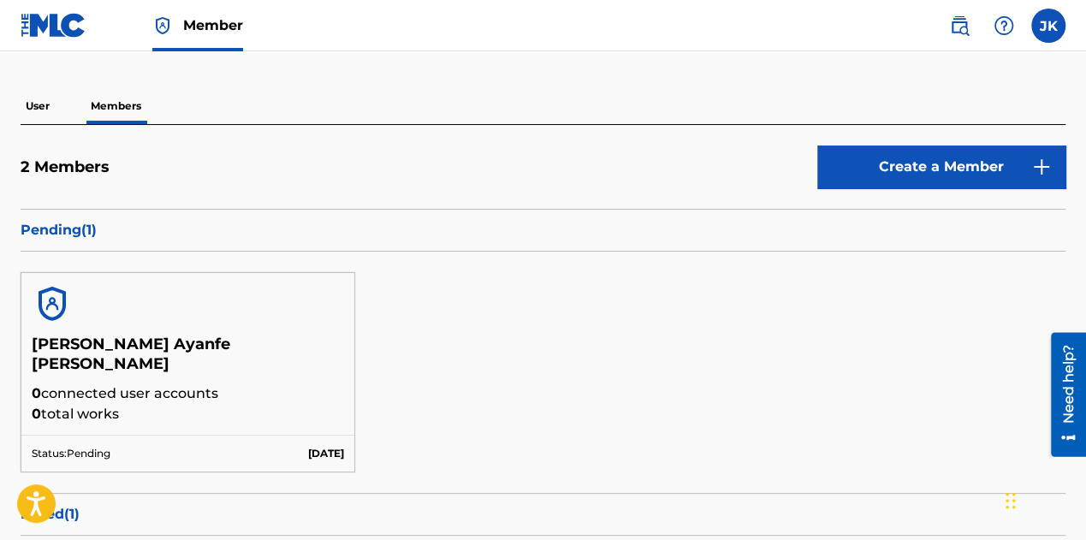
scroll to position [0, 0]
